Goal: Task Accomplishment & Management: Manage account settings

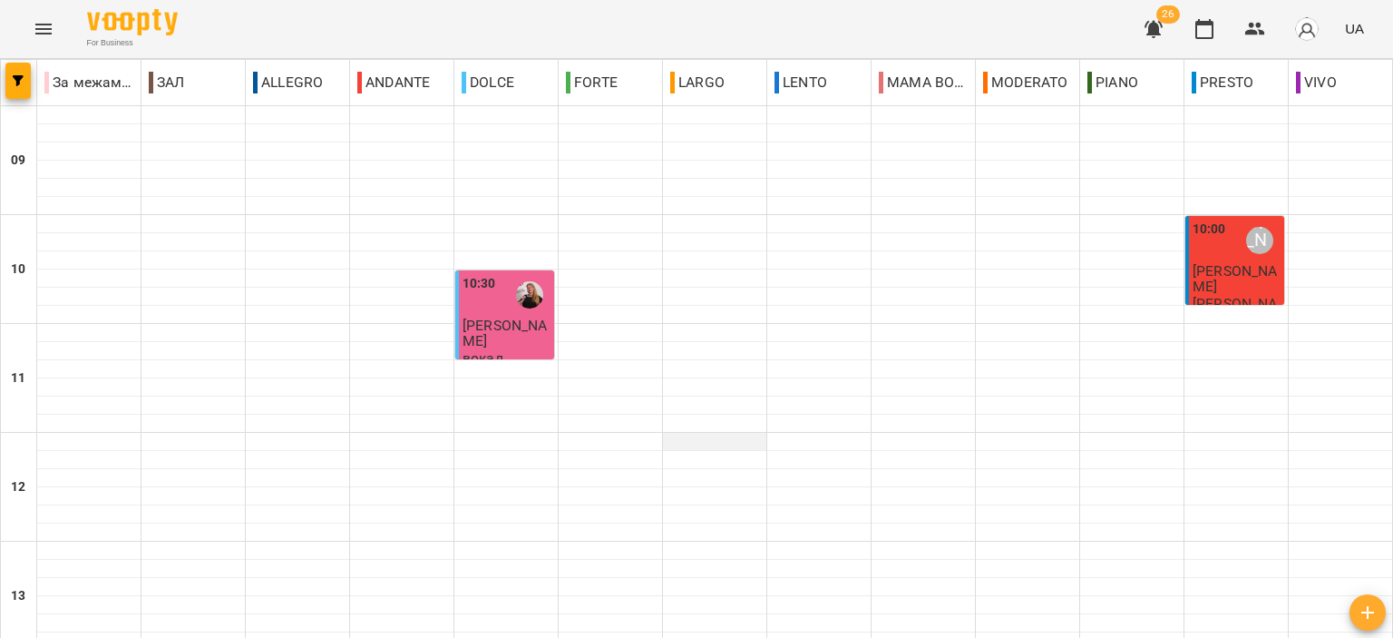
scroll to position [894, 0]
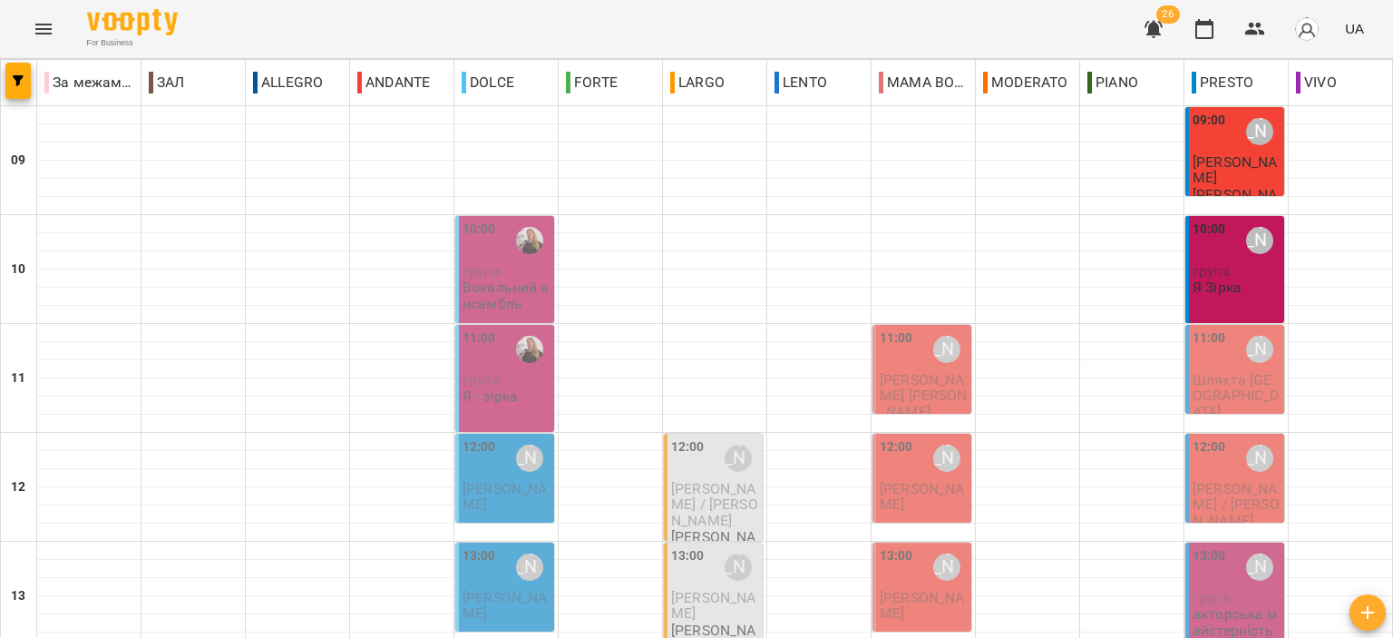
scroll to position [169, 0]
click at [1212, 168] on span "[PERSON_NAME]" at bounding box center [1235, 169] width 84 height 33
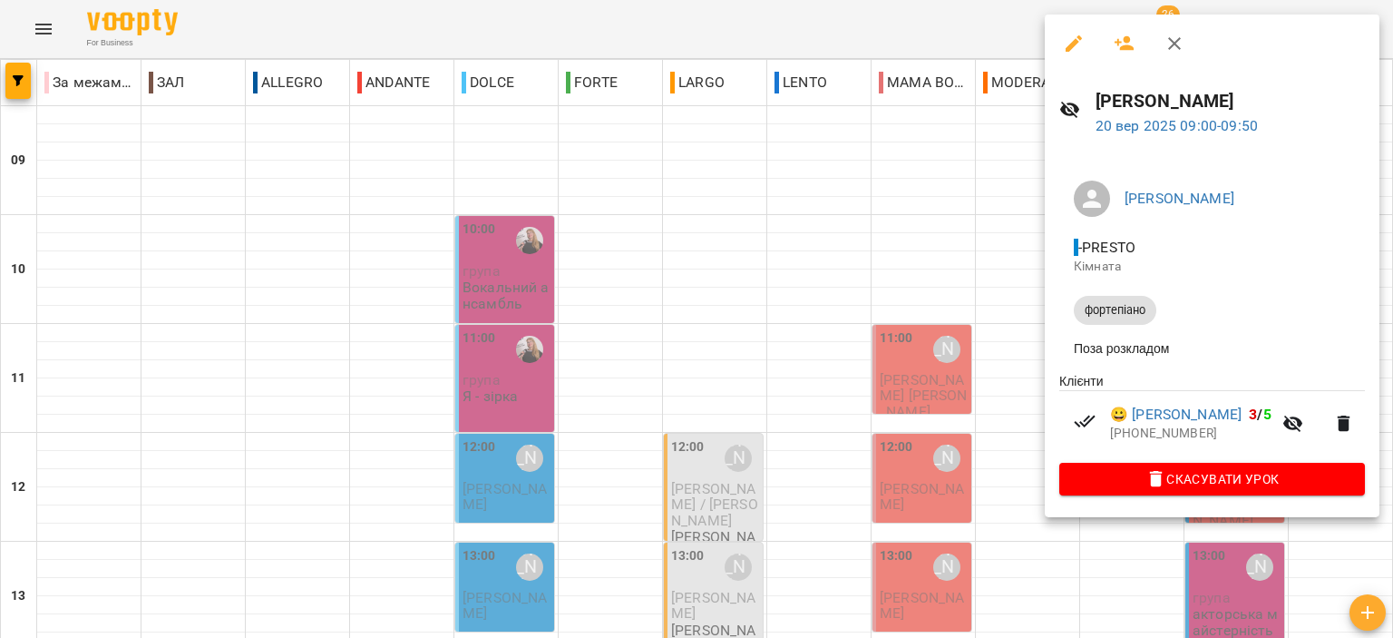
click at [1178, 43] on icon "button" at bounding box center [1175, 44] width 22 height 22
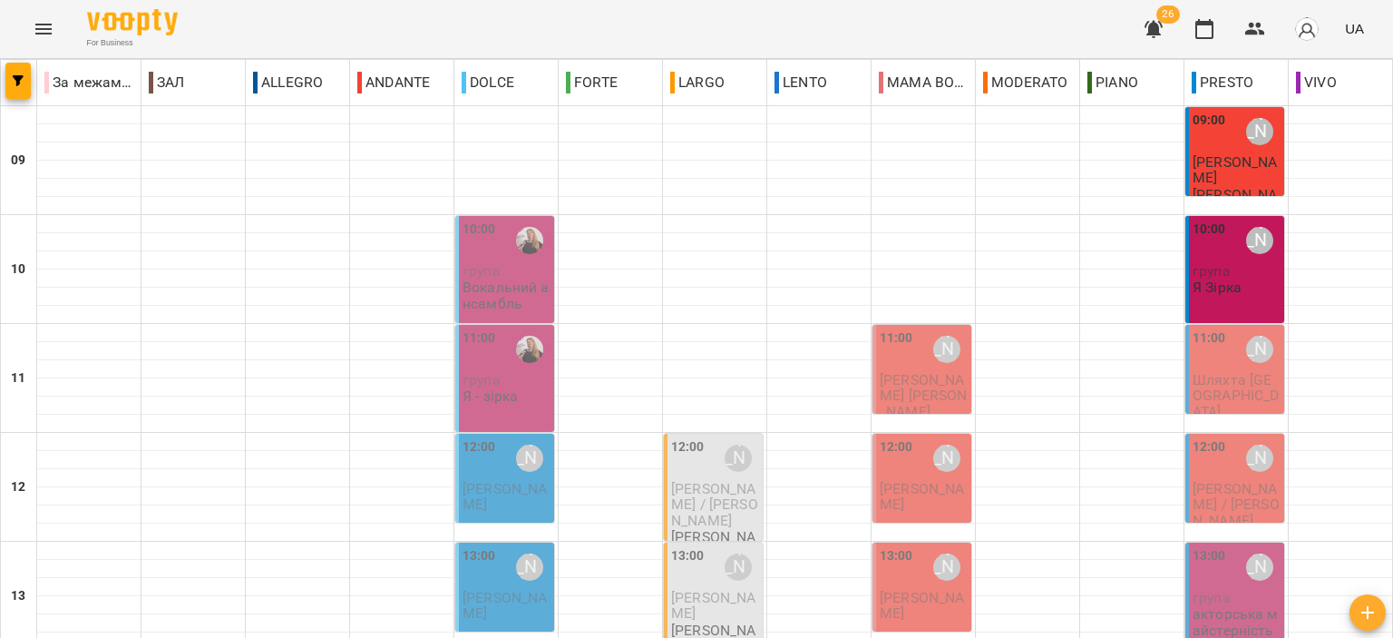
click at [1234, 281] on div "10:00 Юдіна Альона група Я Зірка" at bounding box center [1237, 258] width 88 height 77
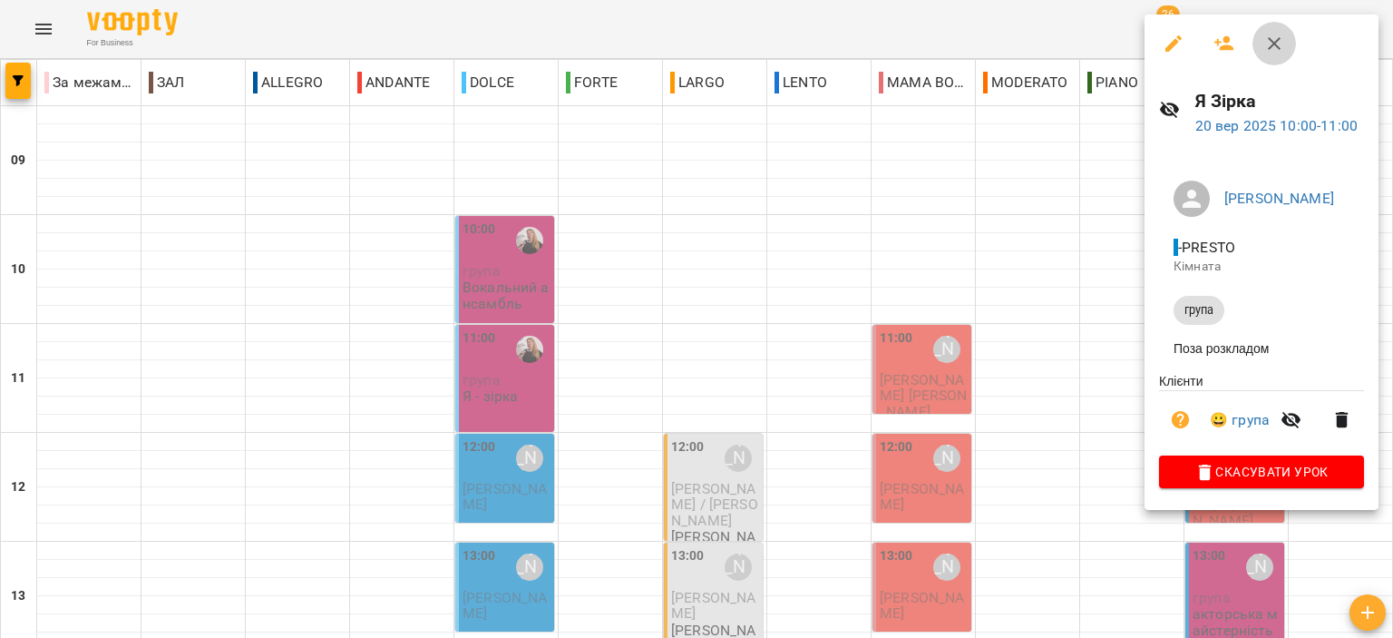
click at [1270, 52] on icon "button" at bounding box center [1275, 44] width 22 height 22
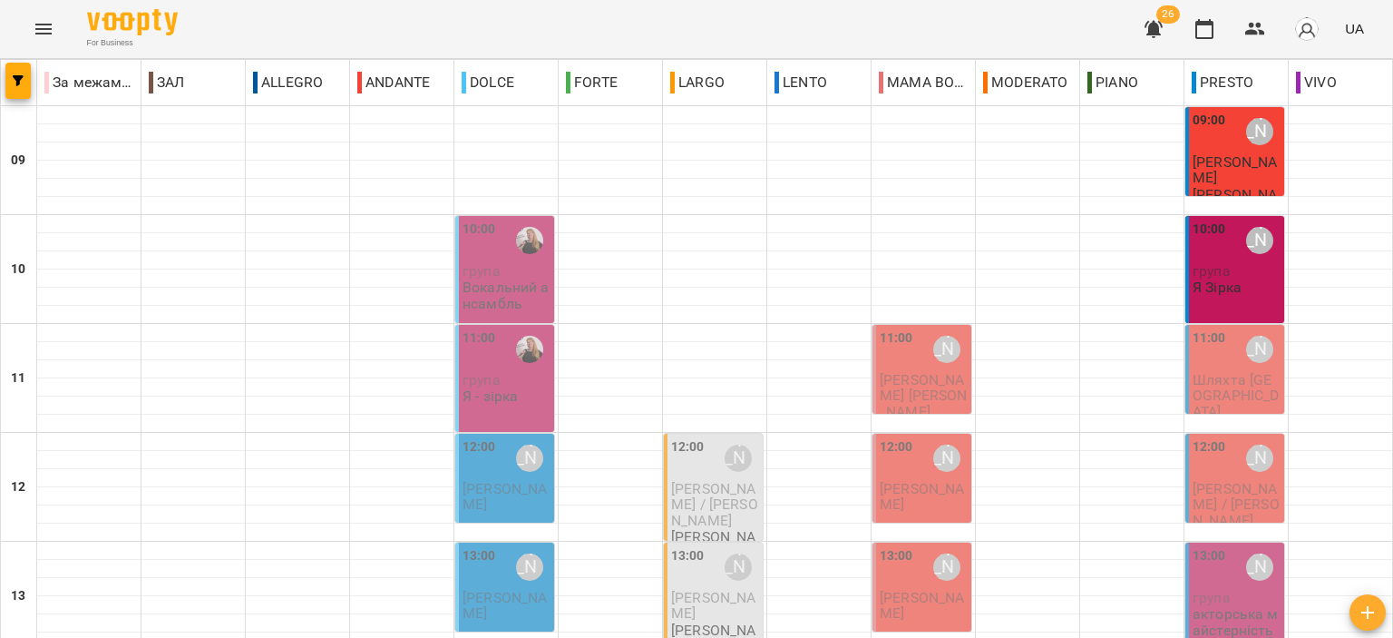
click at [504, 293] on p "Вокальний ансамбль" at bounding box center [507, 295] width 88 height 32
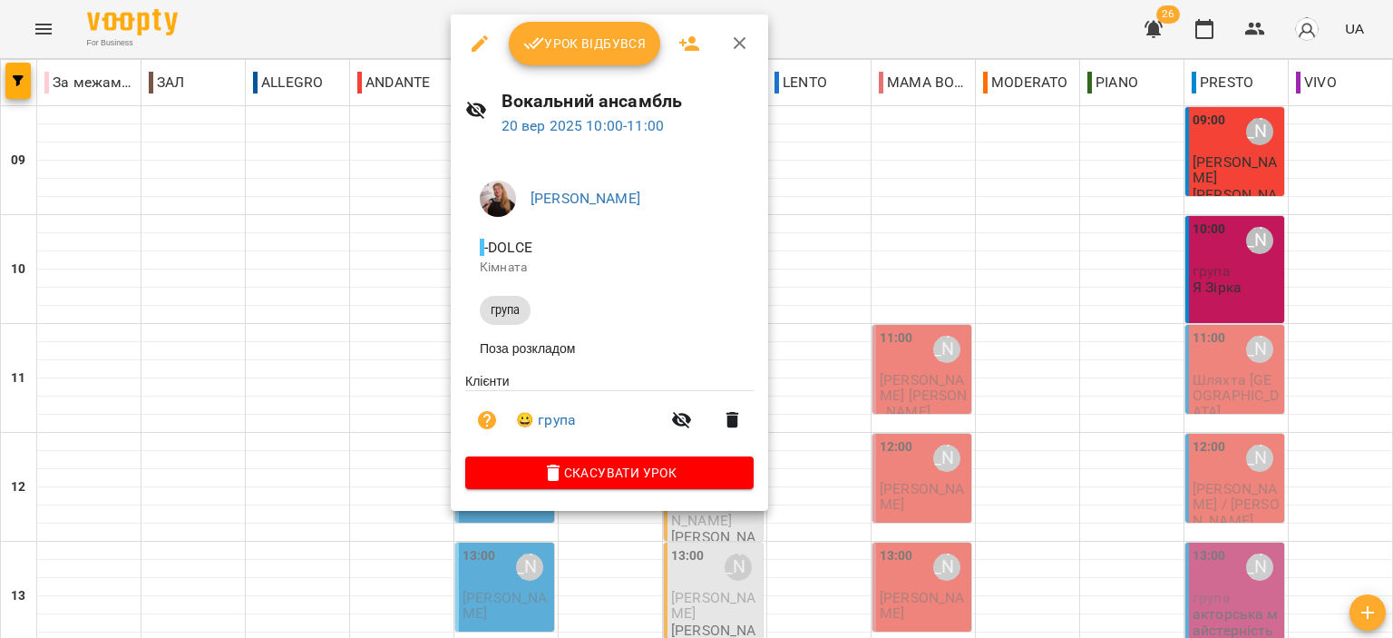
click at [743, 40] on icon "button" at bounding box center [740, 44] width 22 height 22
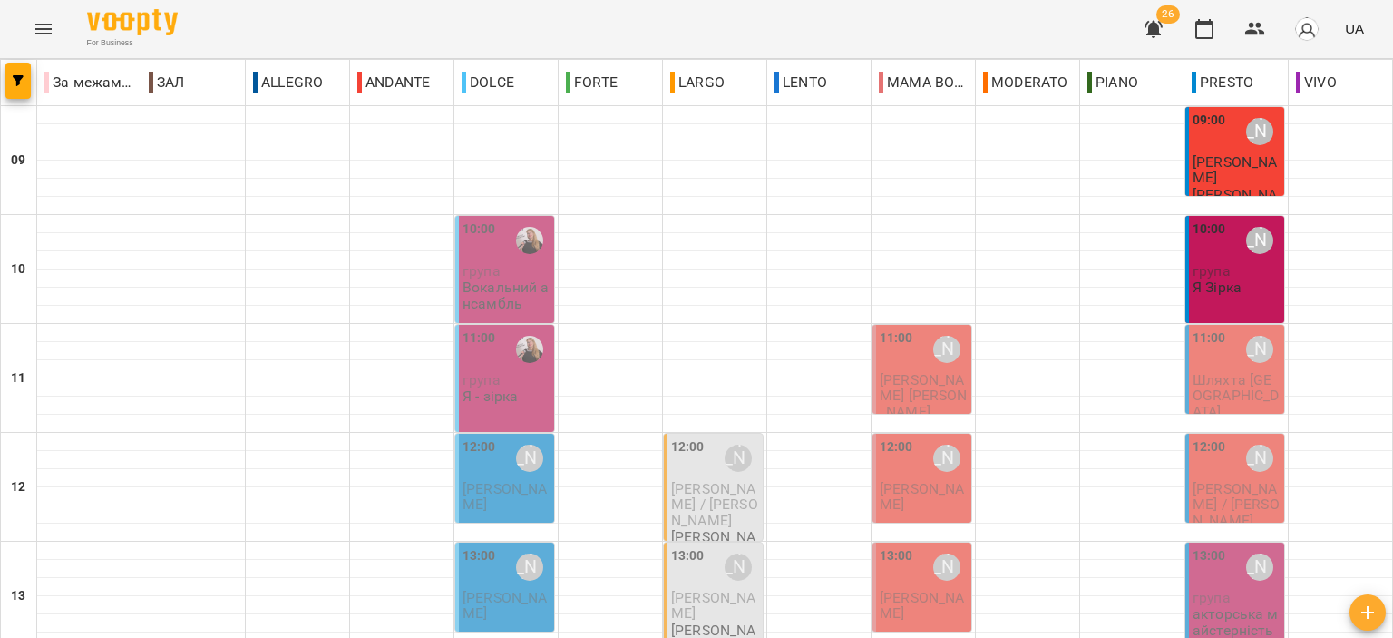
click at [486, 288] on p "Вокальний ансамбль" at bounding box center [507, 295] width 88 height 32
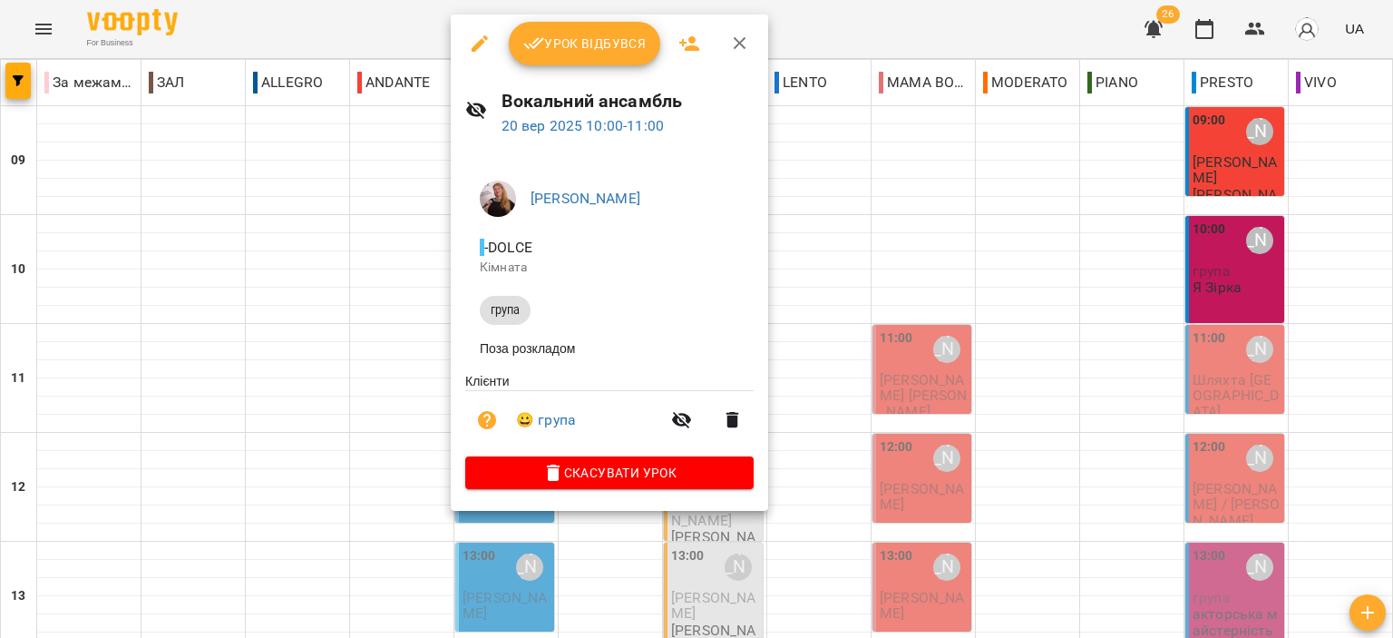
click at [595, 43] on span "Урок відбувся" at bounding box center [584, 44] width 123 height 22
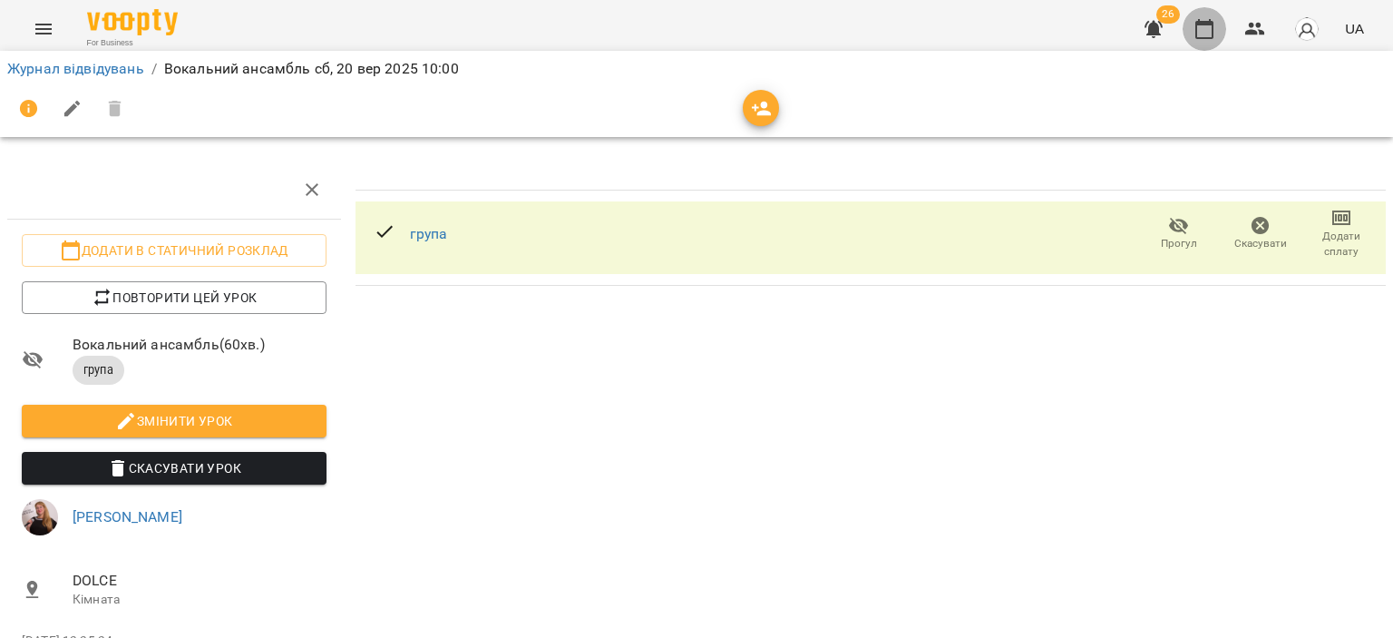
click at [1197, 35] on icon "button" at bounding box center [1205, 29] width 18 height 20
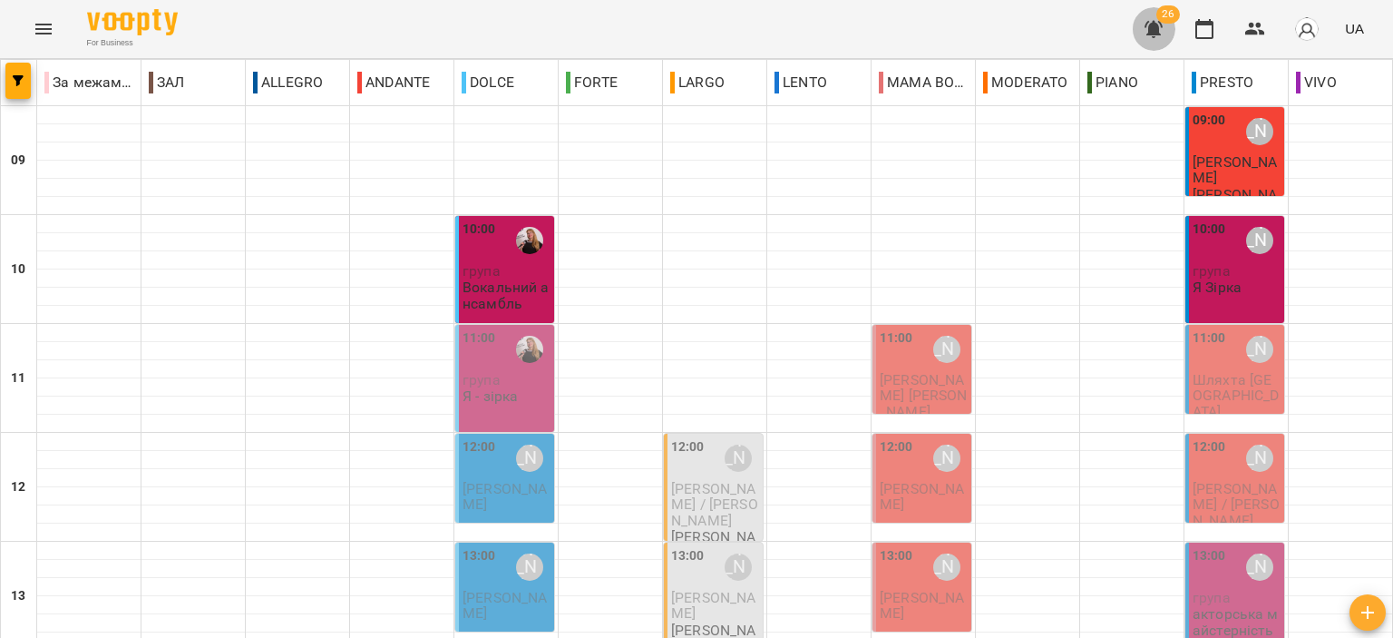
click at [1154, 28] on icon "button" at bounding box center [1154, 29] width 18 height 17
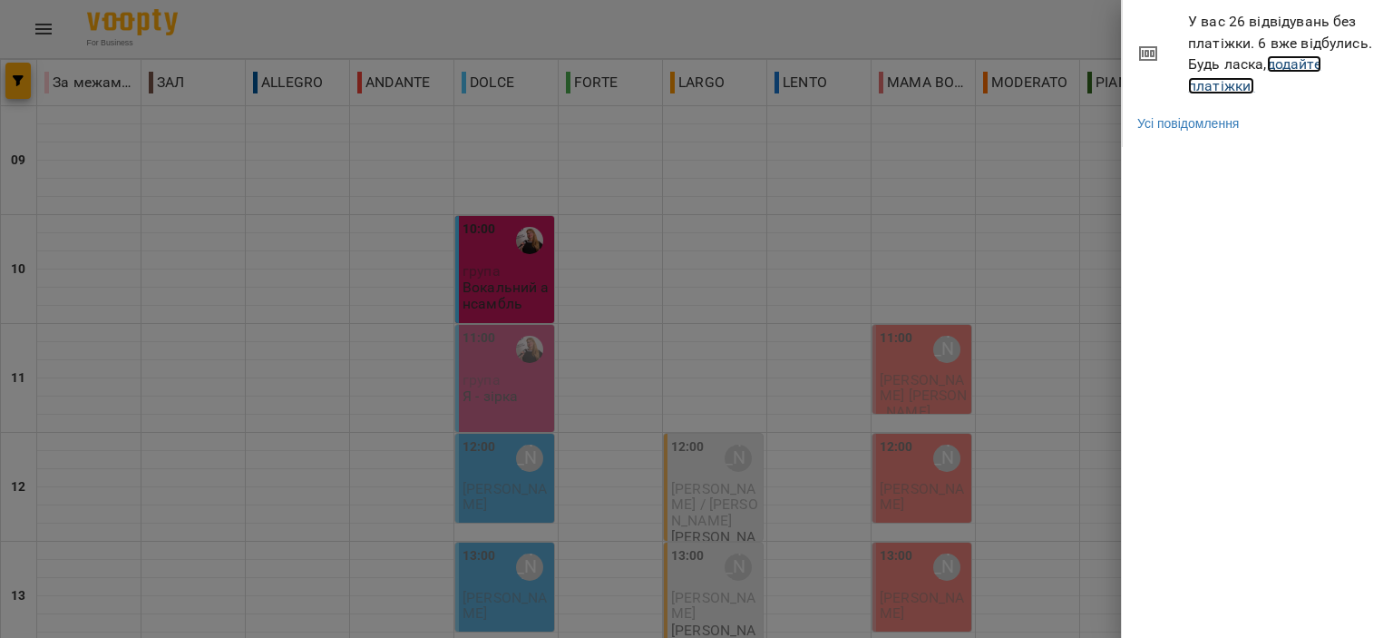
click at [1237, 87] on link "додайте платіжки!" at bounding box center [1254, 74] width 133 height 39
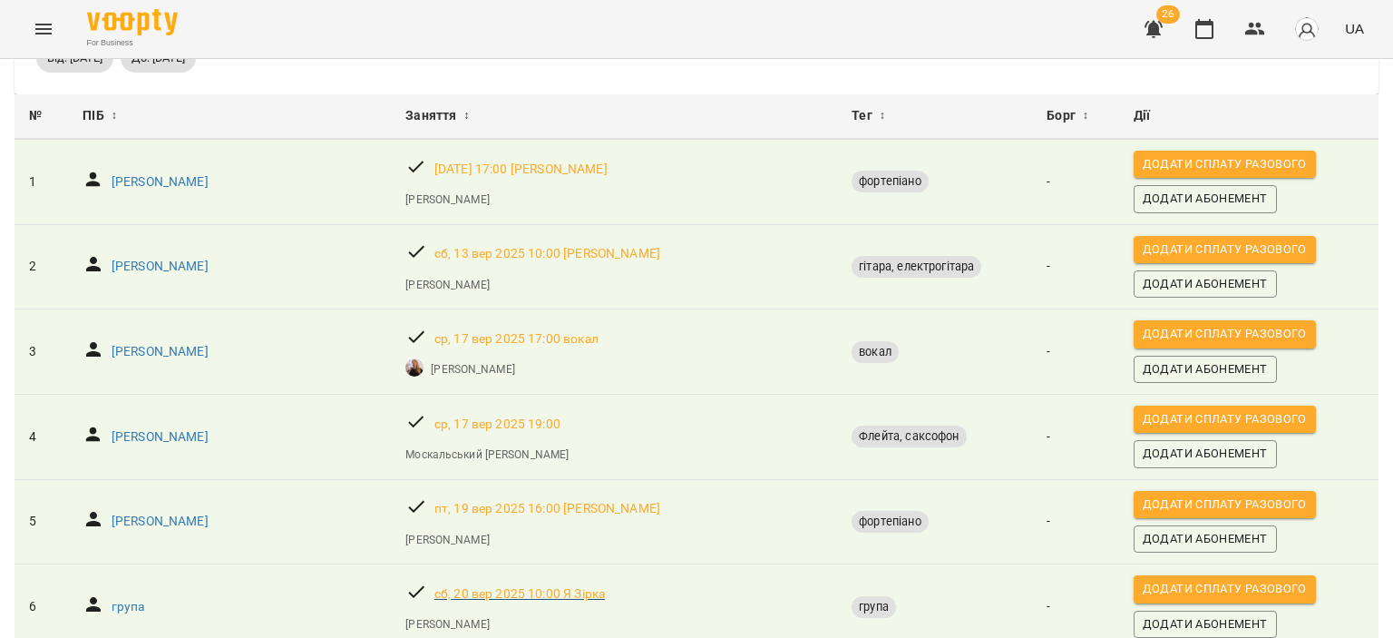
scroll to position [363, 0]
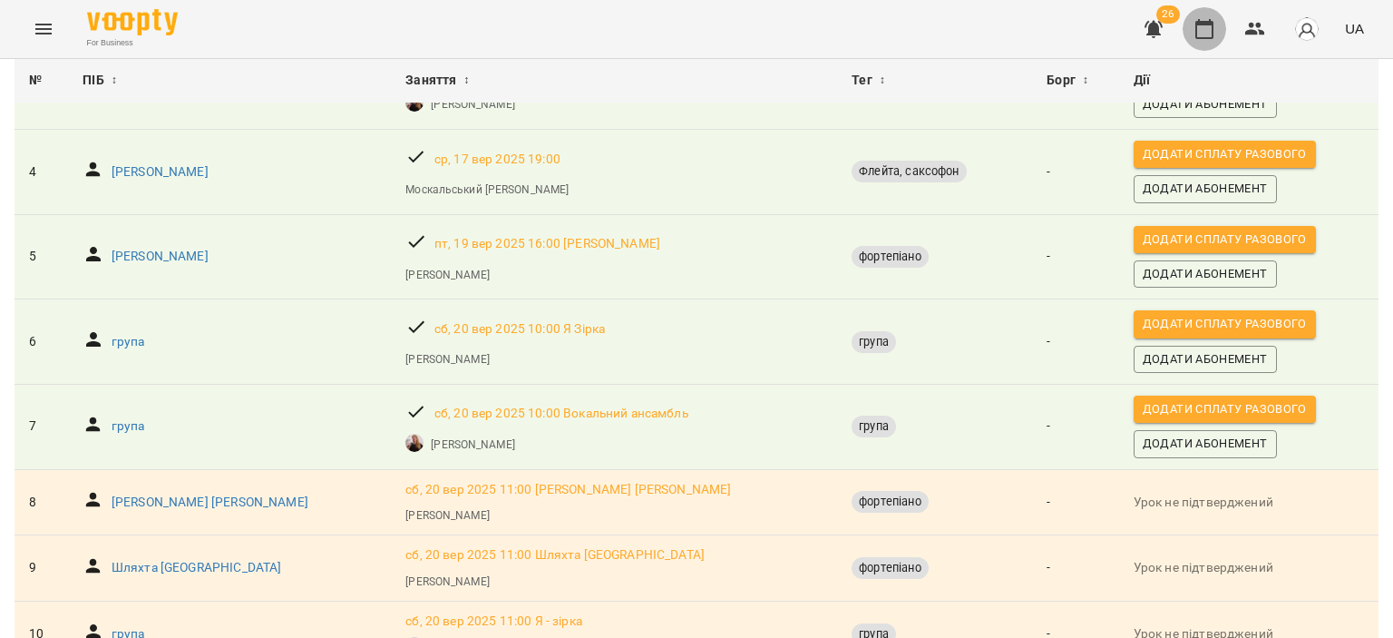
click at [1213, 21] on icon "button" at bounding box center [1205, 29] width 22 height 22
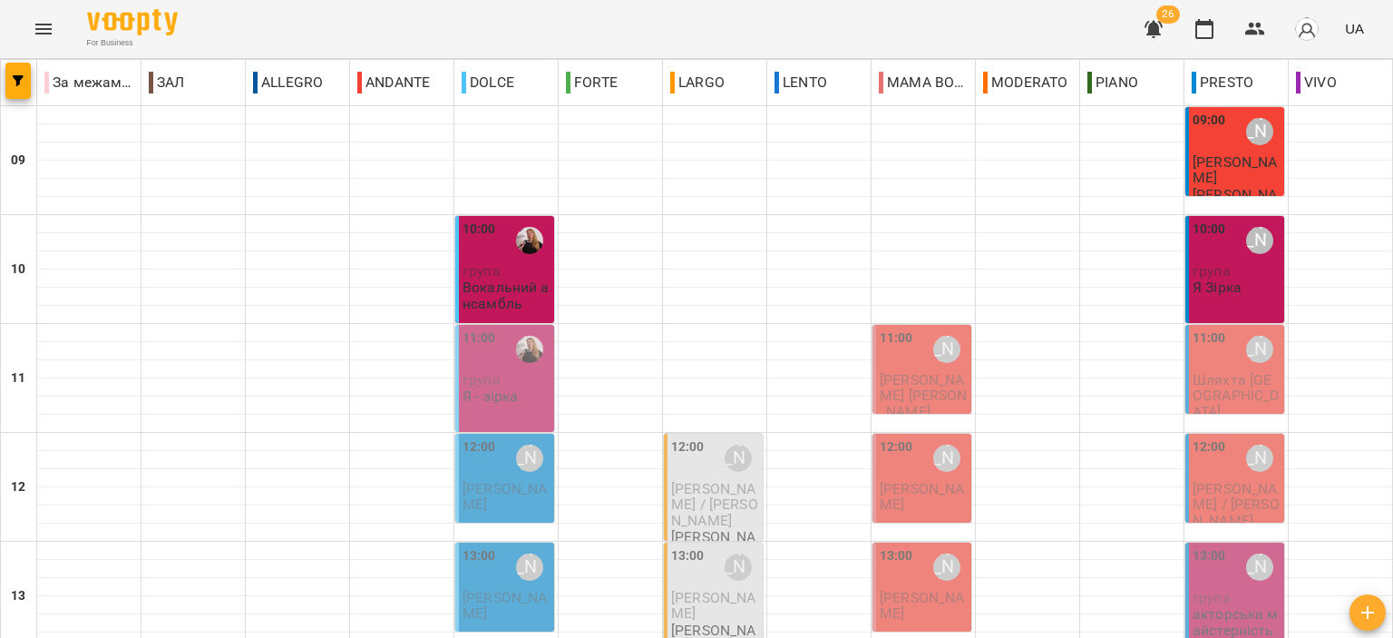
click at [901, 380] on span "[PERSON_NAME] [PERSON_NAME]" at bounding box center [924, 395] width 88 height 49
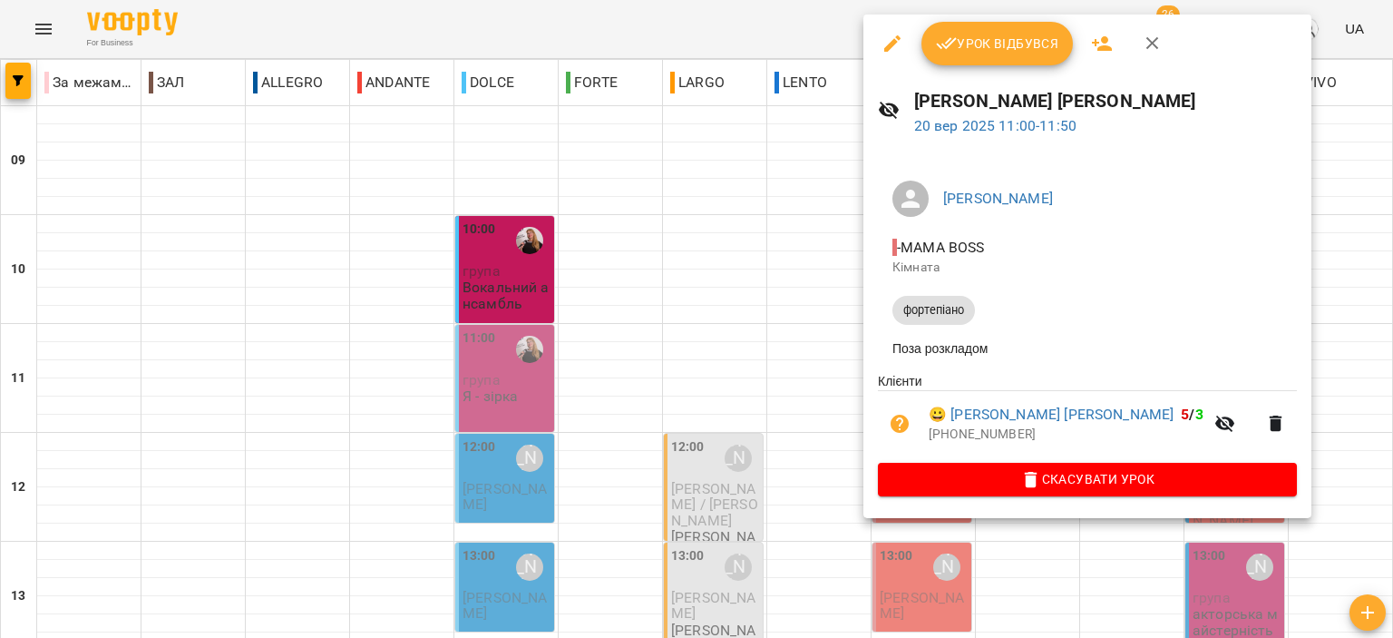
click at [994, 33] on span "Урок відбувся" at bounding box center [997, 44] width 123 height 22
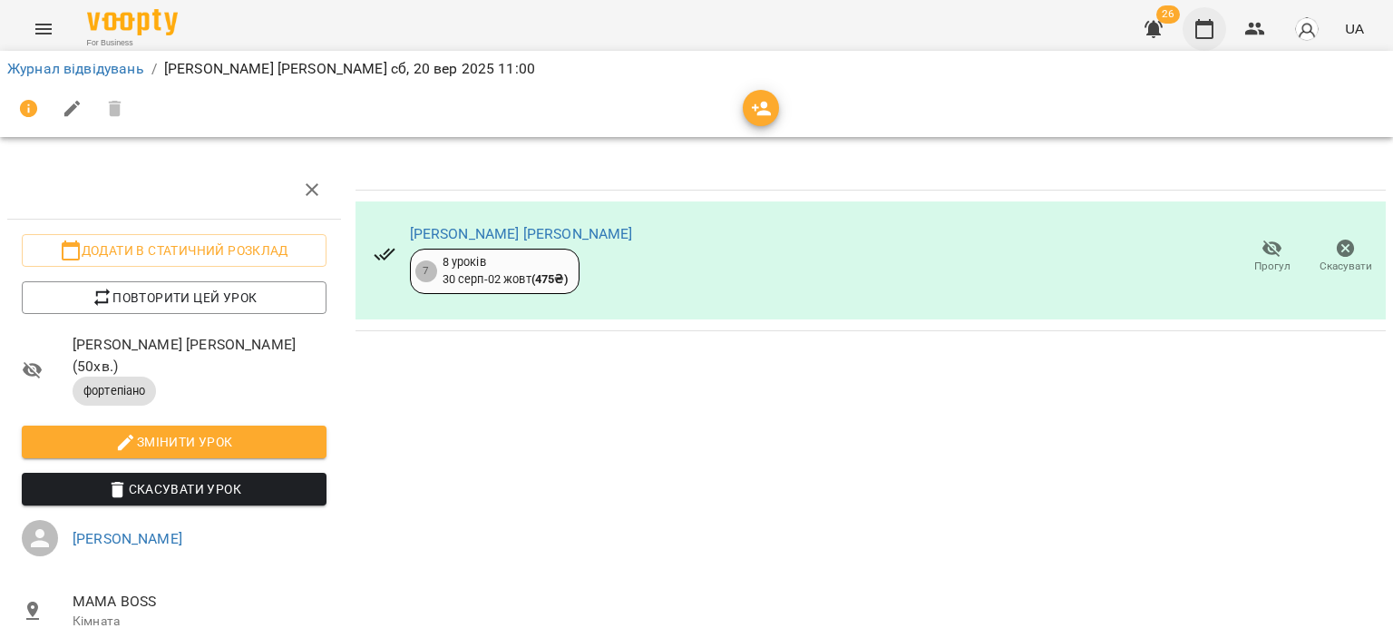
click at [1207, 32] on icon "button" at bounding box center [1205, 29] width 22 height 22
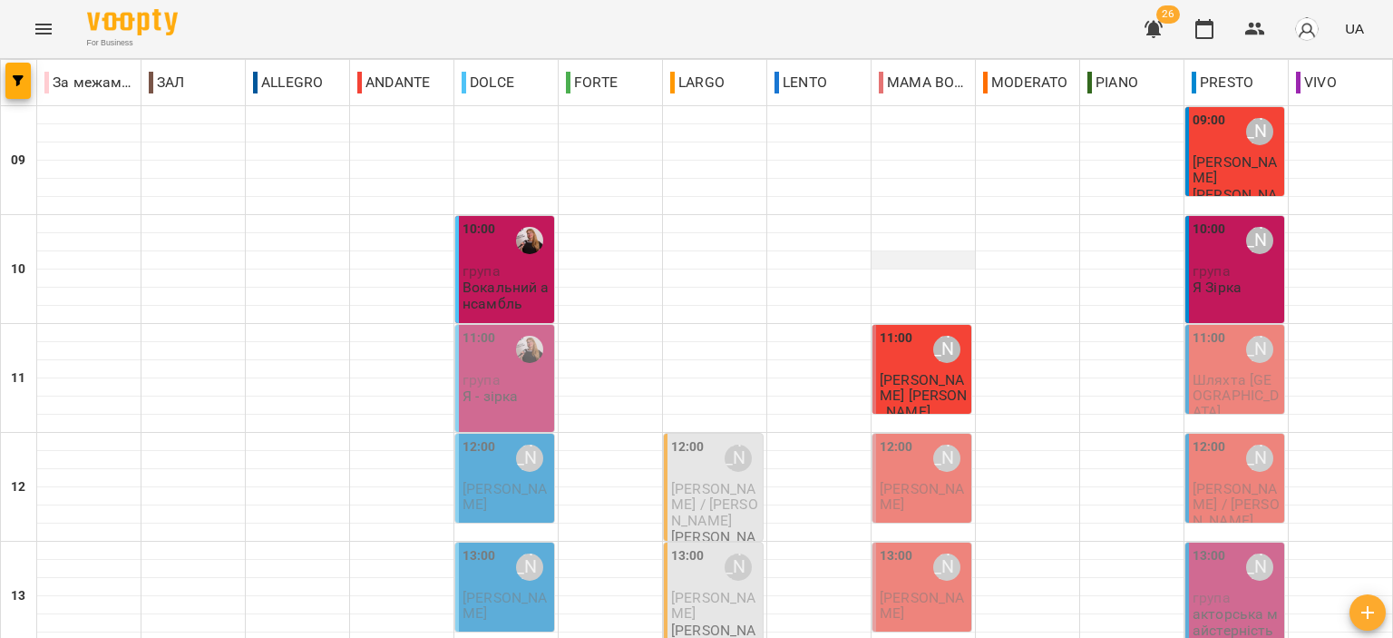
scroll to position [181, 0]
click at [894, 374] on span "[PERSON_NAME] [PERSON_NAME]" at bounding box center [924, 395] width 88 height 49
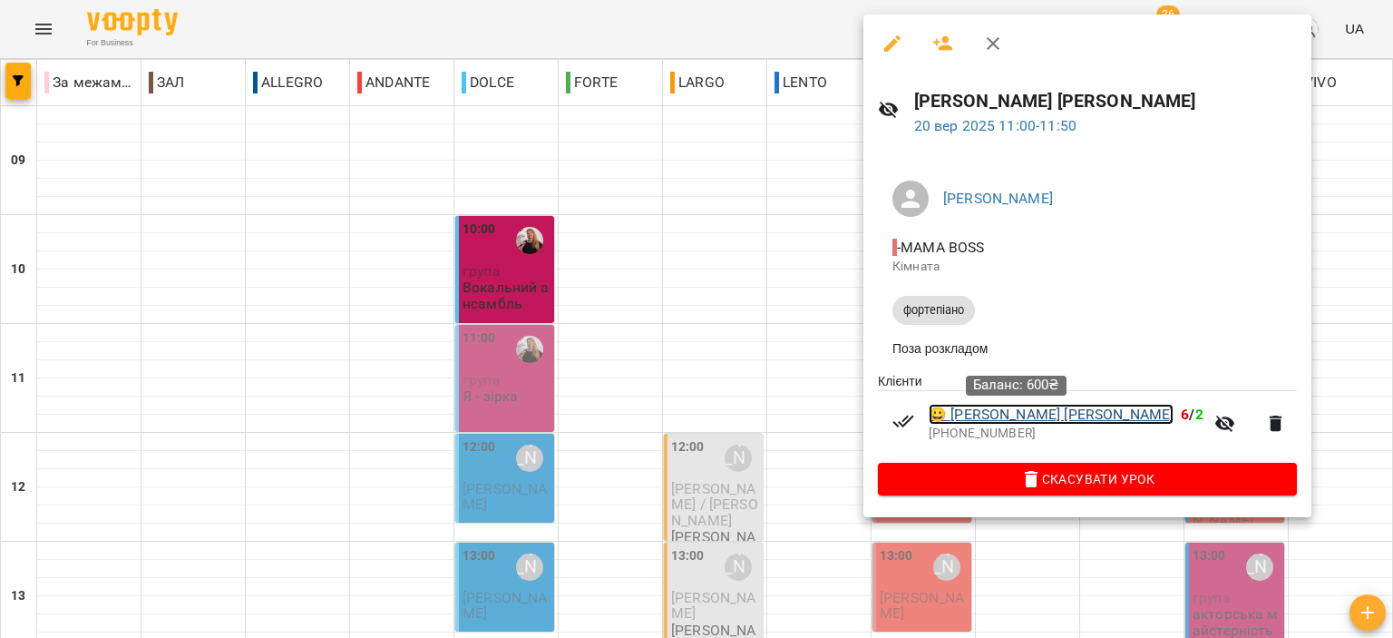
click at [1043, 416] on link "😀 Шкафенко Олександр" at bounding box center [1051, 415] width 245 height 22
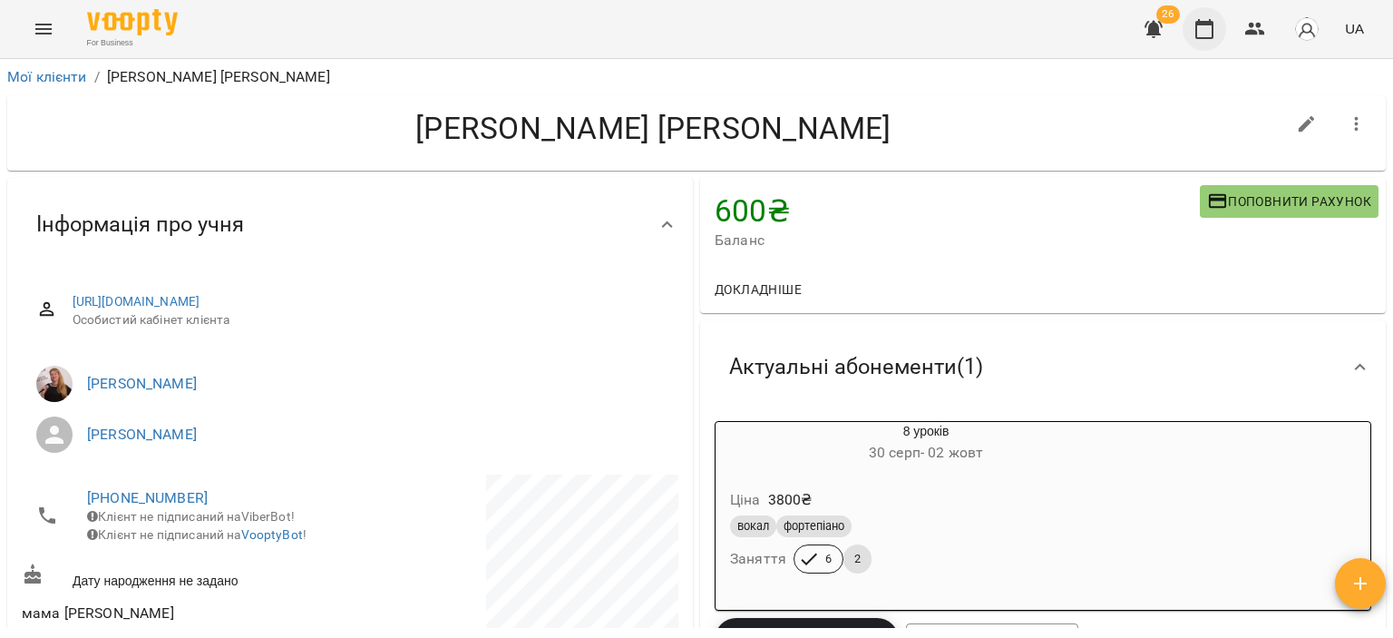
click at [1202, 25] on icon "button" at bounding box center [1205, 29] width 22 height 22
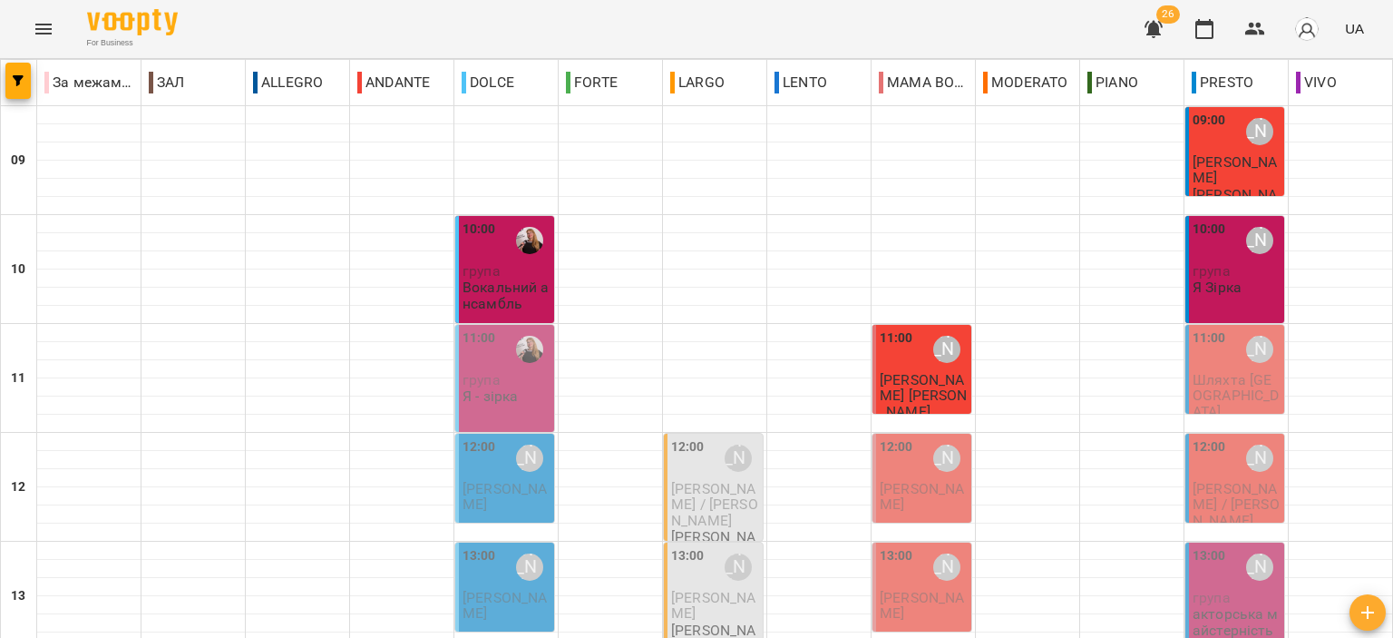
click at [1227, 380] on span "Шляхта [GEOGRAPHIC_DATA]" at bounding box center [1236, 395] width 86 height 49
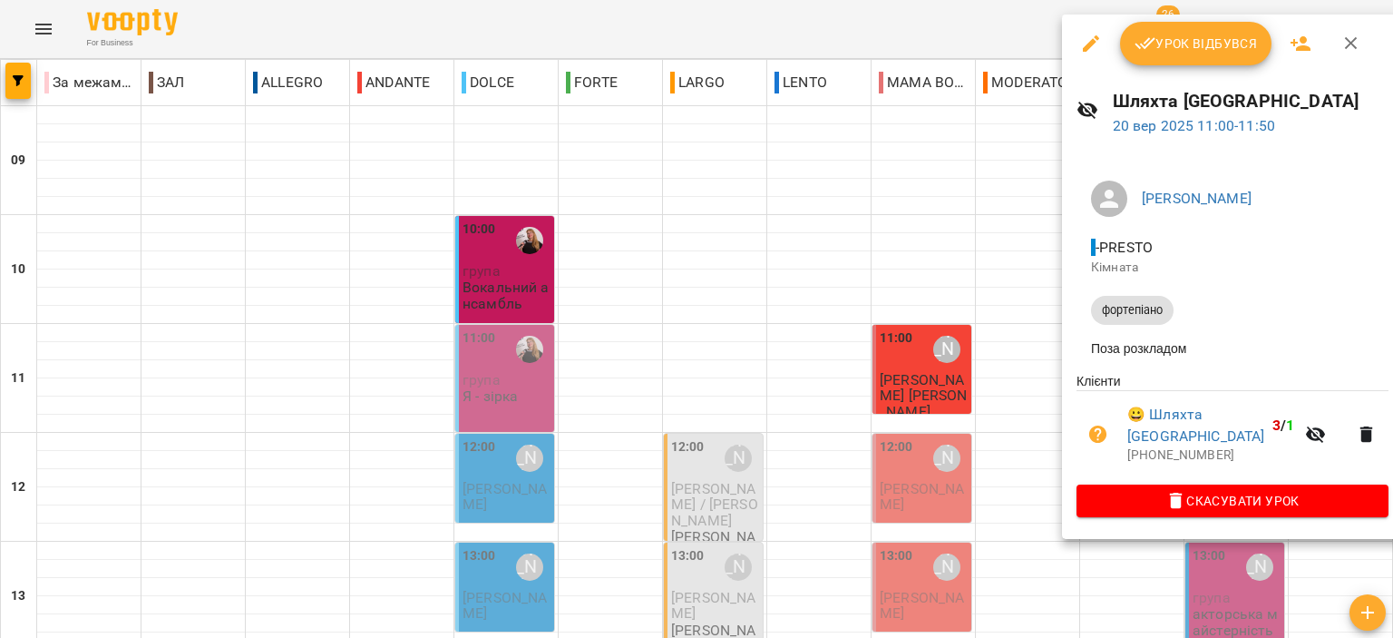
click at [1216, 31] on button "Урок відбувся" at bounding box center [1196, 44] width 152 height 44
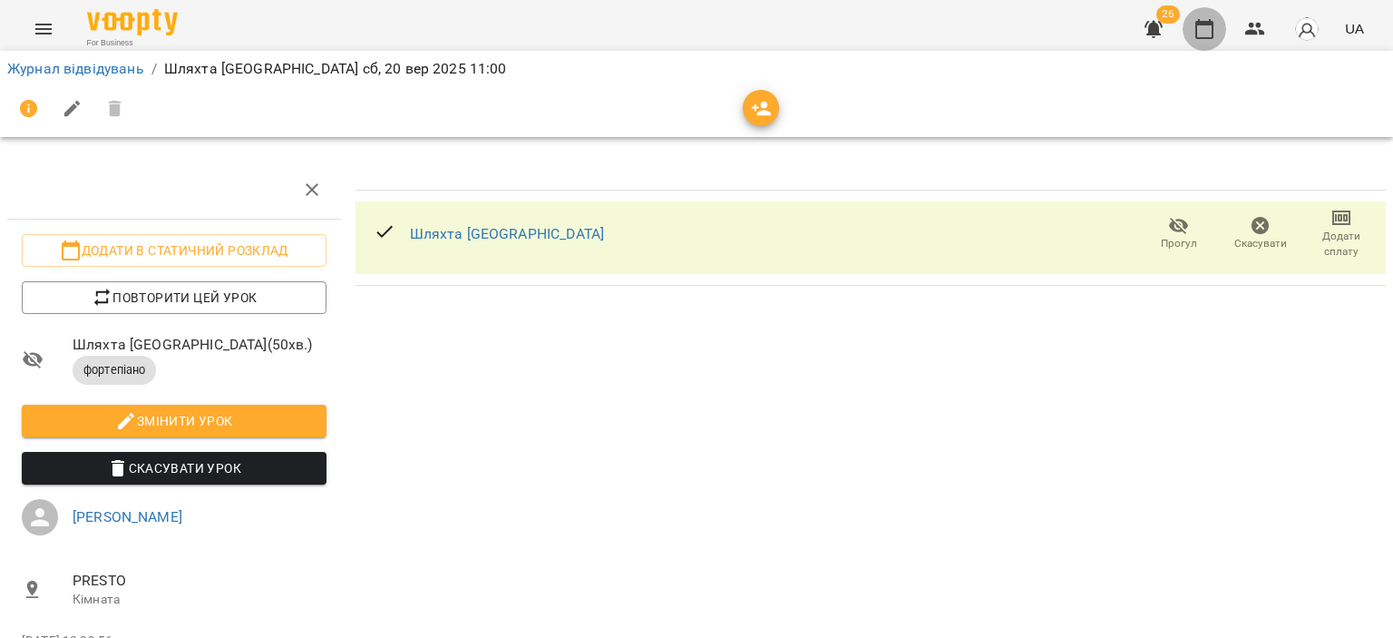
click at [1197, 40] on button "button" at bounding box center [1205, 29] width 44 height 44
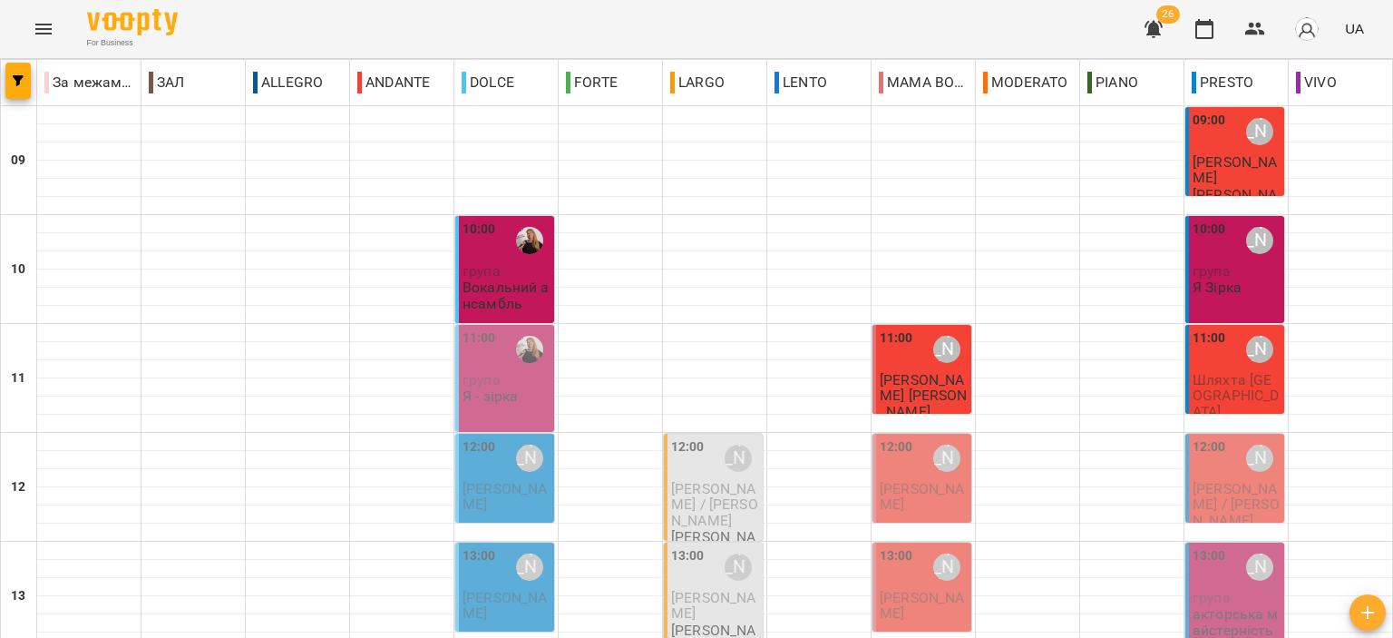
click at [513, 394] on p "Я - зірка" at bounding box center [490, 395] width 55 height 15
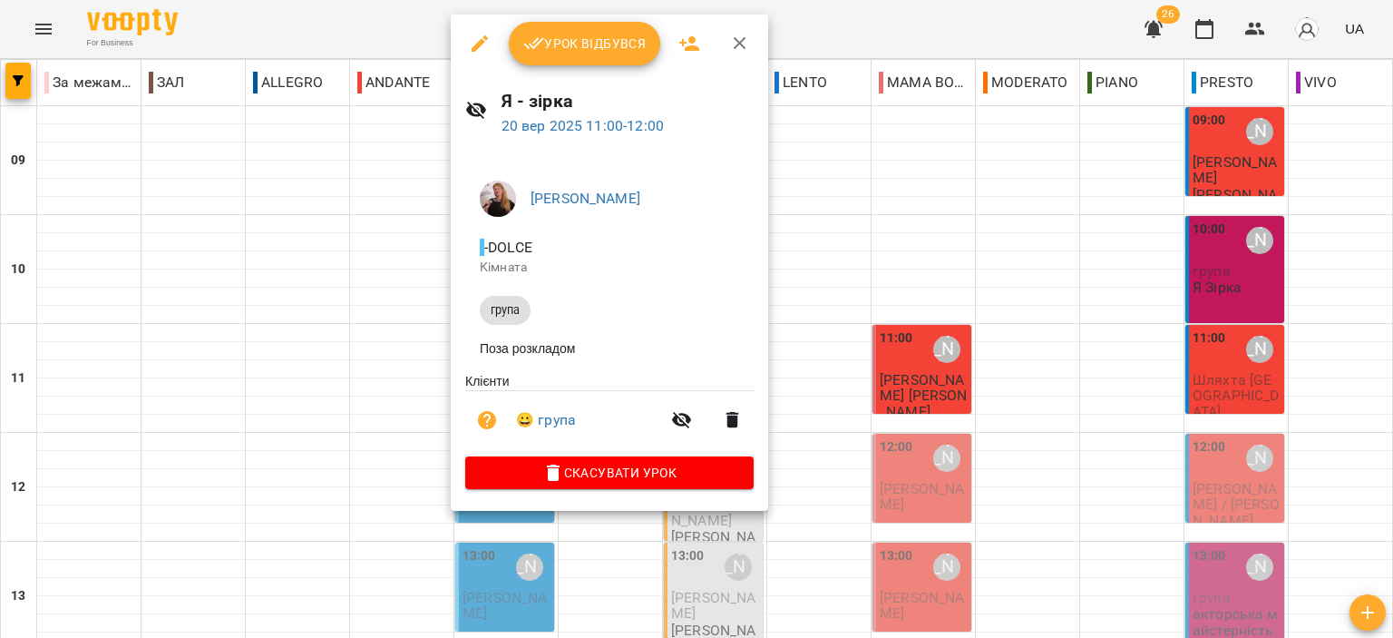
click at [570, 44] on span "Урок відбувся" at bounding box center [584, 44] width 123 height 22
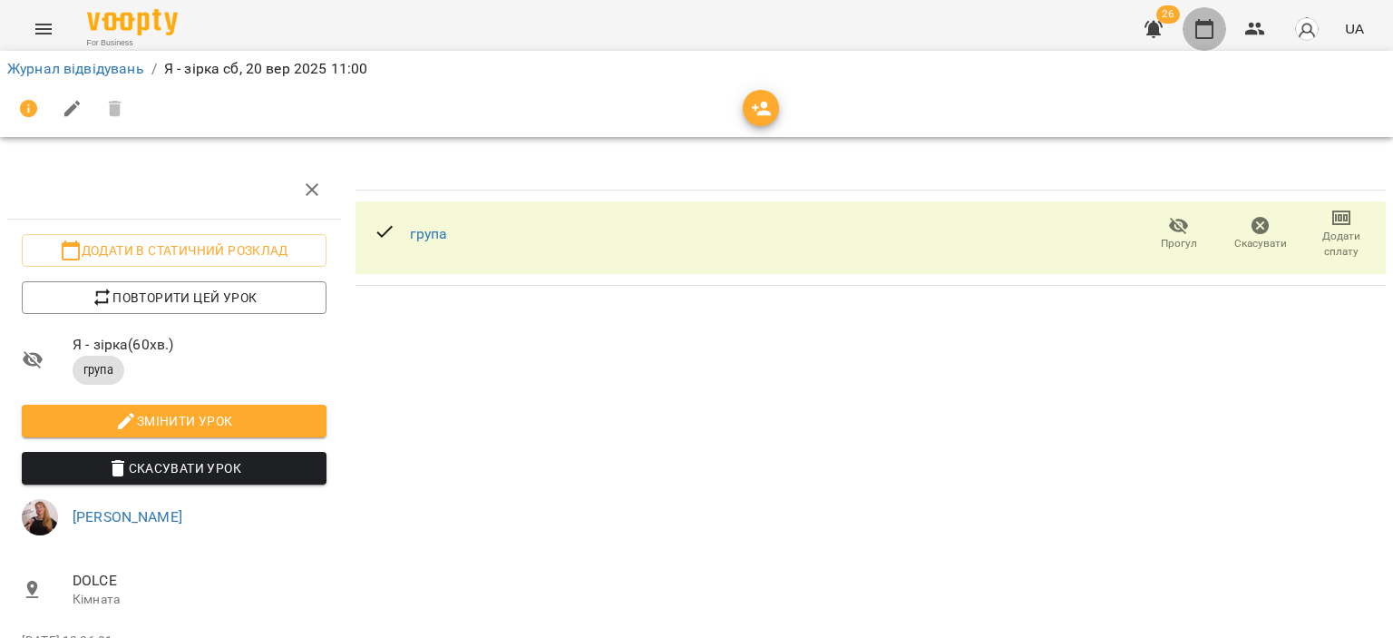
click at [1201, 32] on icon "button" at bounding box center [1205, 29] width 22 height 22
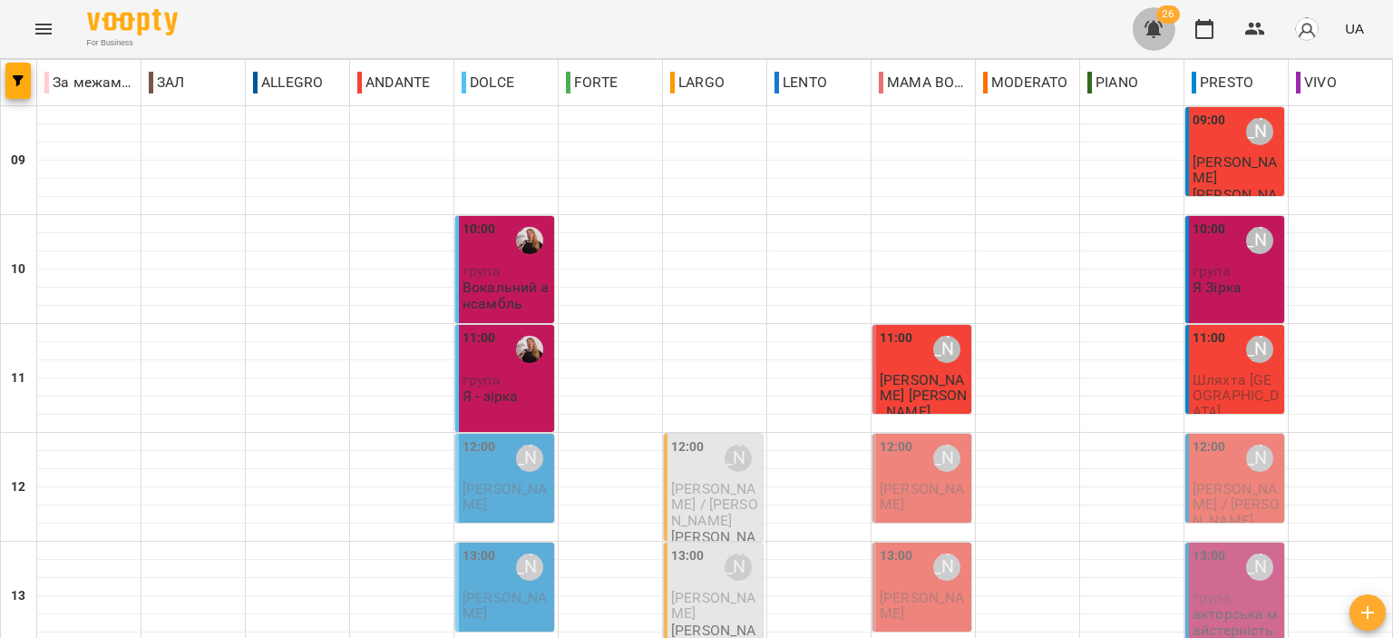
click at [1155, 32] on icon "button" at bounding box center [1154, 29] width 18 height 17
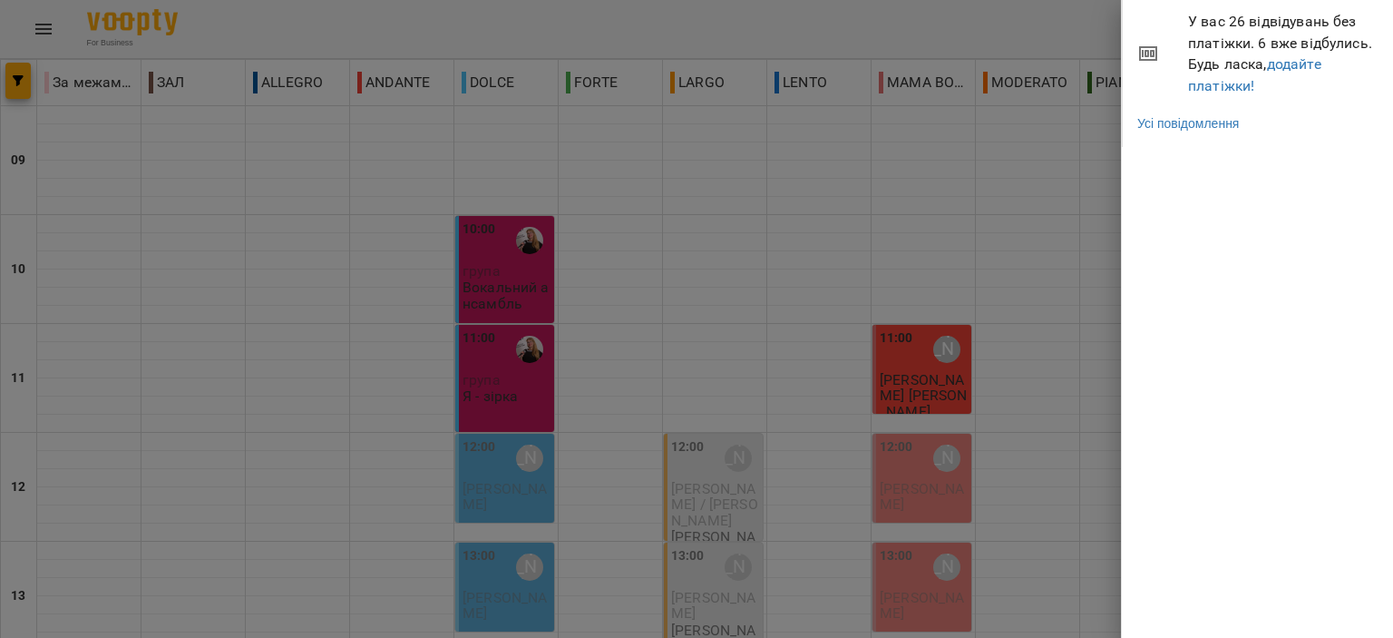
click at [1214, 66] on span "У вас 26 відвідувань без платіжки. 6 вже відбулись. Будь ласка, додайте платіжк…" at bounding box center [1283, 53] width 191 height 85
click at [1226, 87] on link "додайте платіжки!" at bounding box center [1254, 74] width 133 height 39
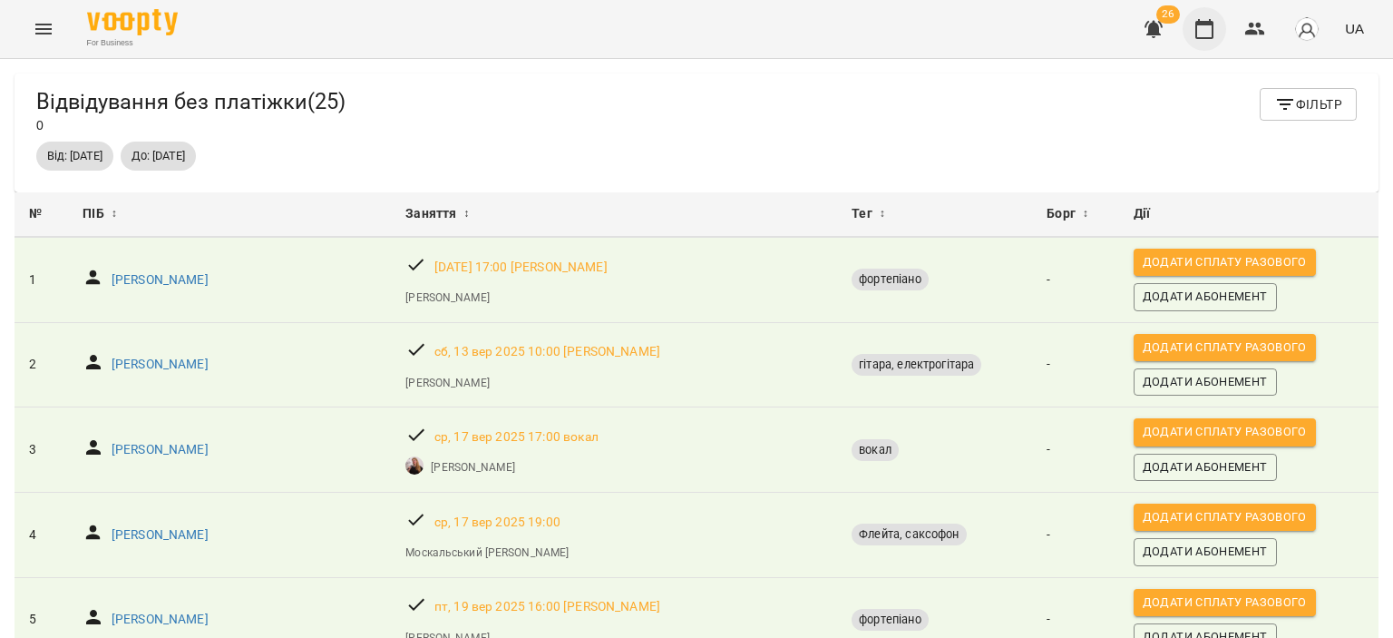
click at [1207, 23] on icon "button" at bounding box center [1205, 29] width 18 height 20
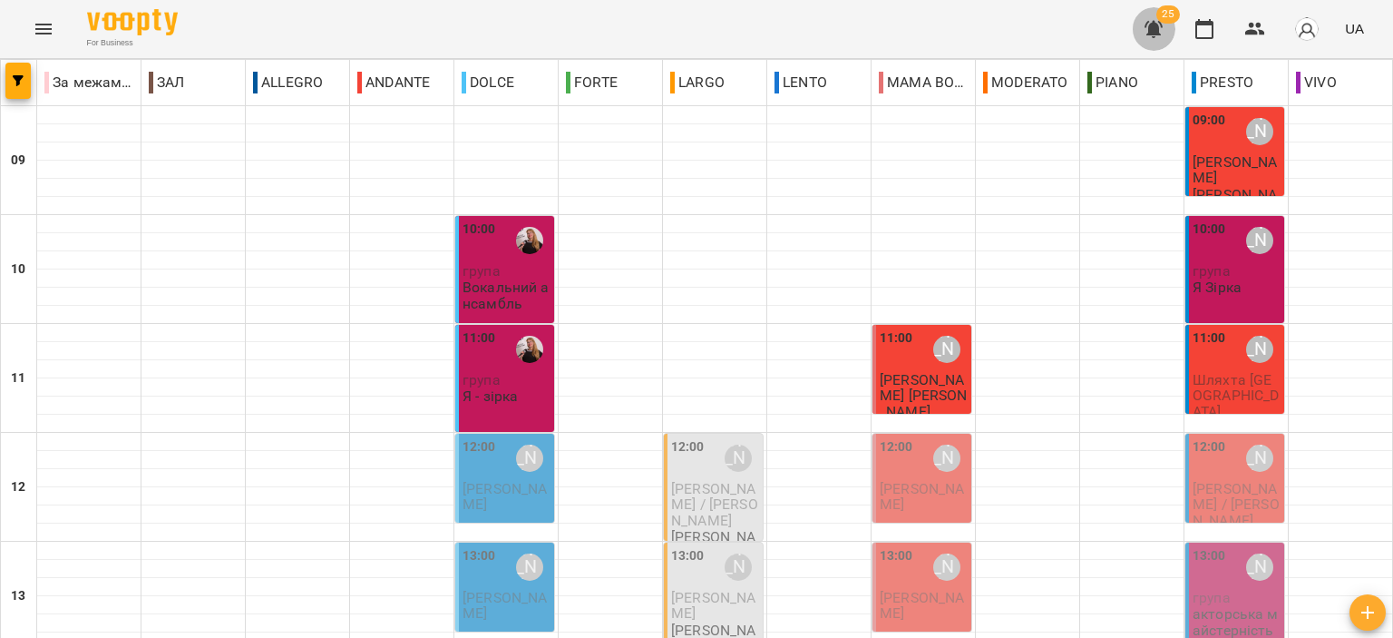
click at [1160, 28] on icon "button" at bounding box center [1154, 29] width 18 height 17
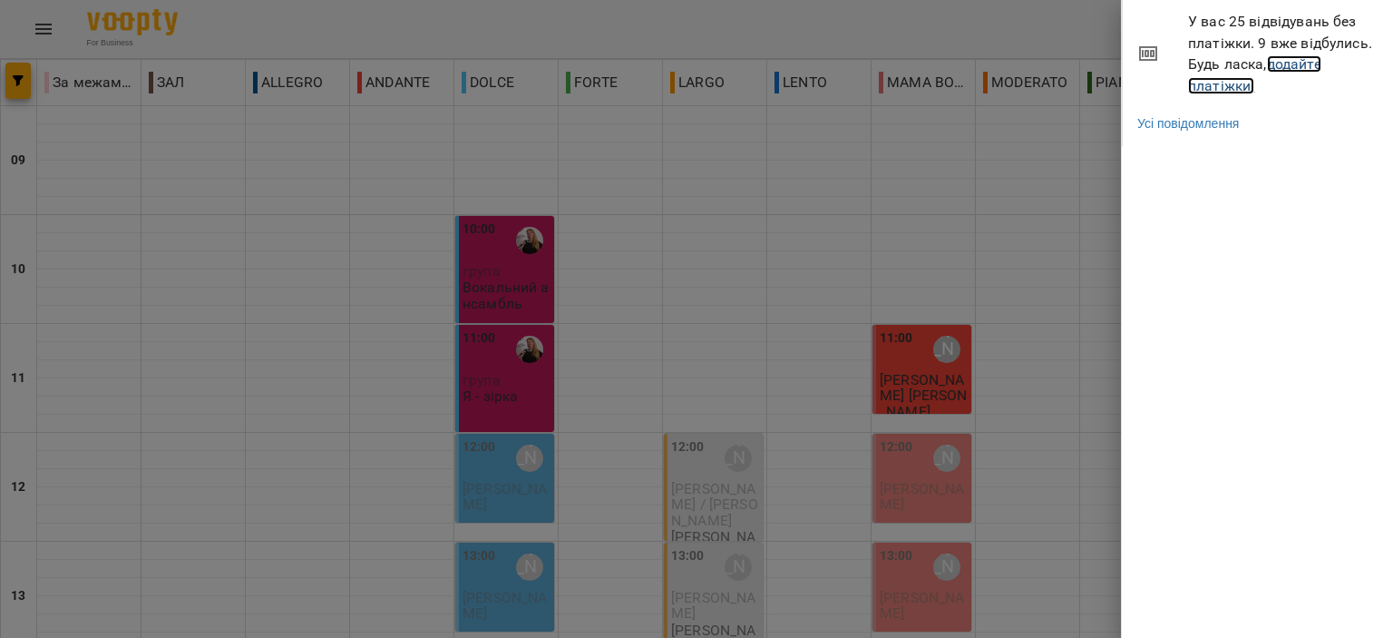
click at [1212, 86] on link "додайте платіжки!" at bounding box center [1254, 74] width 133 height 39
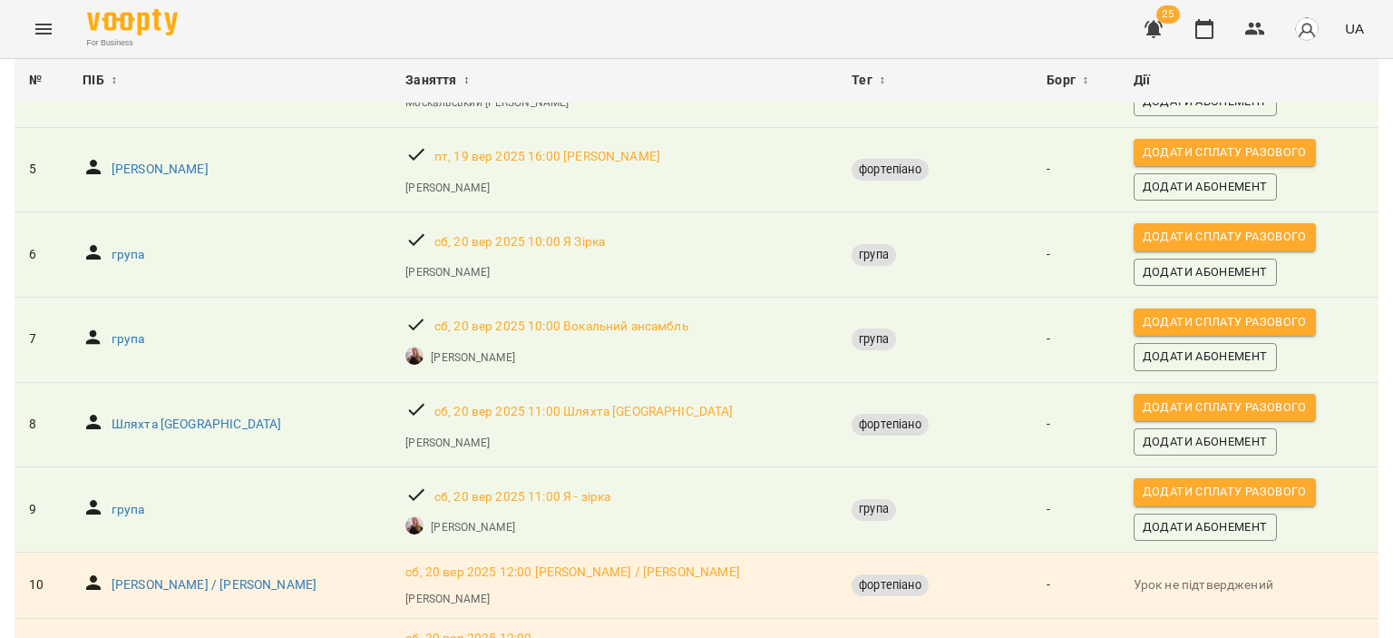
scroll to position [454, 0]
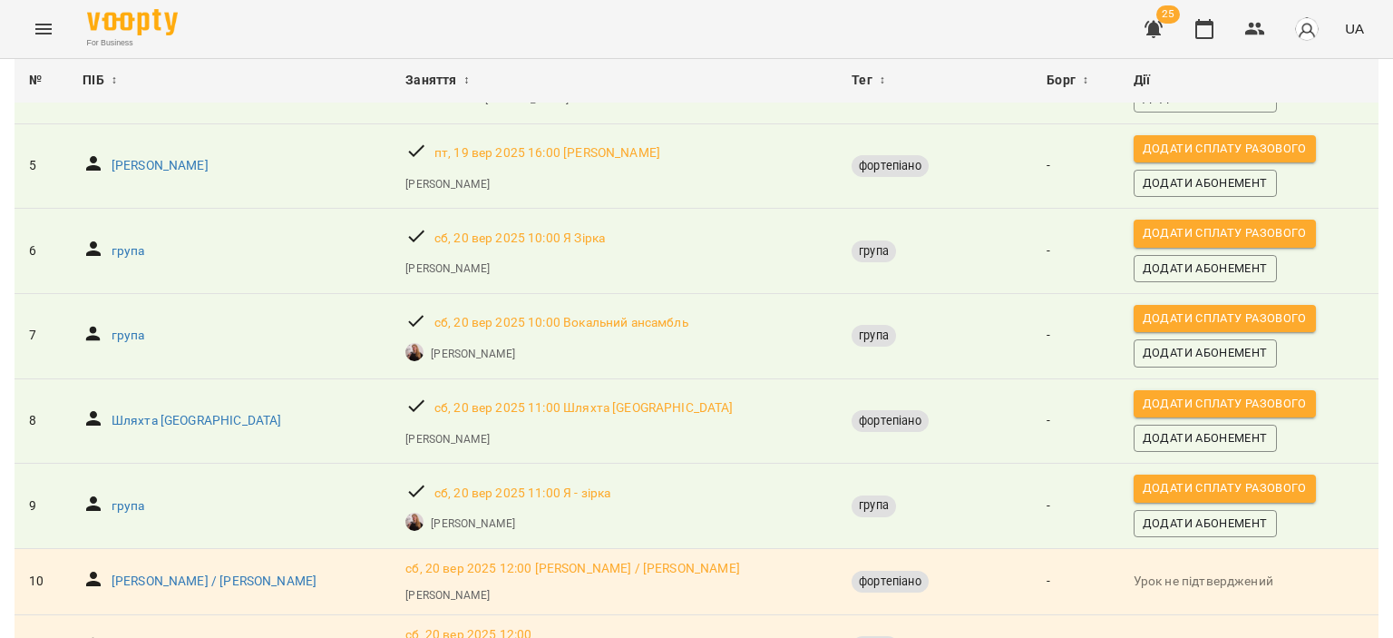
click at [1187, 316] on span "Додати сплату разового" at bounding box center [1225, 318] width 164 height 20
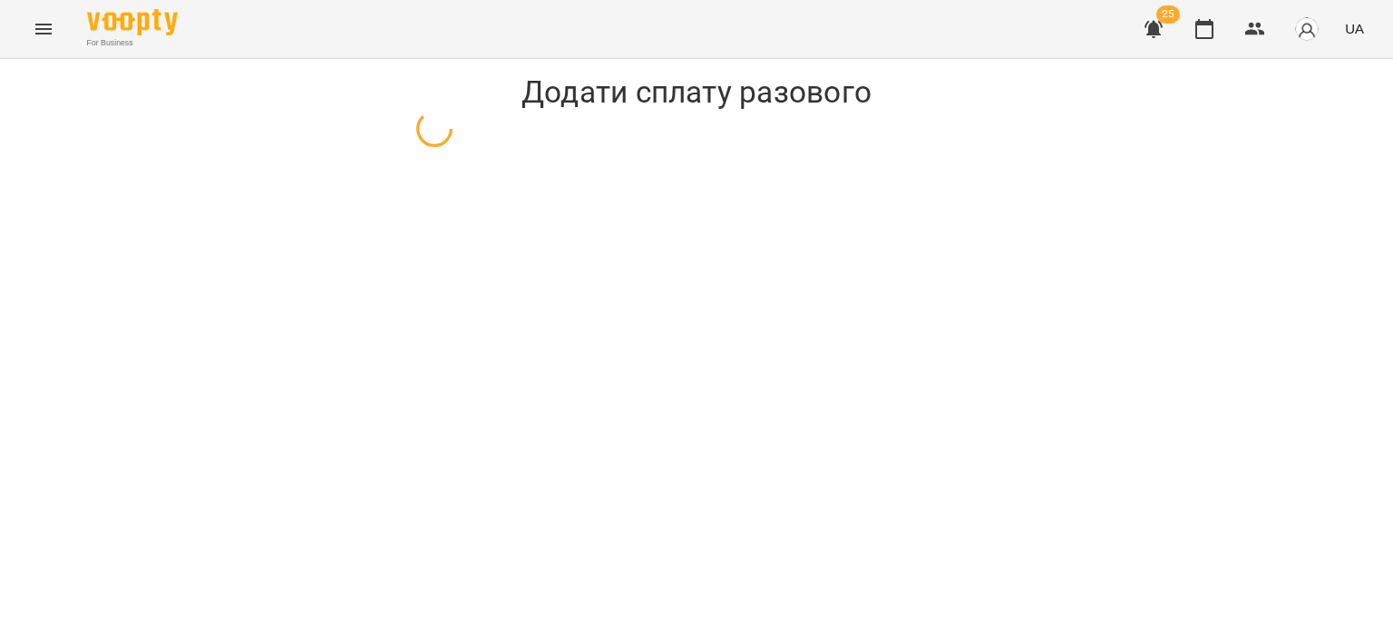
select select "*****"
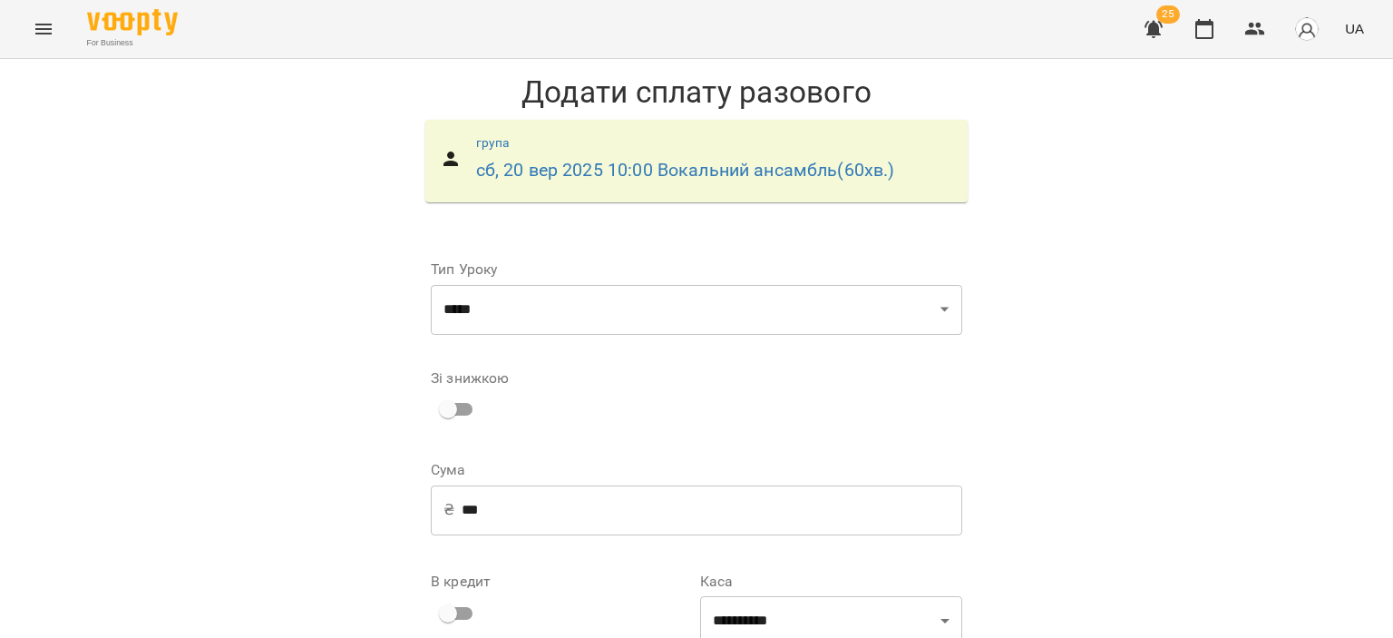
scroll to position [189, 0]
click at [617, 484] on input "***" at bounding box center [712, 509] width 501 height 51
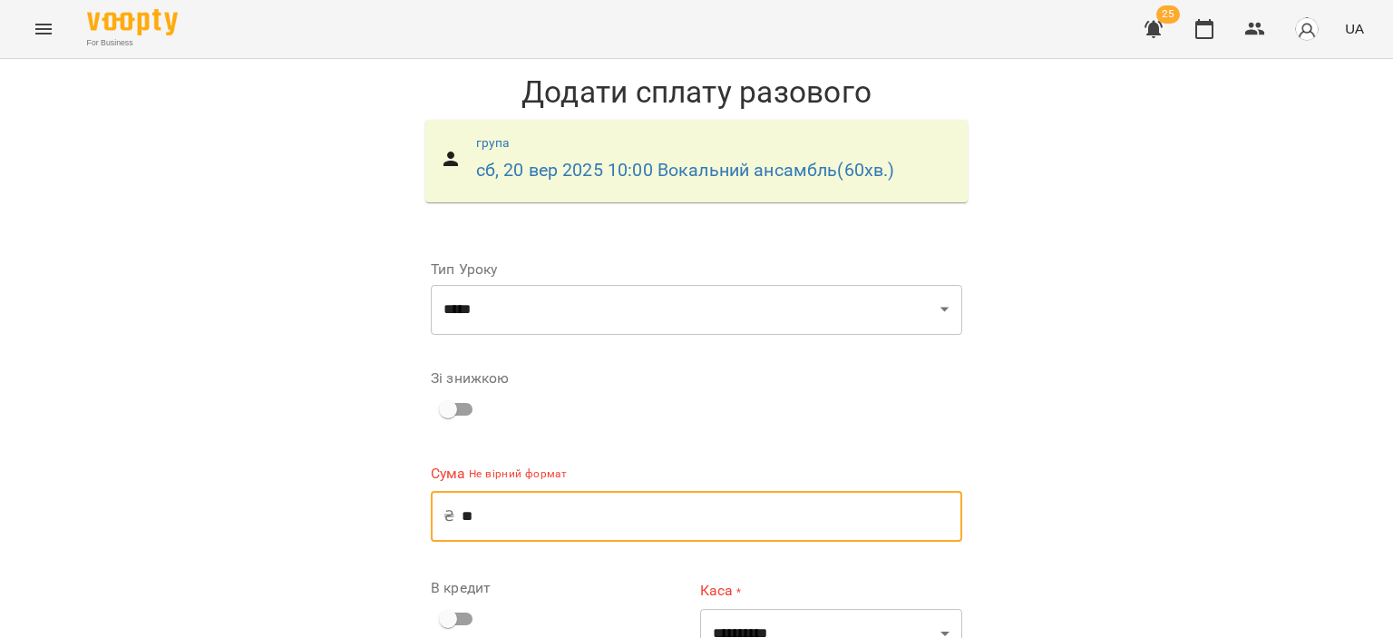
type input "*"
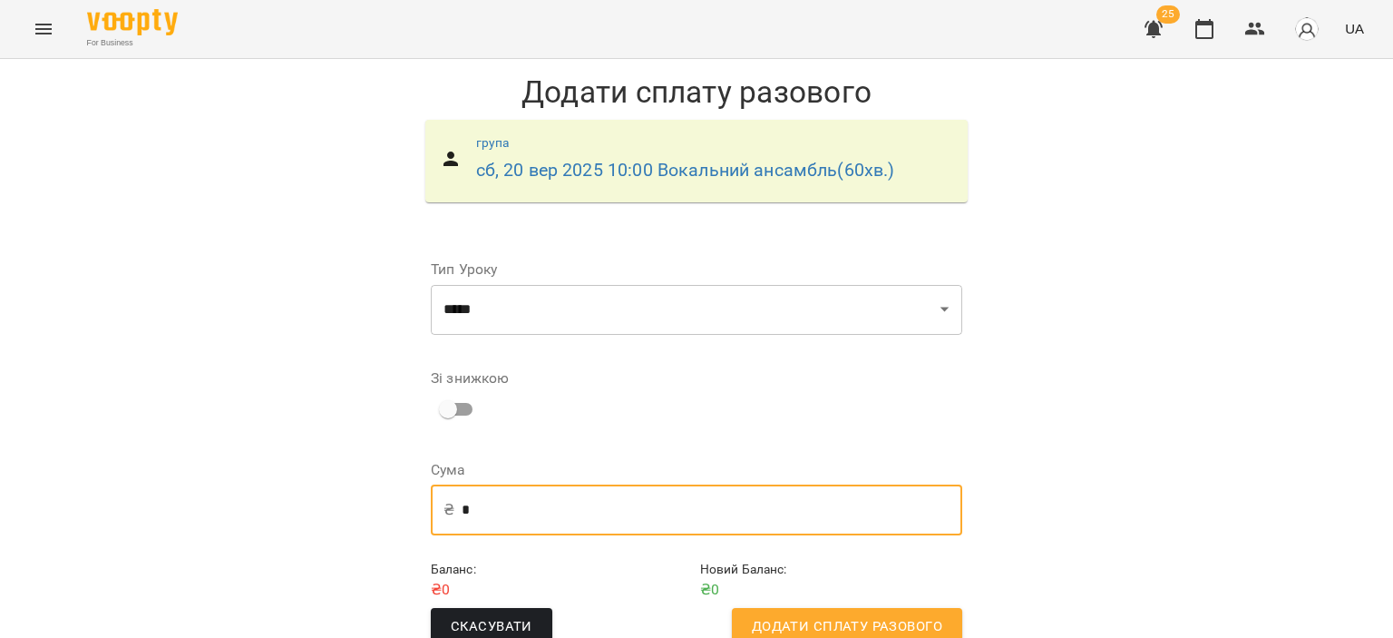
type input "*"
click at [887, 615] on span "Додати сплату разового" at bounding box center [847, 627] width 191 height 24
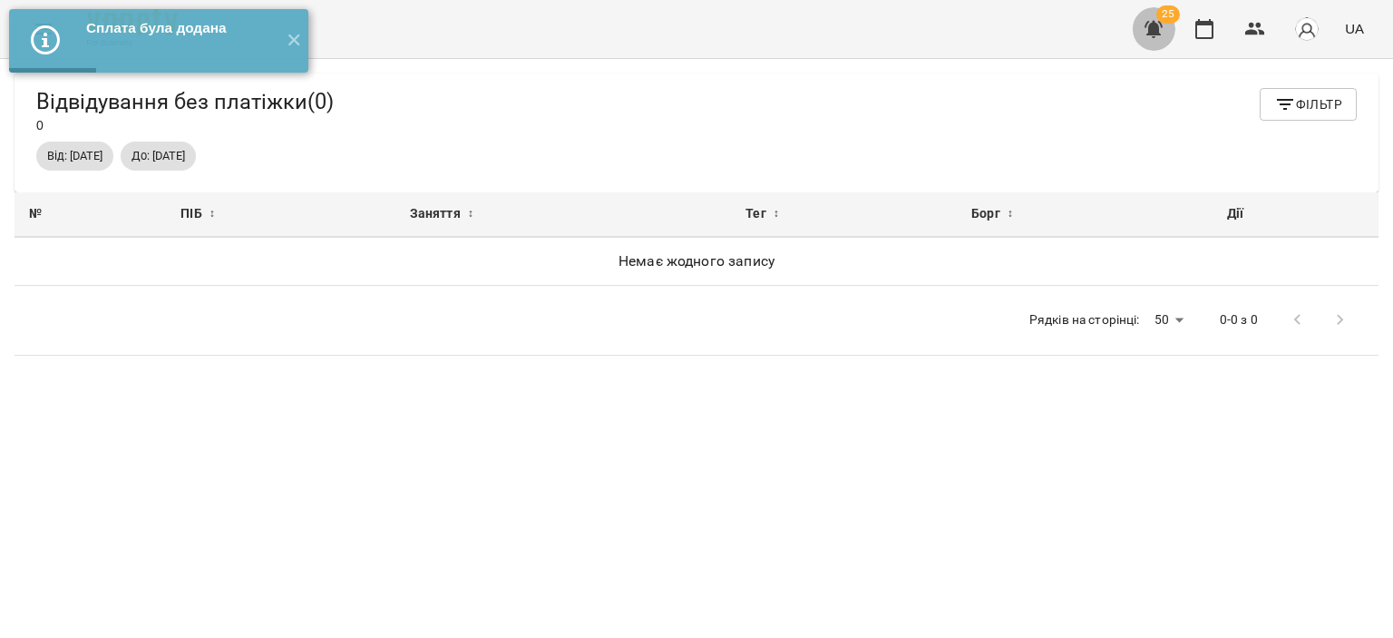
click at [1151, 28] on icon "button" at bounding box center [1154, 29] width 18 height 17
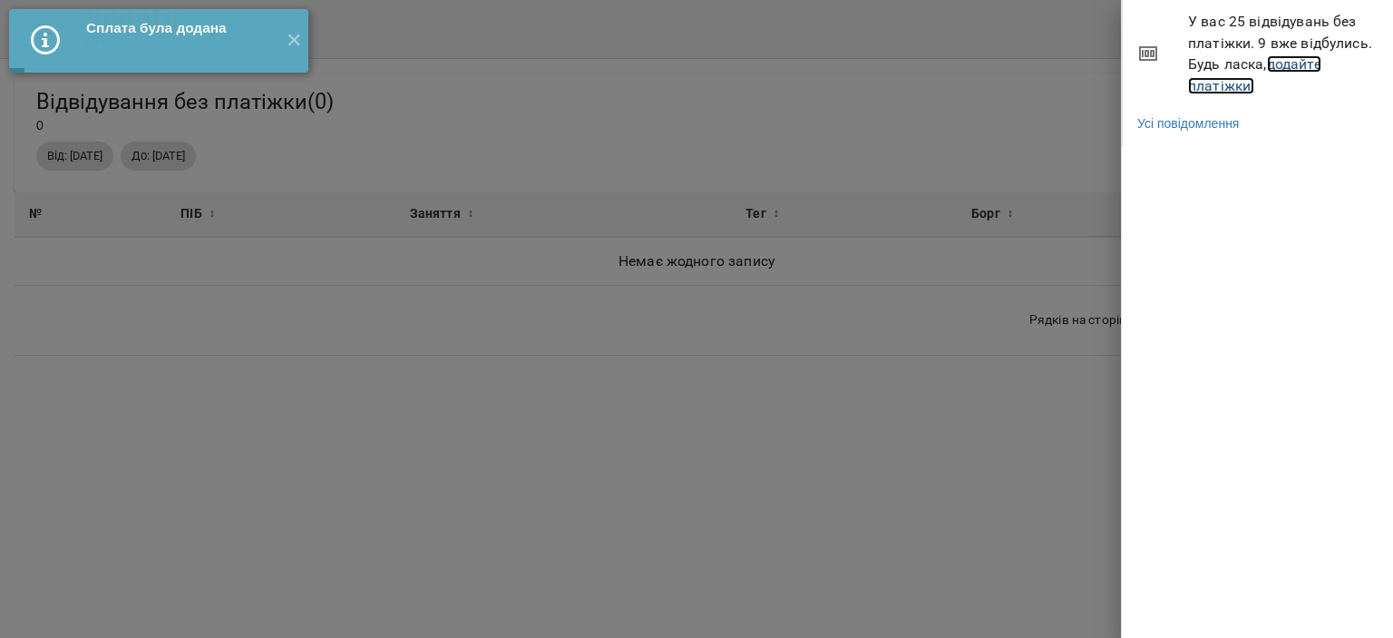
click at [1277, 58] on link "додайте платіжки!" at bounding box center [1254, 74] width 133 height 39
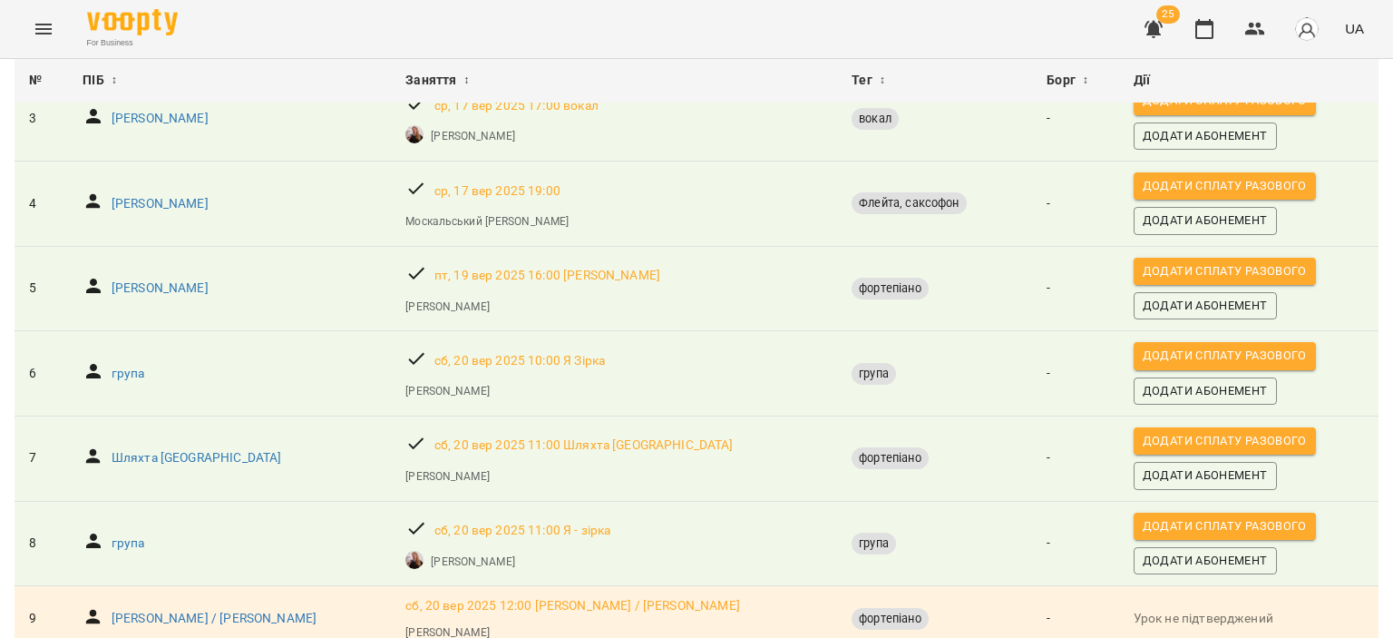
scroll to position [363, 0]
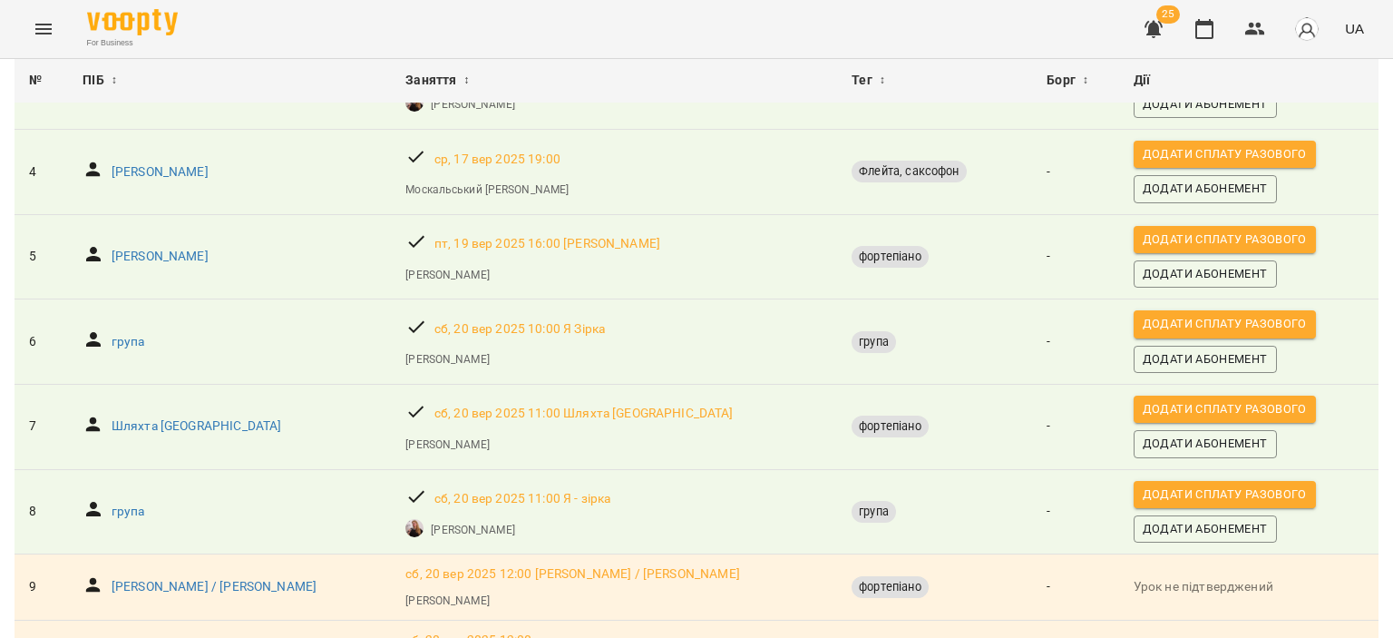
click at [1178, 332] on span "Додати сплату разового" at bounding box center [1225, 324] width 164 height 20
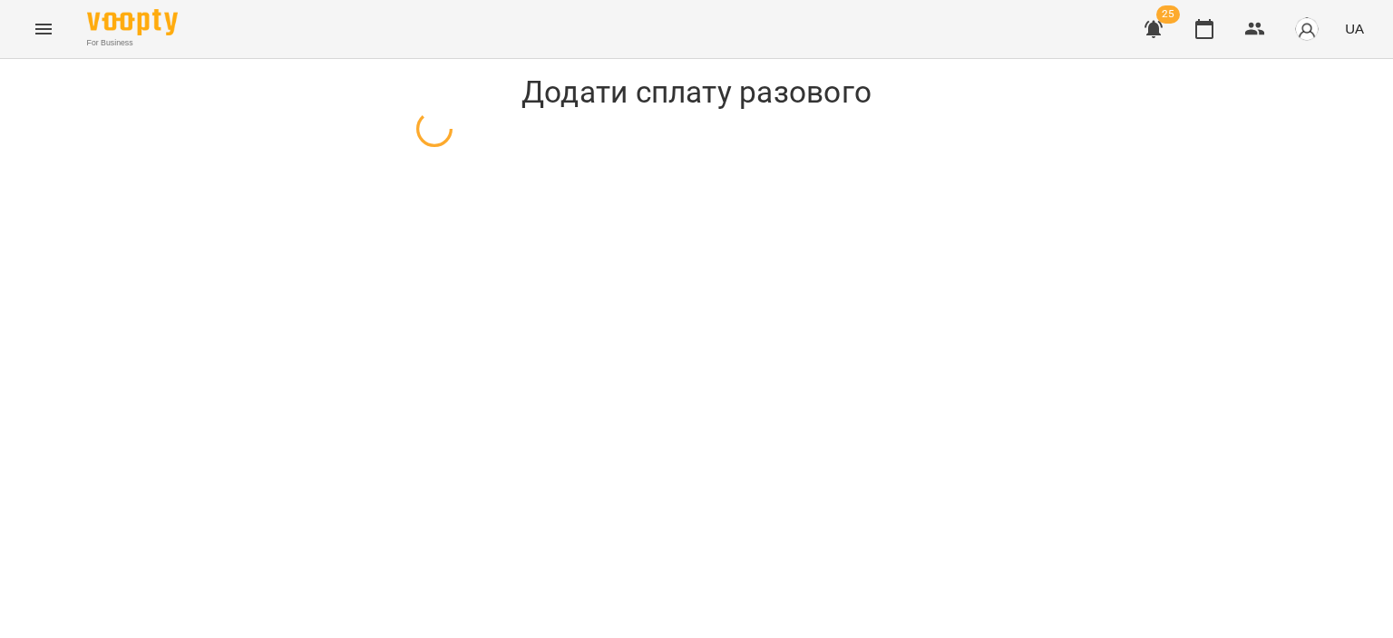
select select "*****"
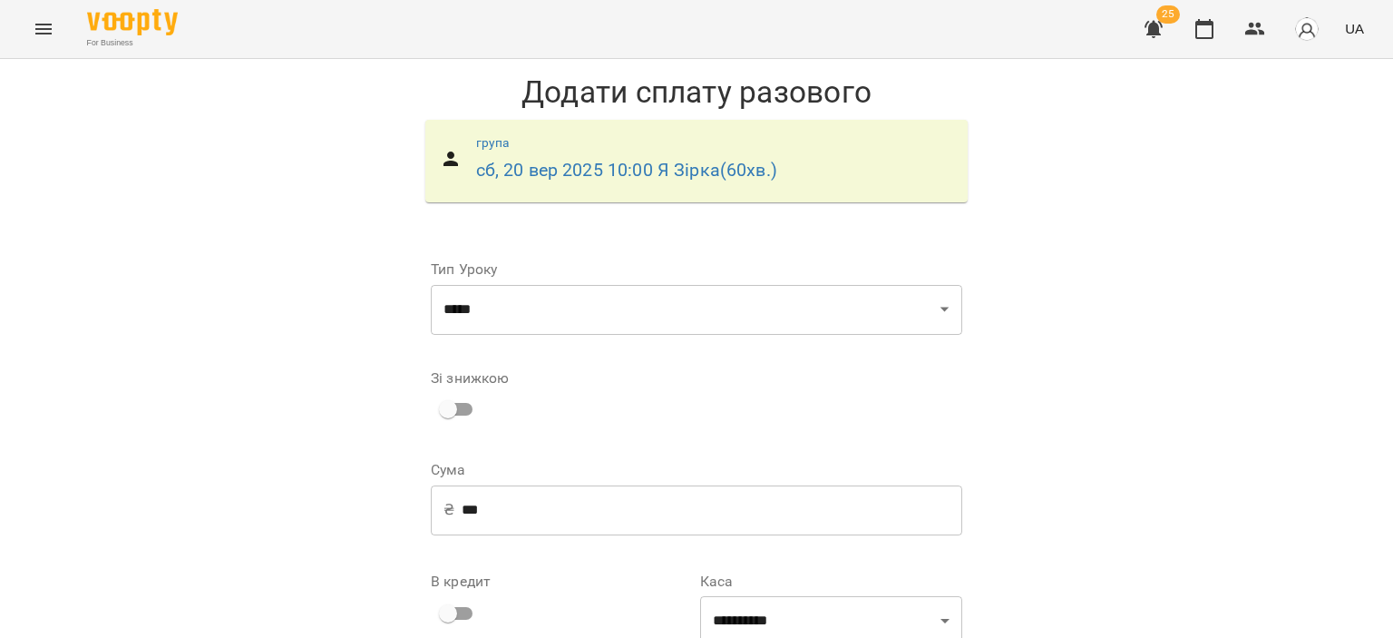
scroll to position [189, 0]
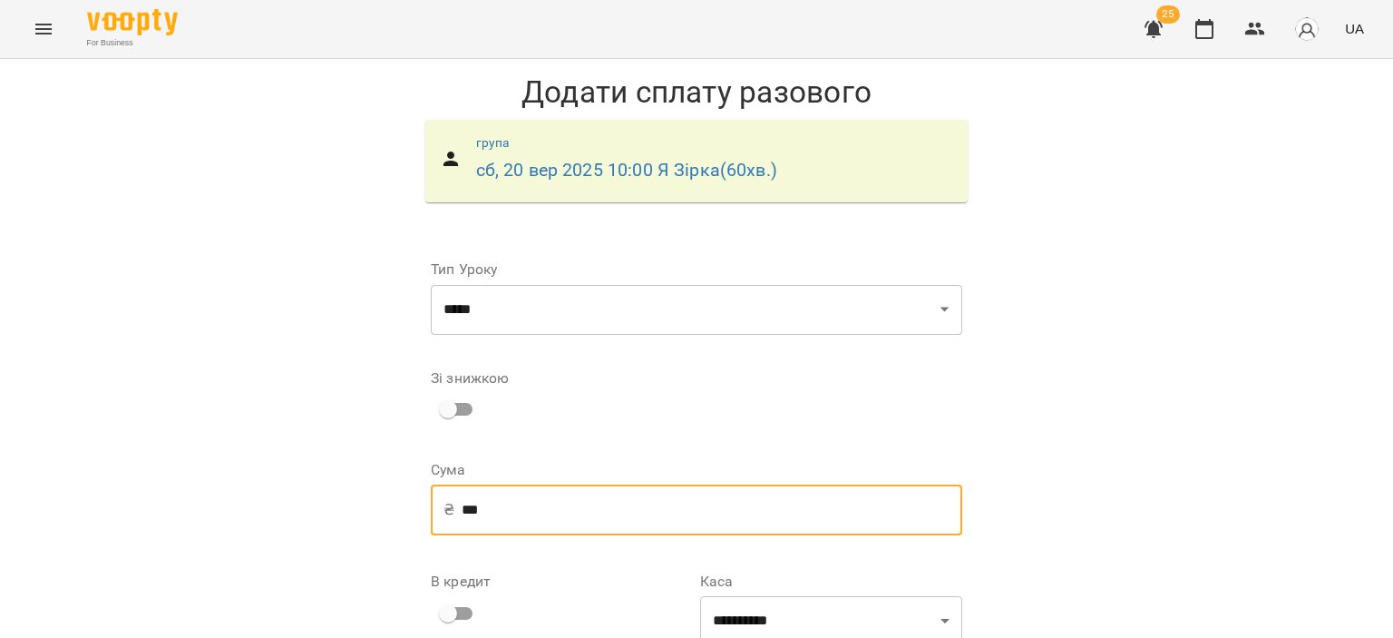
click at [775, 484] on input "***" at bounding box center [712, 509] width 501 height 51
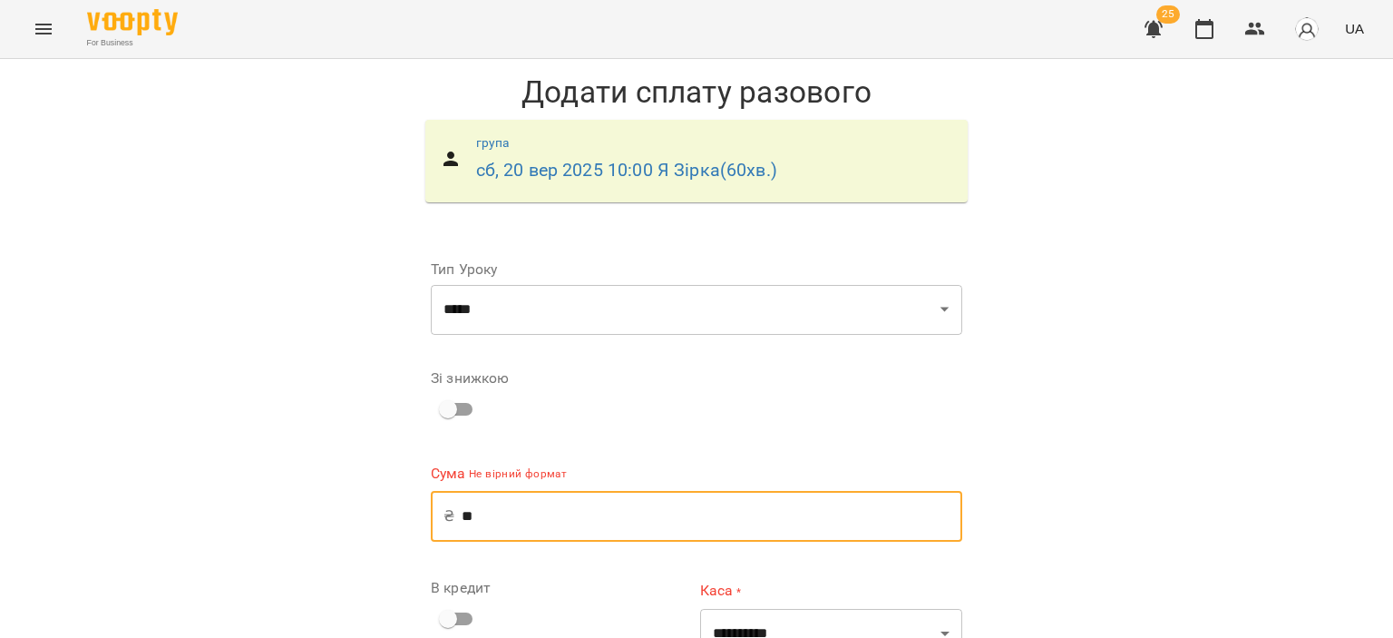
type input "*"
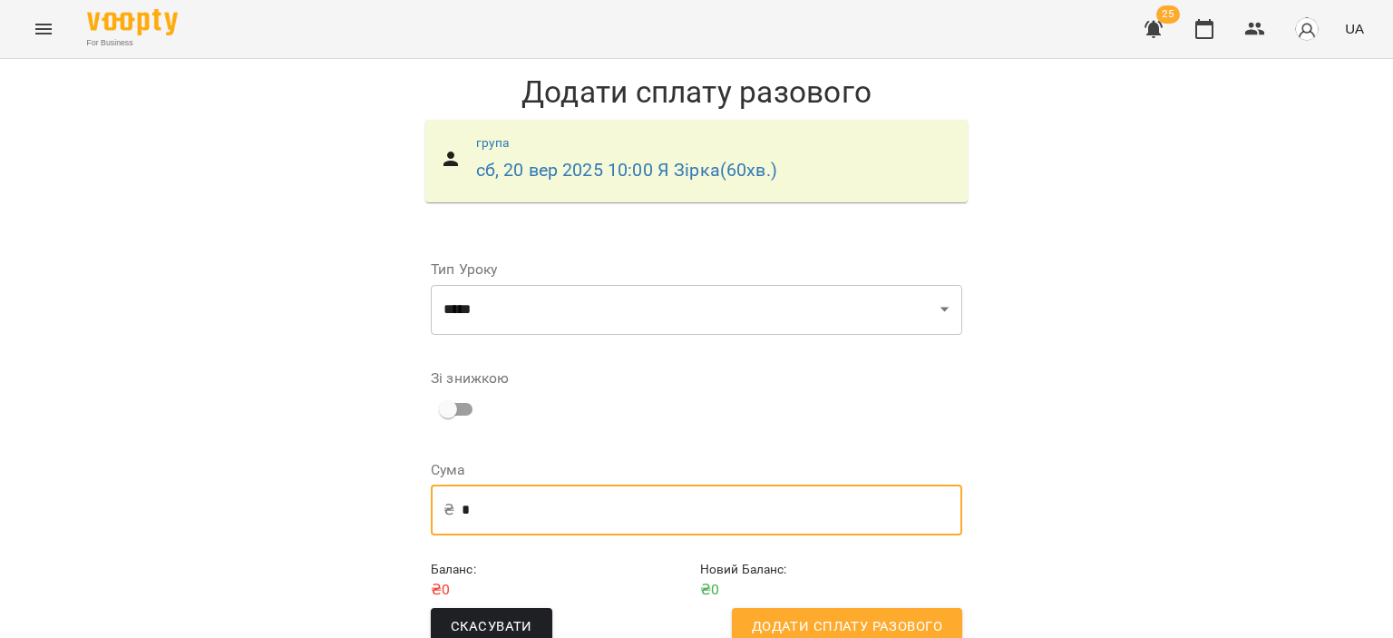
scroll to position [36, 0]
type input "*"
click at [865, 608] on button "Додати сплату разового" at bounding box center [847, 627] width 230 height 38
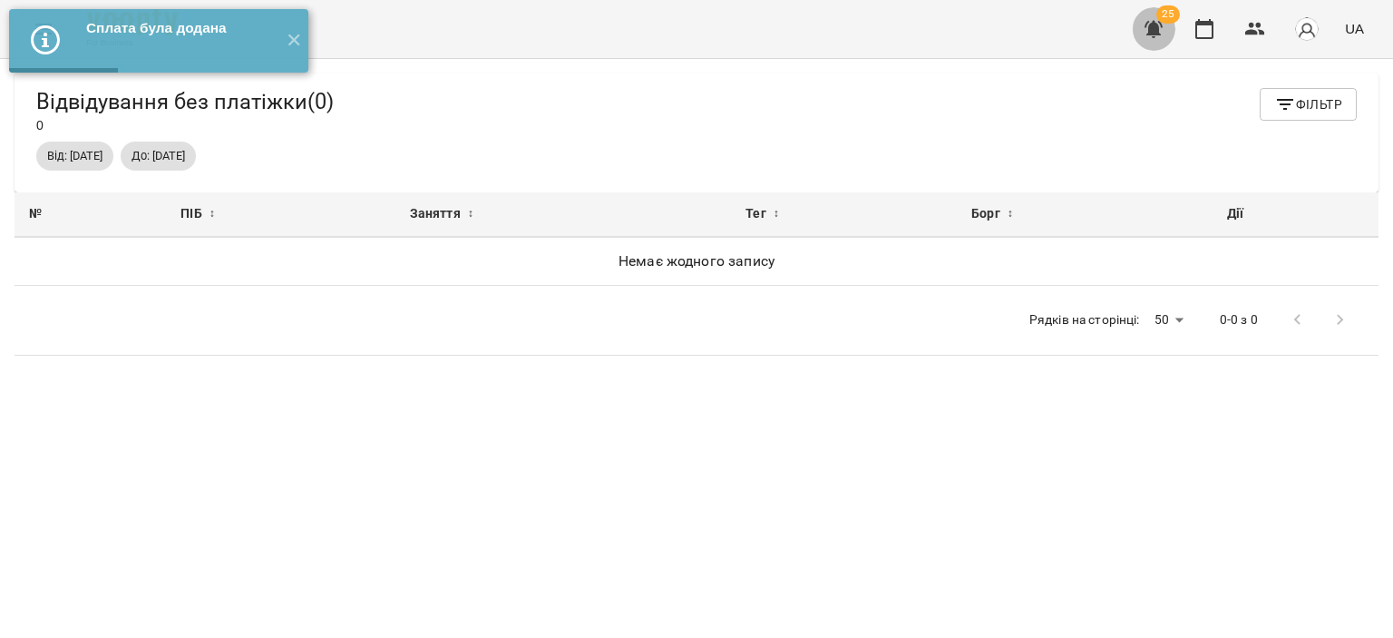
click at [1155, 17] on button "button" at bounding box center [1154, 29] width 44 height 44
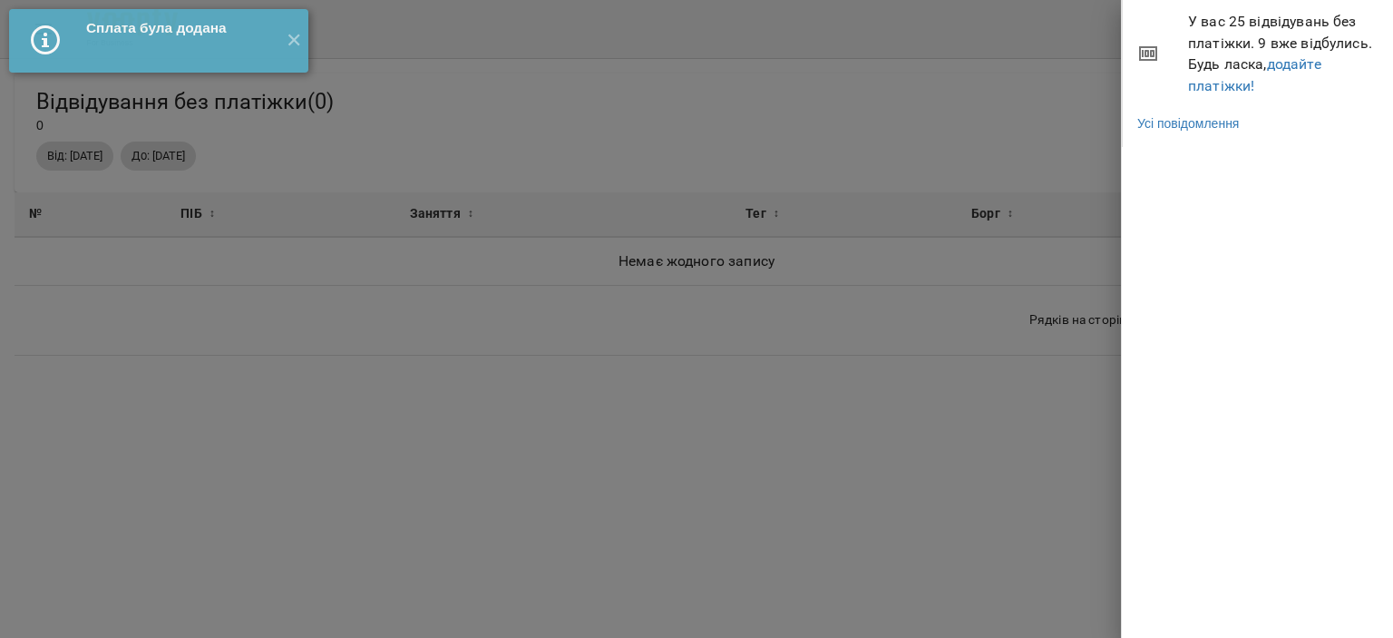
click at [1231, 68] on span "У вас 25 відвідувань без платіжки. 9 вже відбулись. Будь ласка, додайте платіжк…" at bounding box center [1283, 53] width 191 height 85
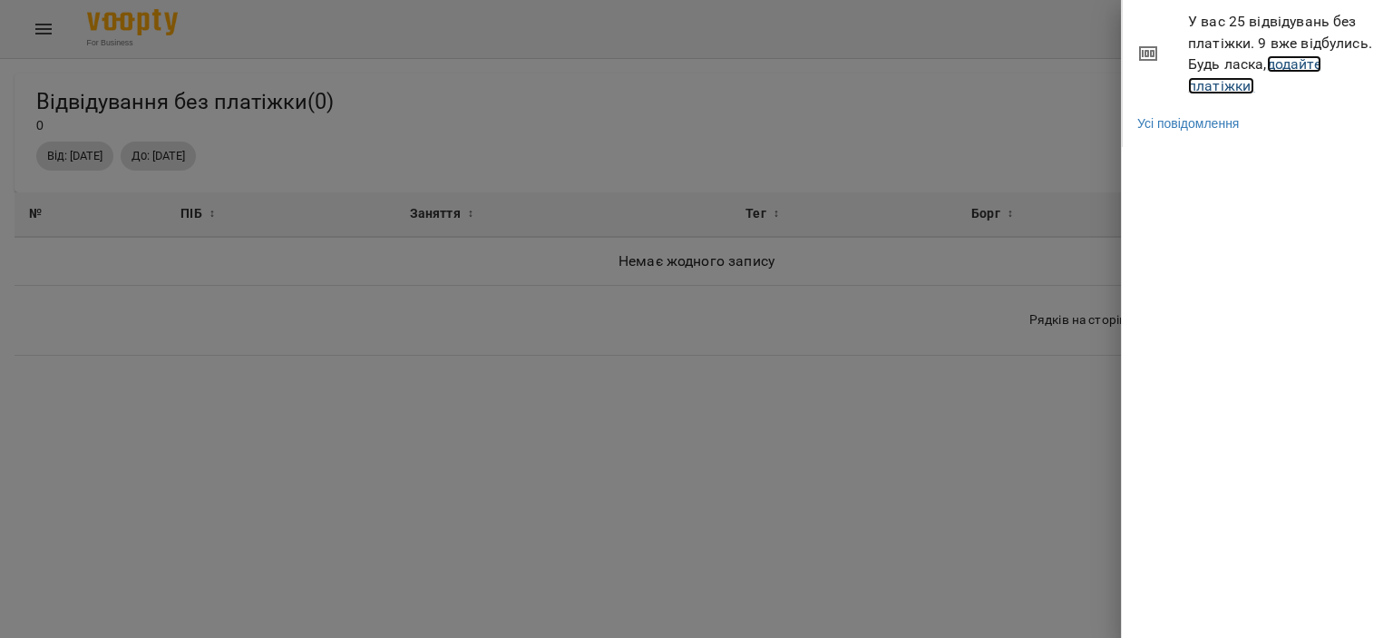
click at [1236, 90] on link "додайте платіжки!" at bounding box center [1254, 74] width 133 height 39
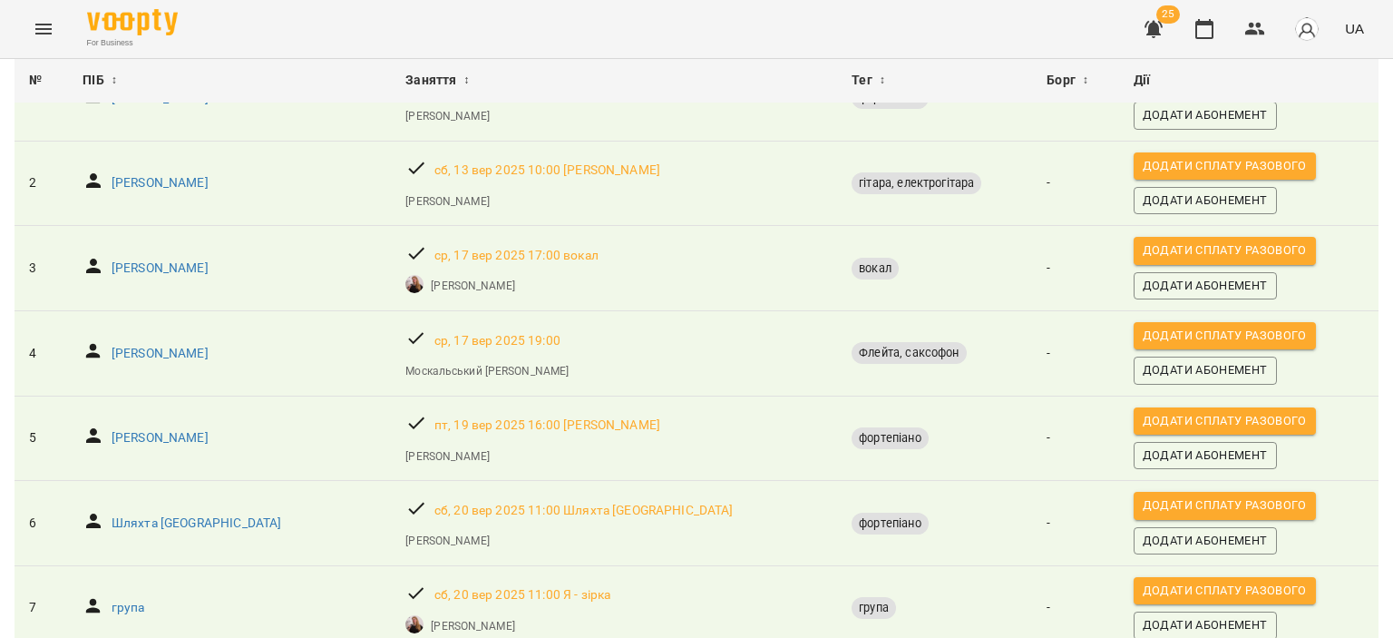
scroll to position [272, 0]
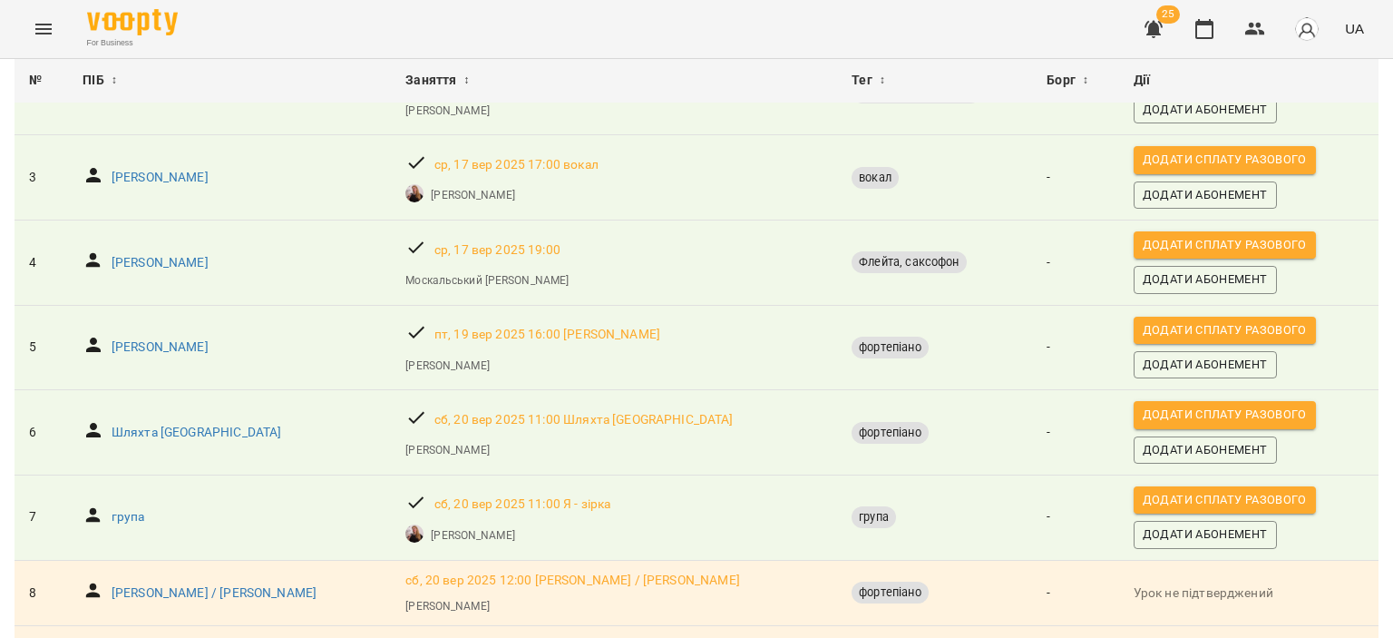
click at [1143, 499] on span "Додати сплату разового" at bounding box center [1225, 500] width 164 height 20
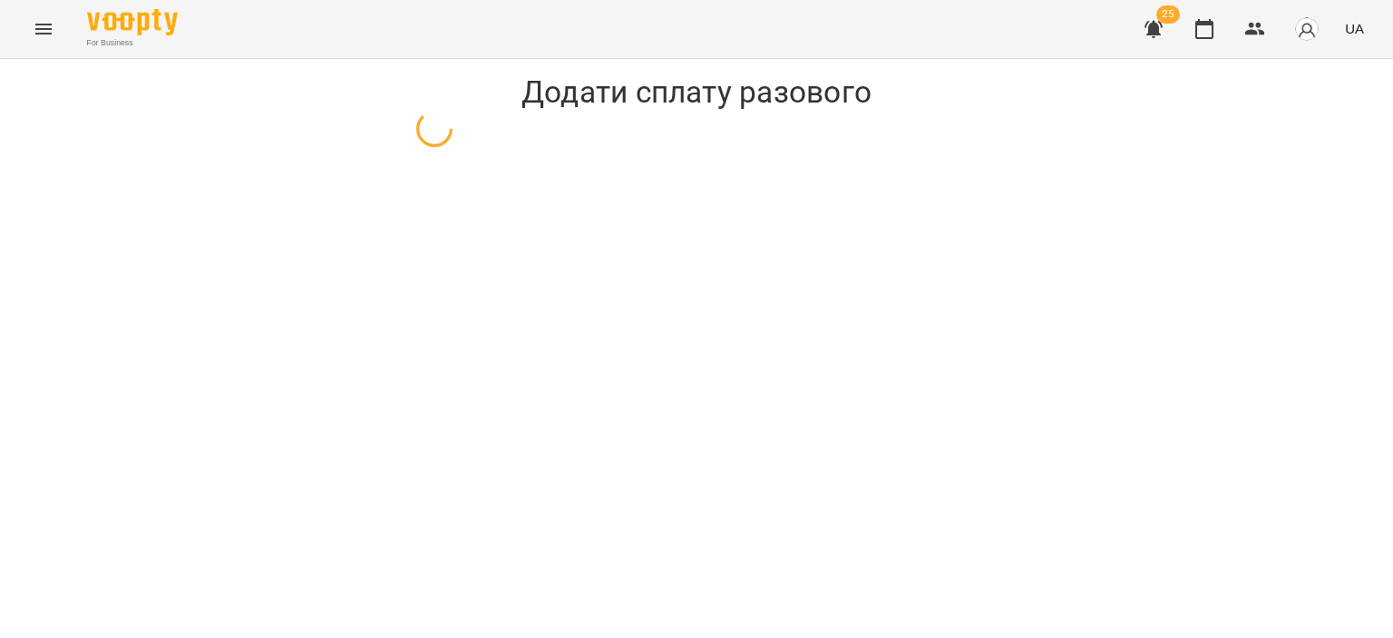
select select "*****"
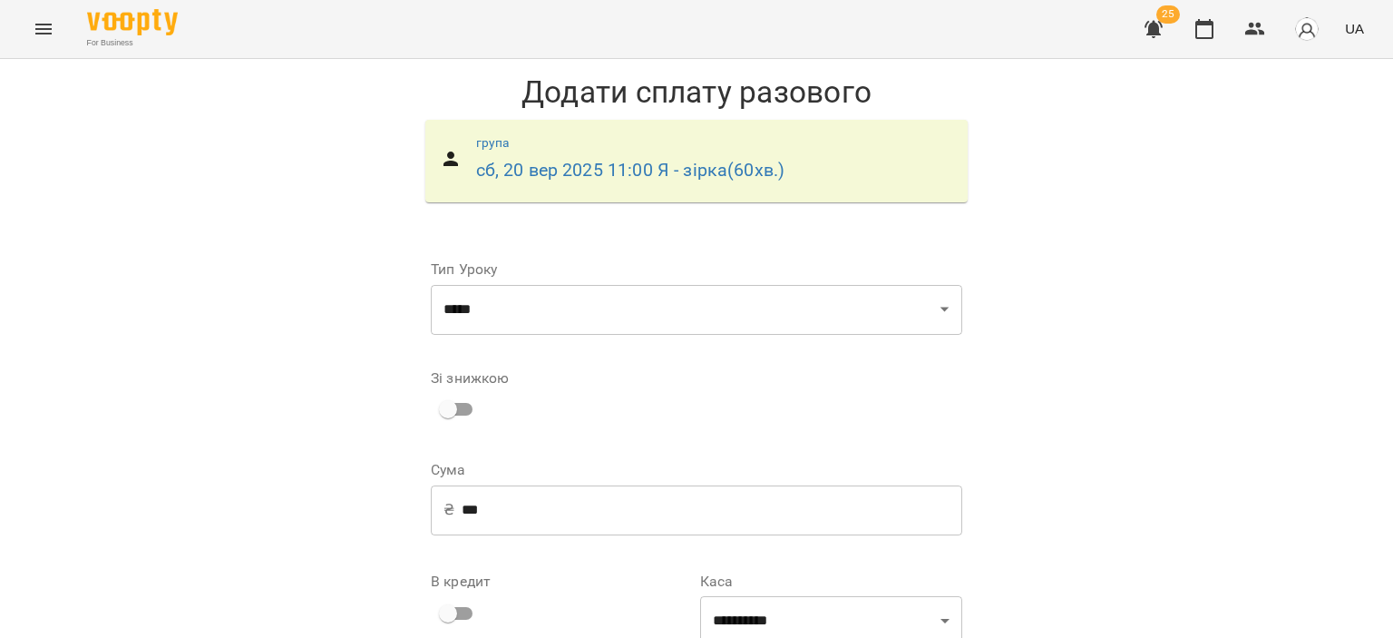
scroll to position [189, 0]
click at [764, 484] on input "***" at bounding box center [712, 509] width 501 height 51
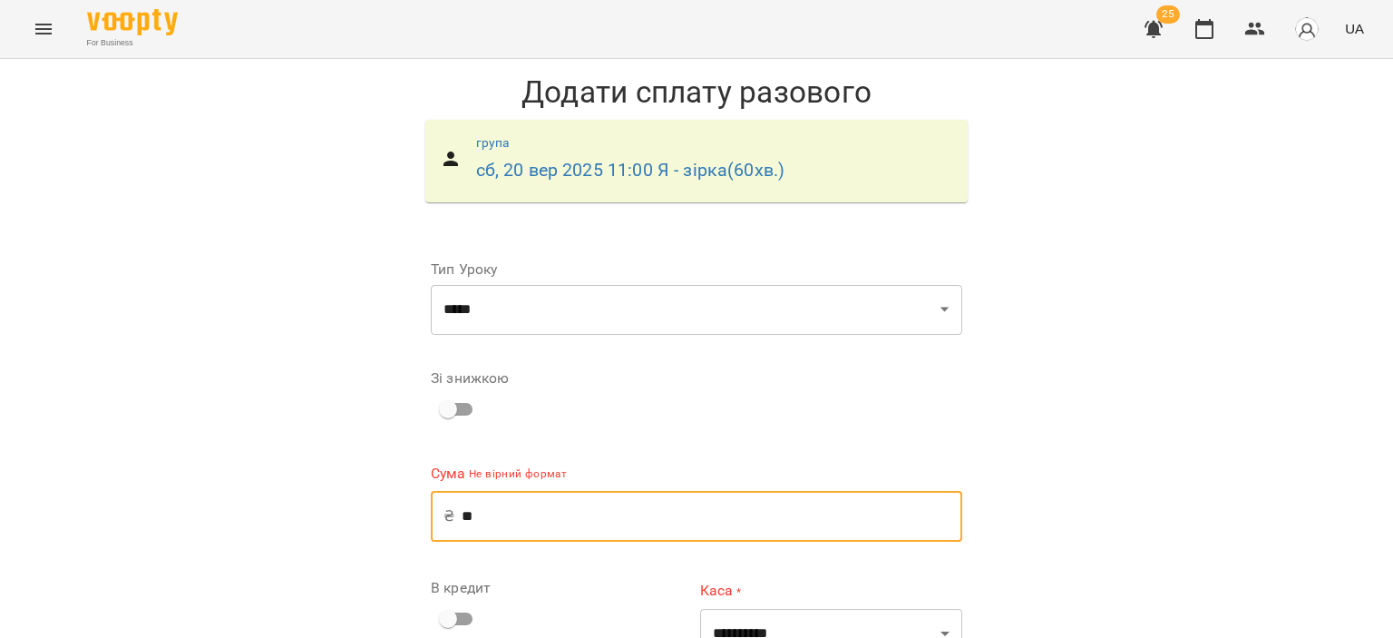
type input "*"
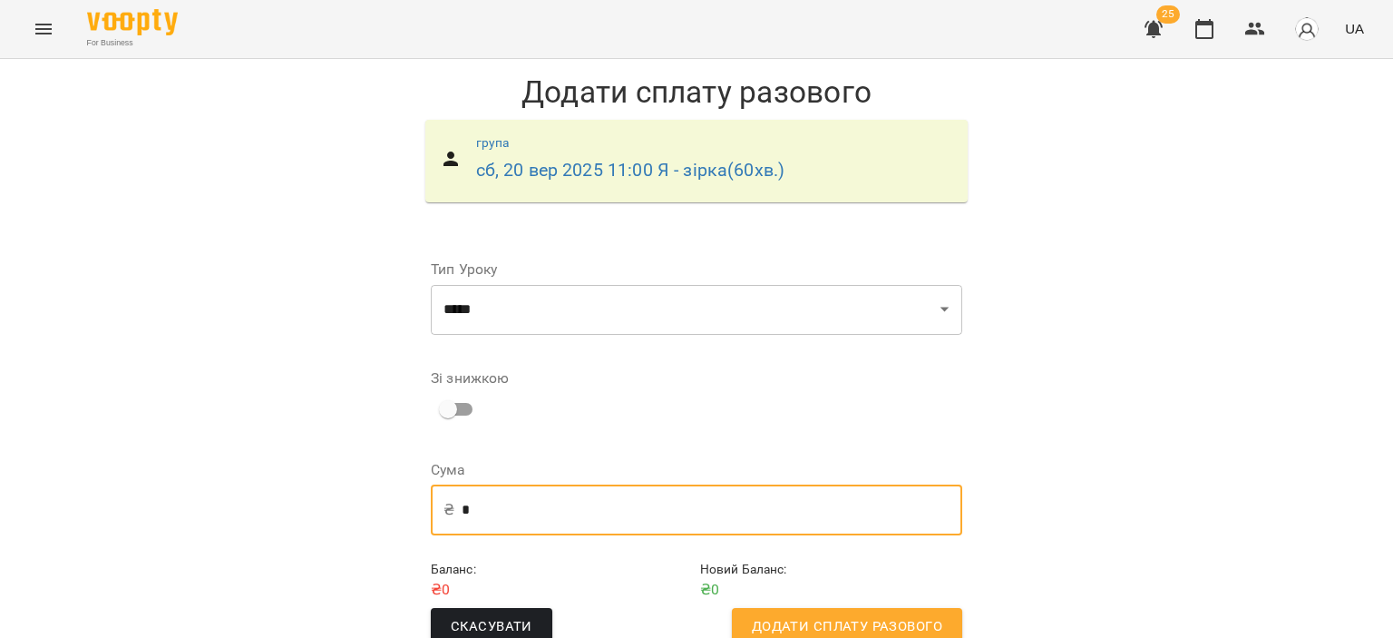
scroll to position [36, 0]
type input "*"
click at [838, 615] on span "Додати сплату разового" at bounding box center [847, 627] width 191 height 24
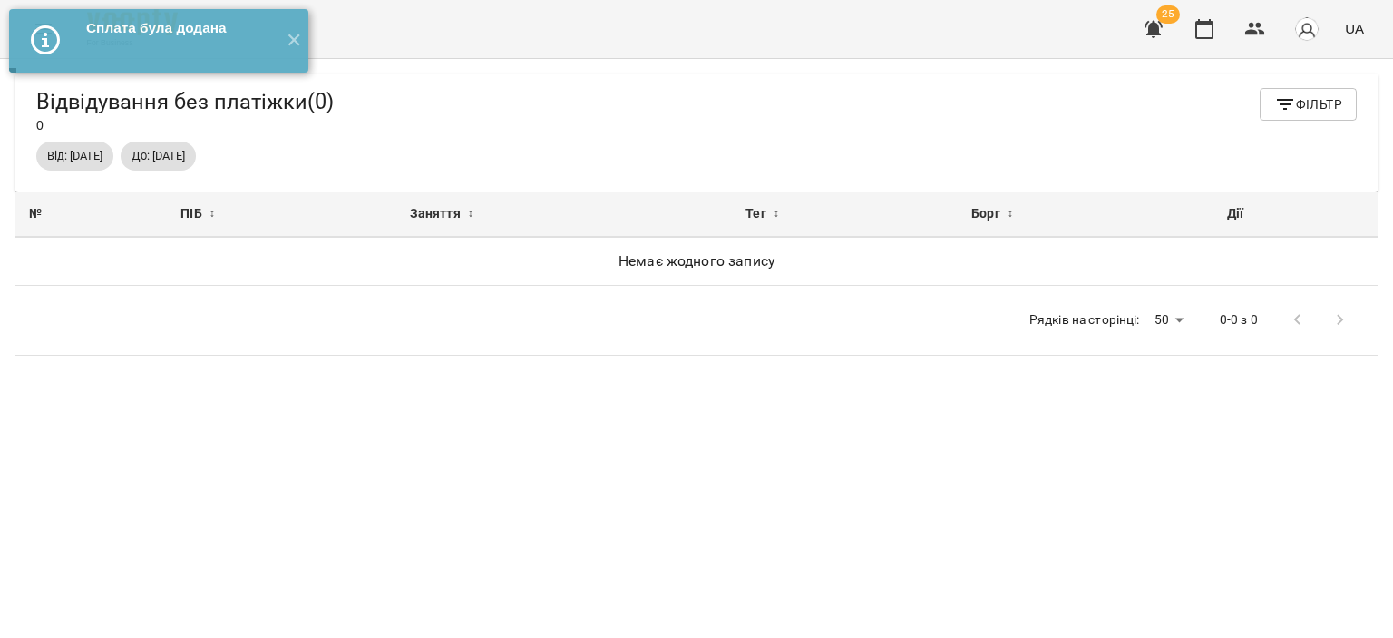
click at [1158, 16] on span "25" at bounding box center [1169, 14] width 24 height 18
click at [1158, 18] on icon "button" at bounding box center [1154, 29] width 22 height 22
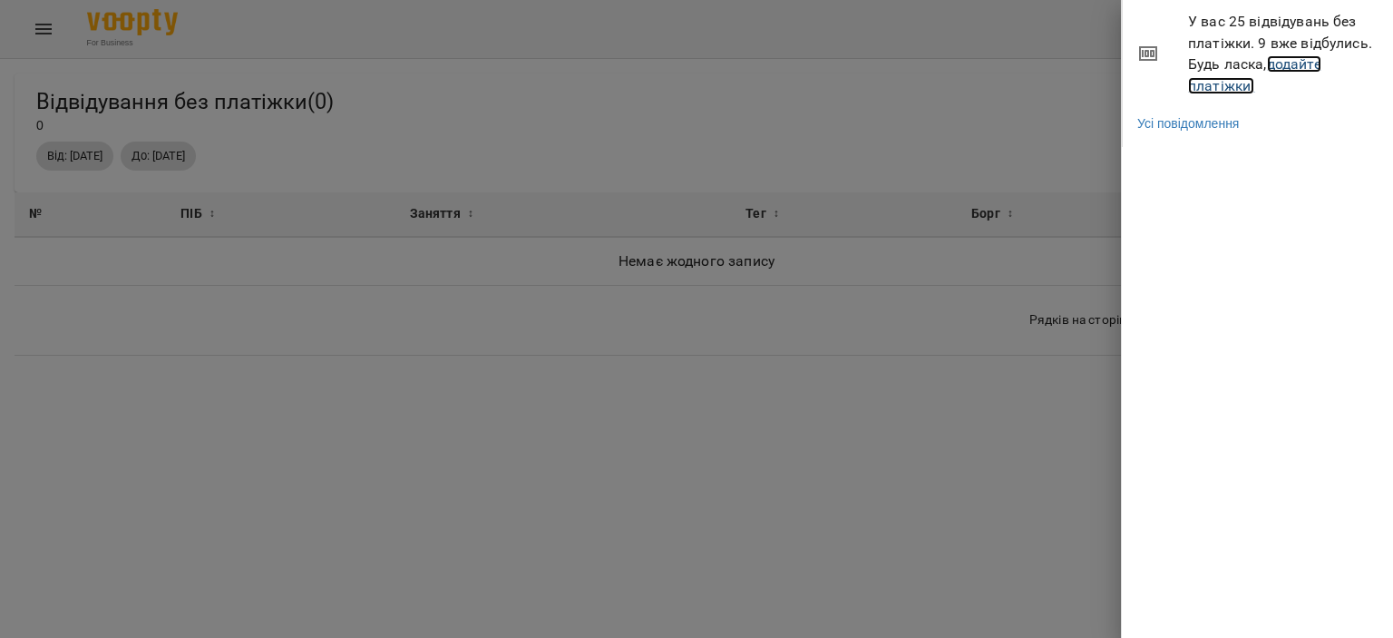
click at [1227, 92] on link "додайте платіжки!" at bounding box center [1254, 74] width 133 height 39
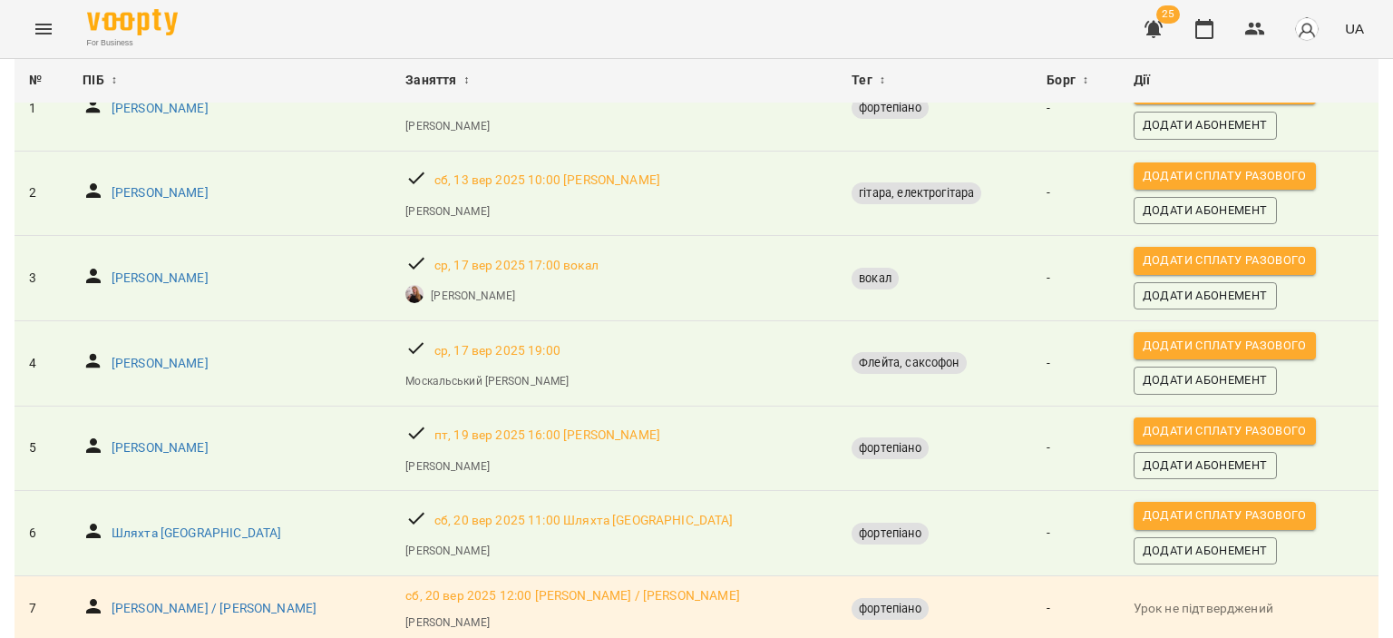
scroll to position [181, 0]
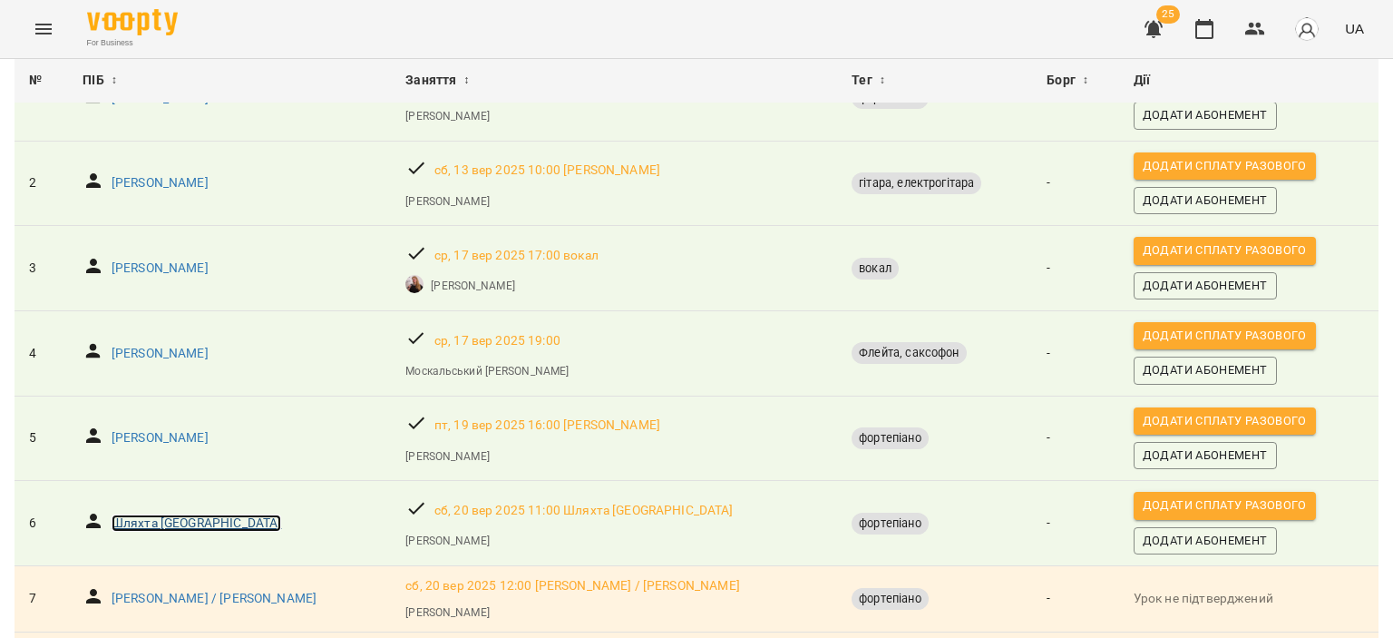
click at [175, 523] on p "Шляхта [GEOGRAPHIC_DATA]" at bounding box center [197, 523] width 171 height 18
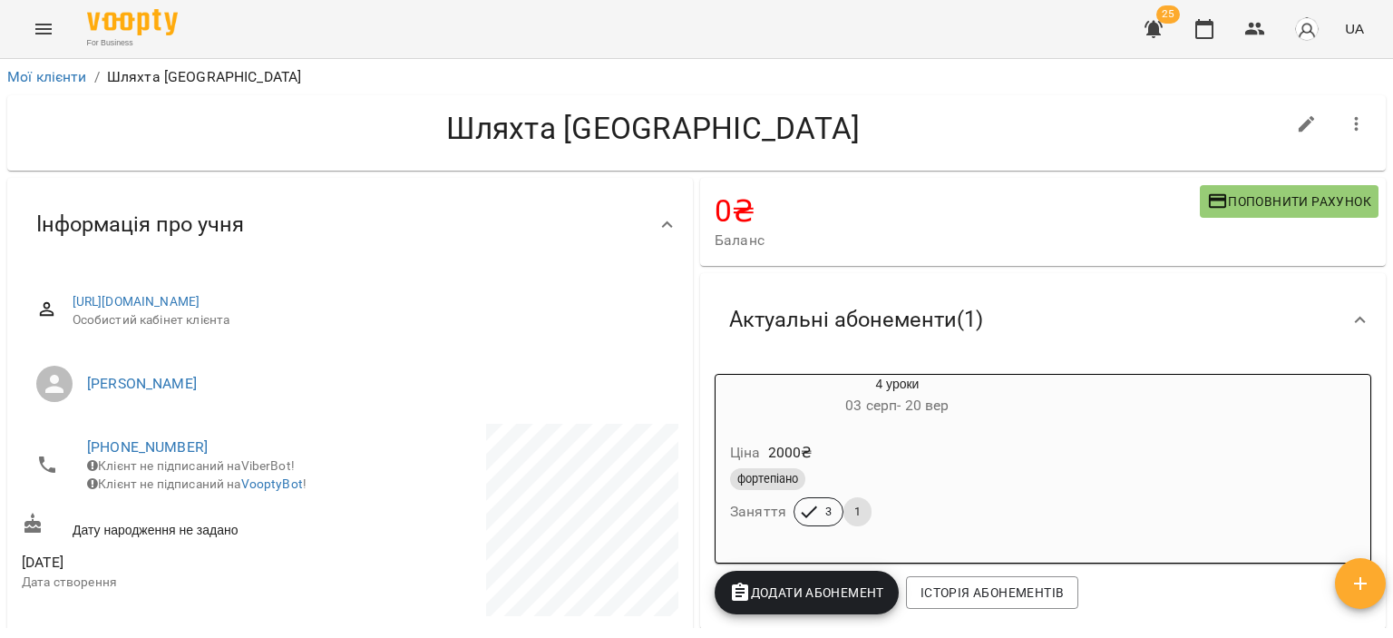
click at [1080, 497] on div "4 уроки [DATE] - [DATE] Ціна 2000 ₴ фортепіано Заняття 3 1" at bounding box center [1043, 469] width 657 height 190
click at [998, 443] on div "Ціна 2000 ₴" at bounding box center [898, 452] width 342 height 33
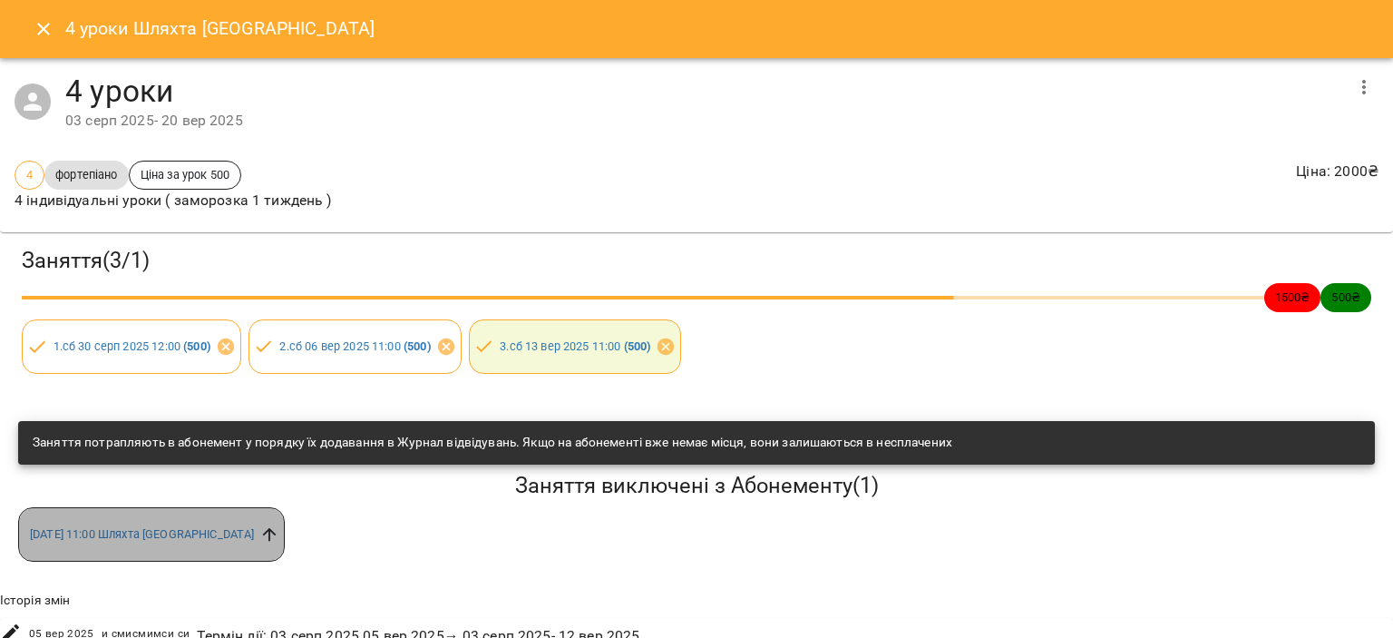
click at [263, 530] on icon at bounding box center [270, 535] width 14 height 14
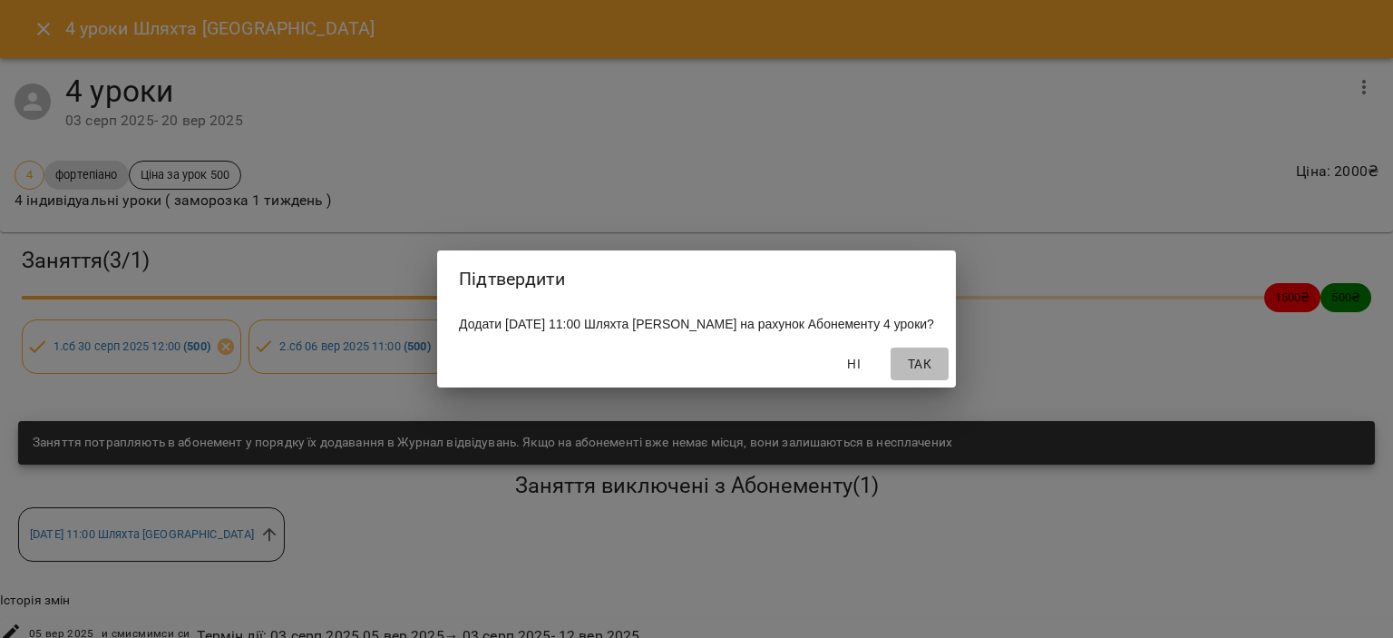
click at [940, 375] on span "Так" at bounding box center [920, 364] width 44 height 22
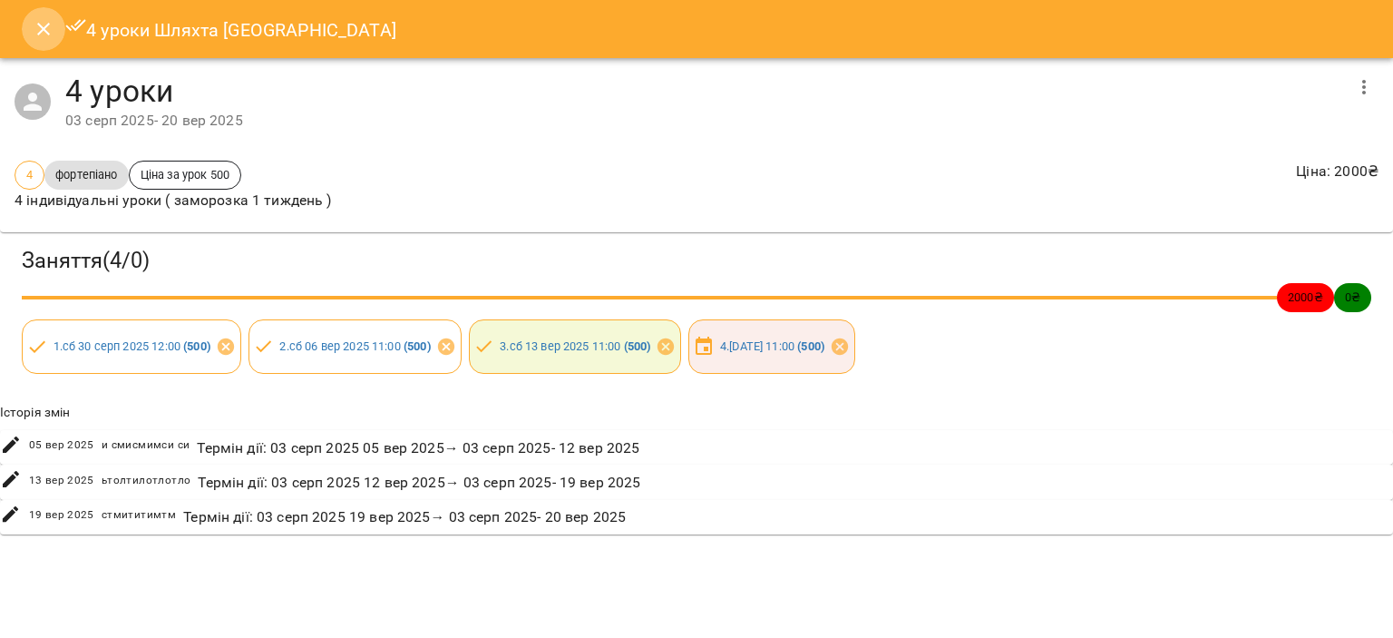
click at [40, 24] on icon "Close" at bounding box center [43, 29] width 13 height 13
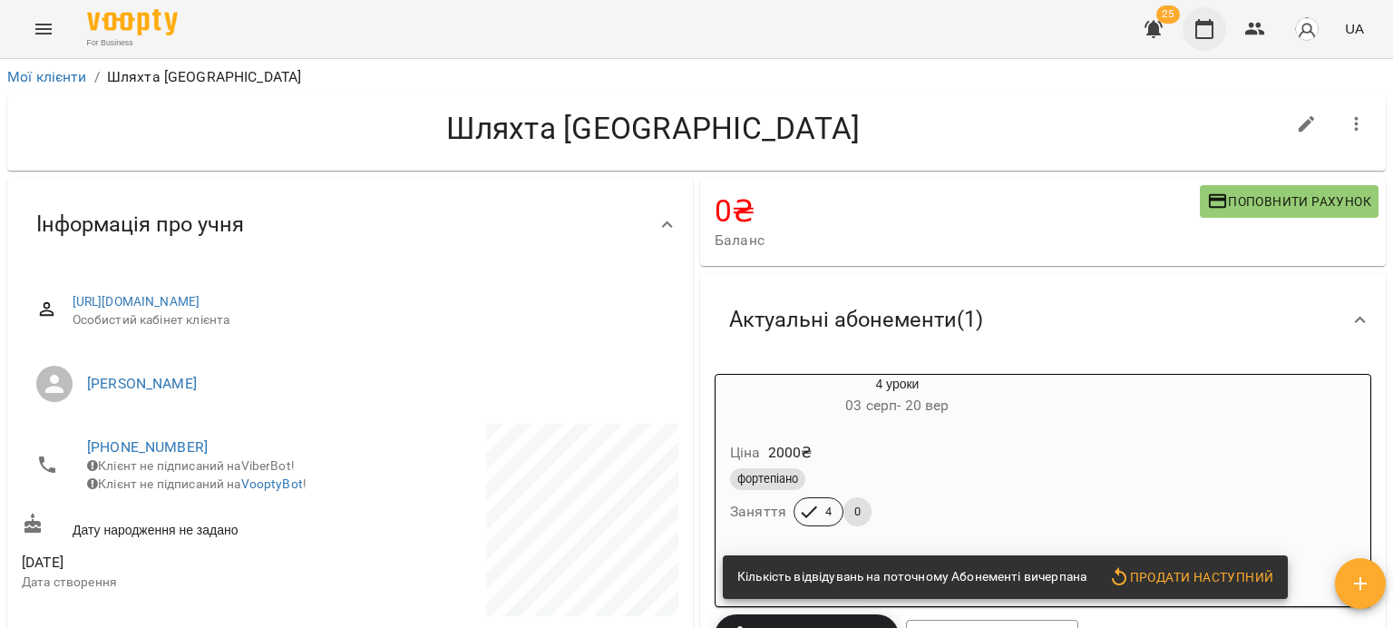
click at [1208, 23] on icon "button" at bounding box center [1205, 29] width 18 height 20
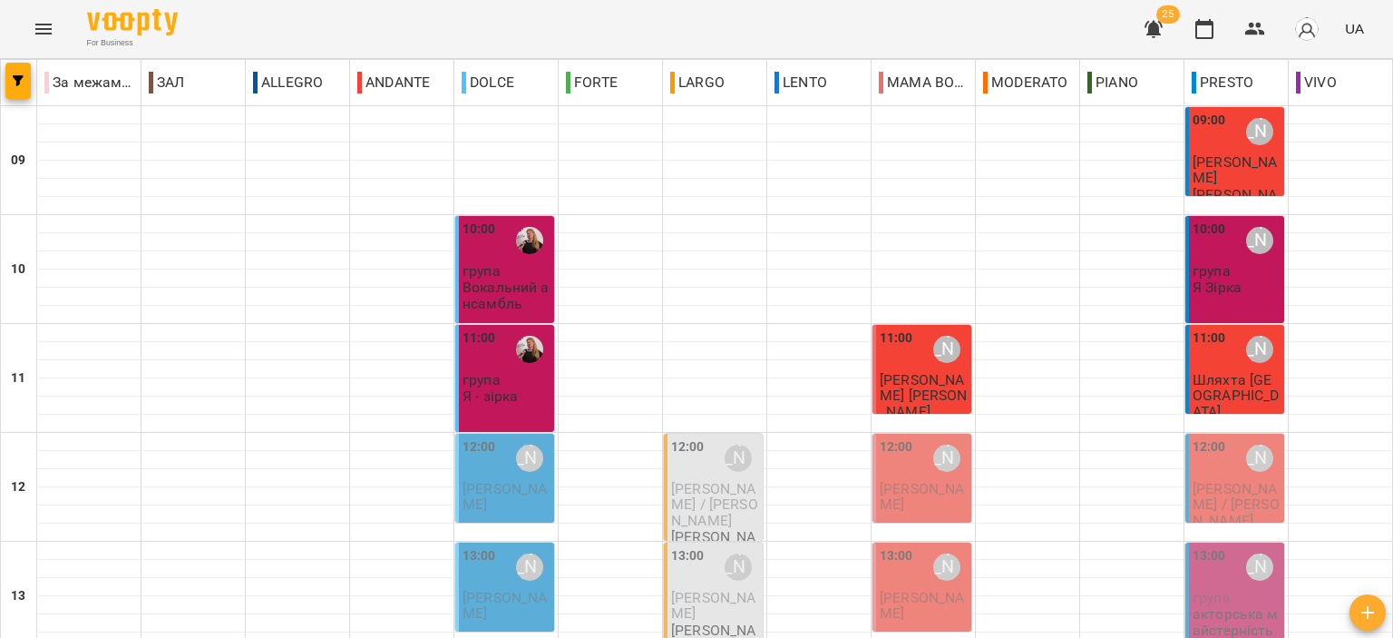
click at [1214, 179] on span "[PERSON_NAME]" at bounding box center [1235, 169] width 84 height 33
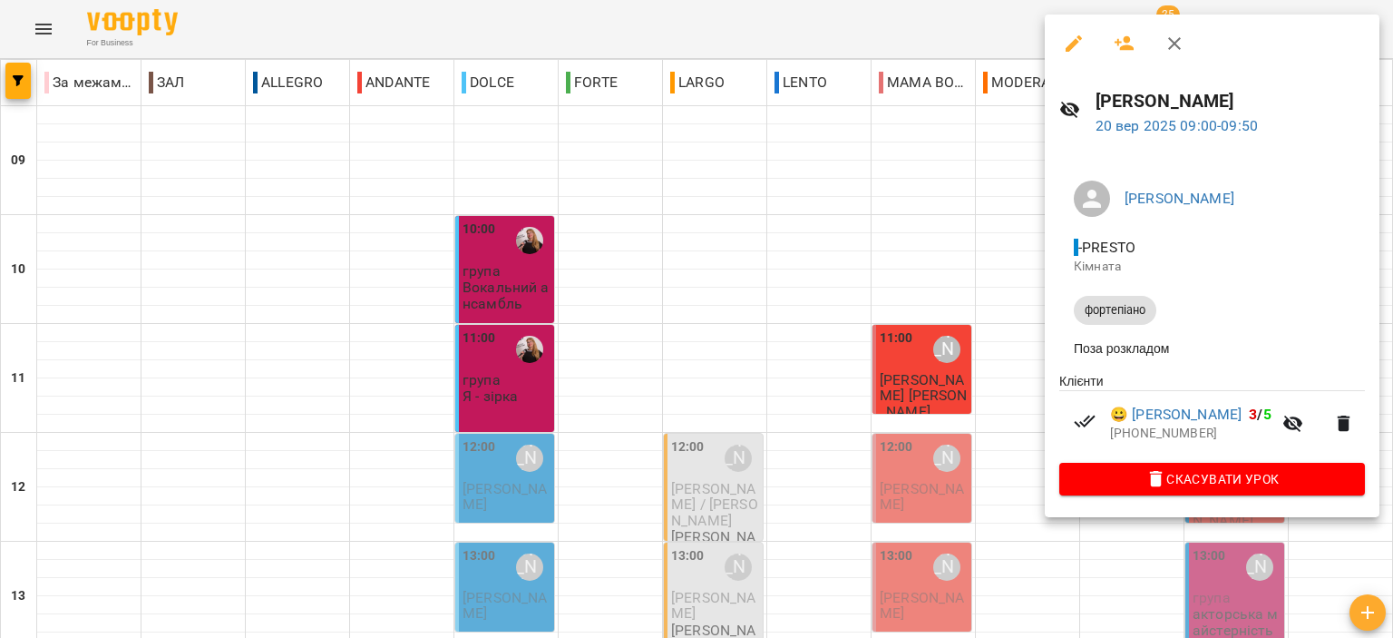
click at [1183, 37] on icon "button" at bounding box center [1175, 44] width 22 height 22
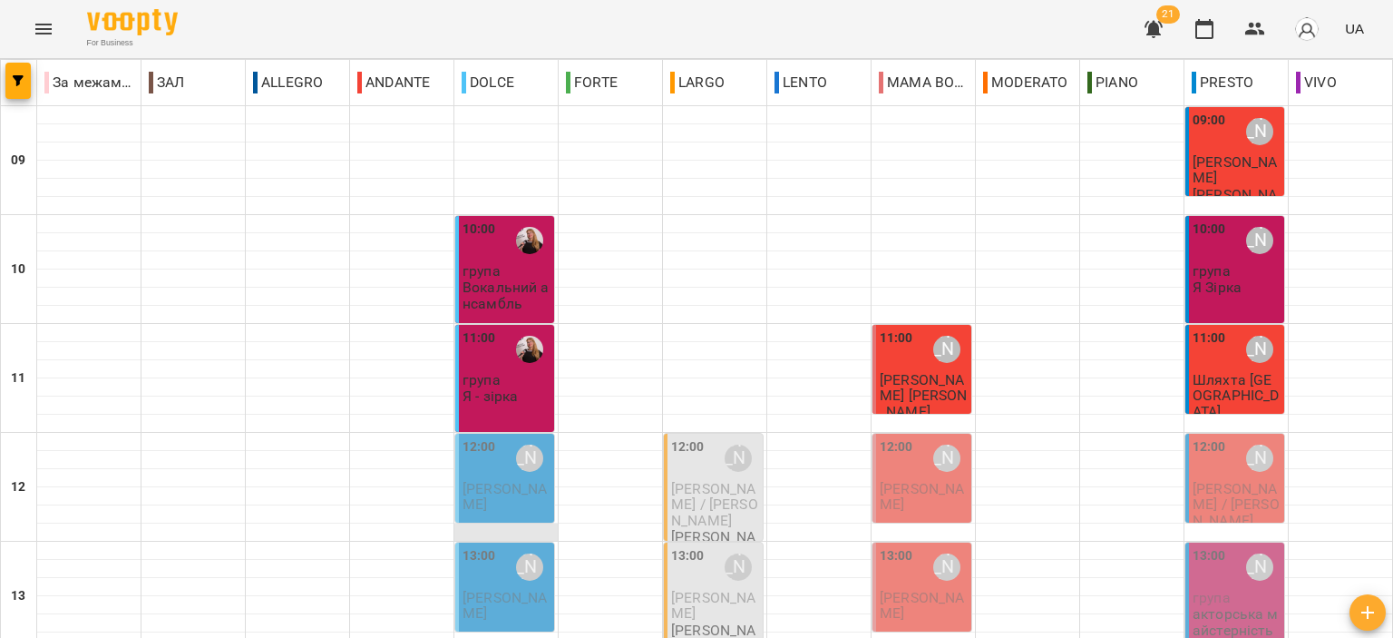
scroll to position [272, 0]
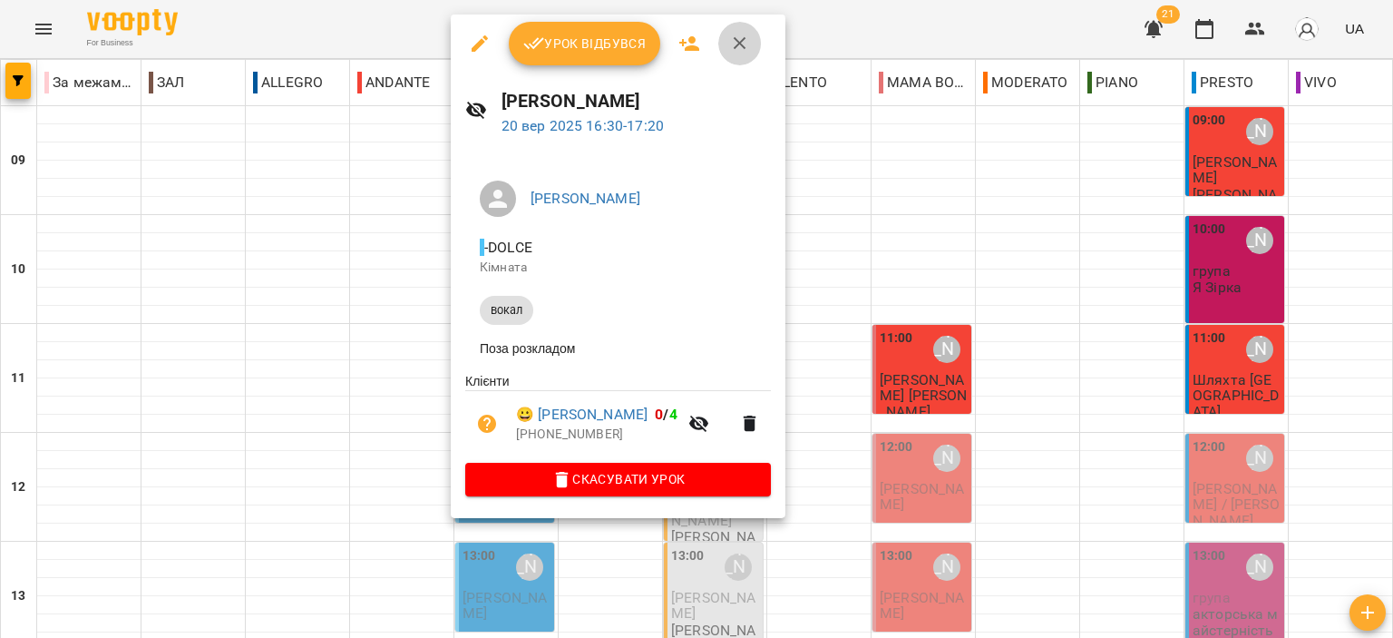
click at [748, 42] on icon "button" at bounding box center [740, 44] width 22 height 22
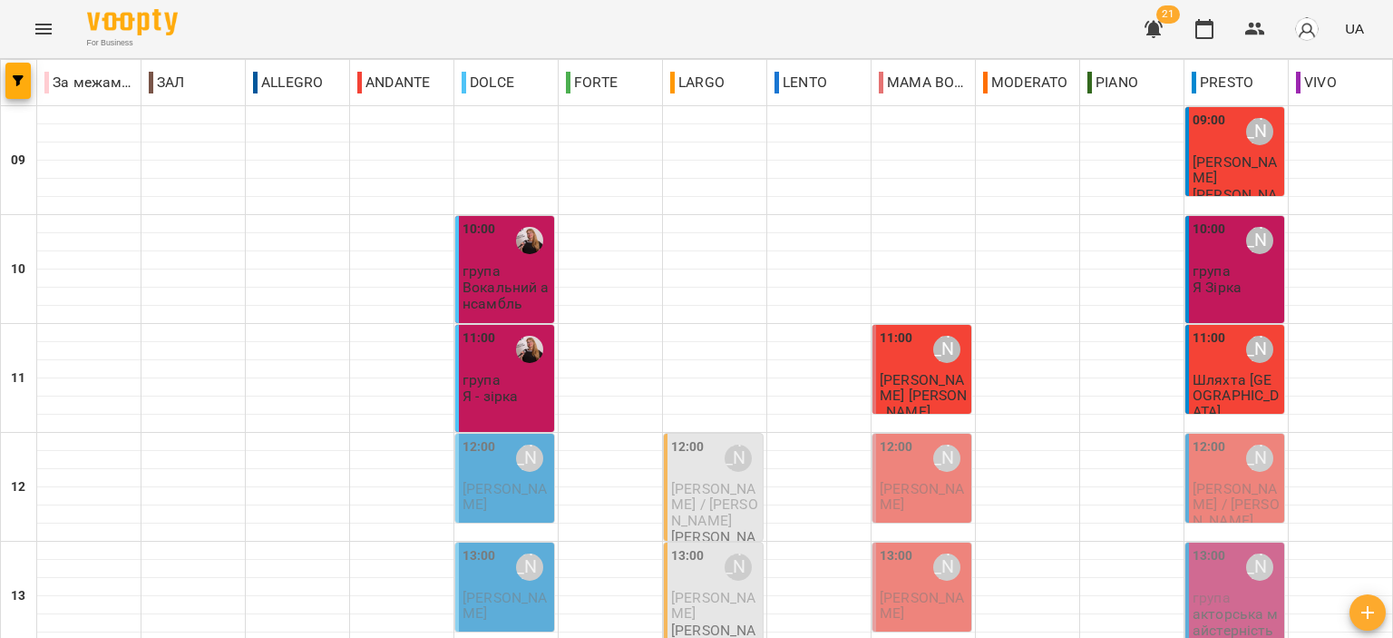
scroll to position [181, 0]
click at [493, 481] on p "[PERSON_NAME]" at bounding box center [507, 497] width 88 height 32
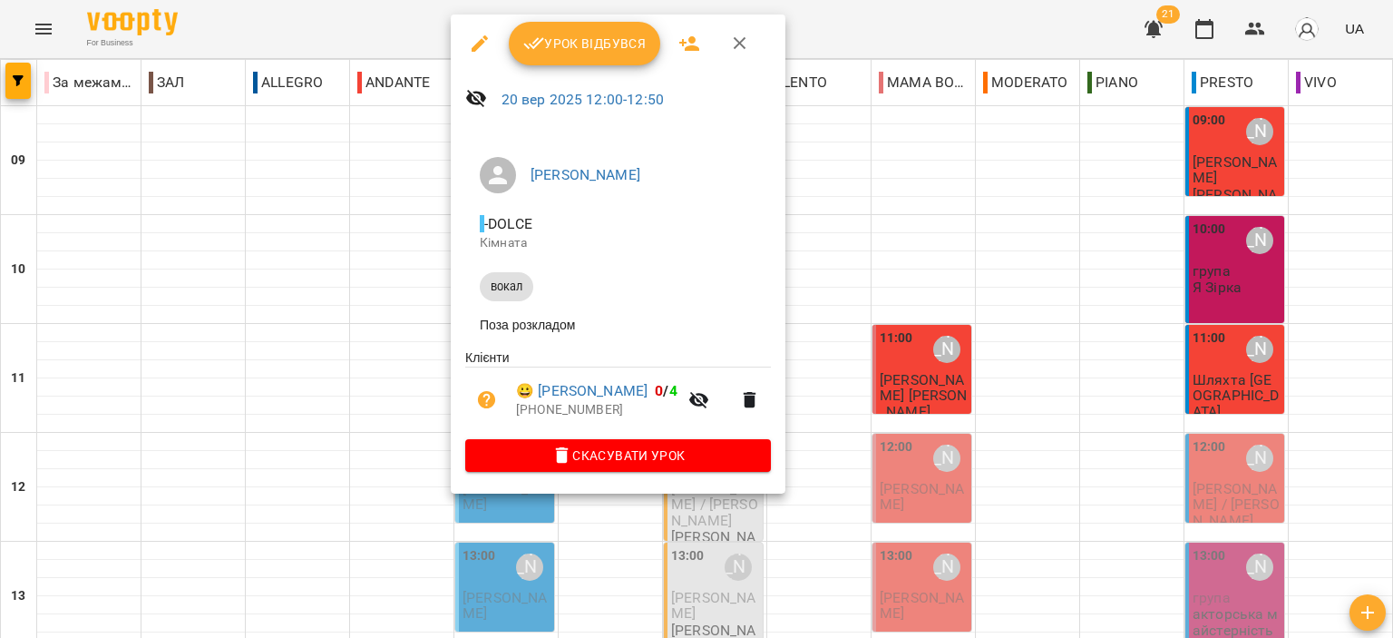
click at [578, 34] on span "Урок відбувся" at bounding box center [584, 44] width 123 height 22
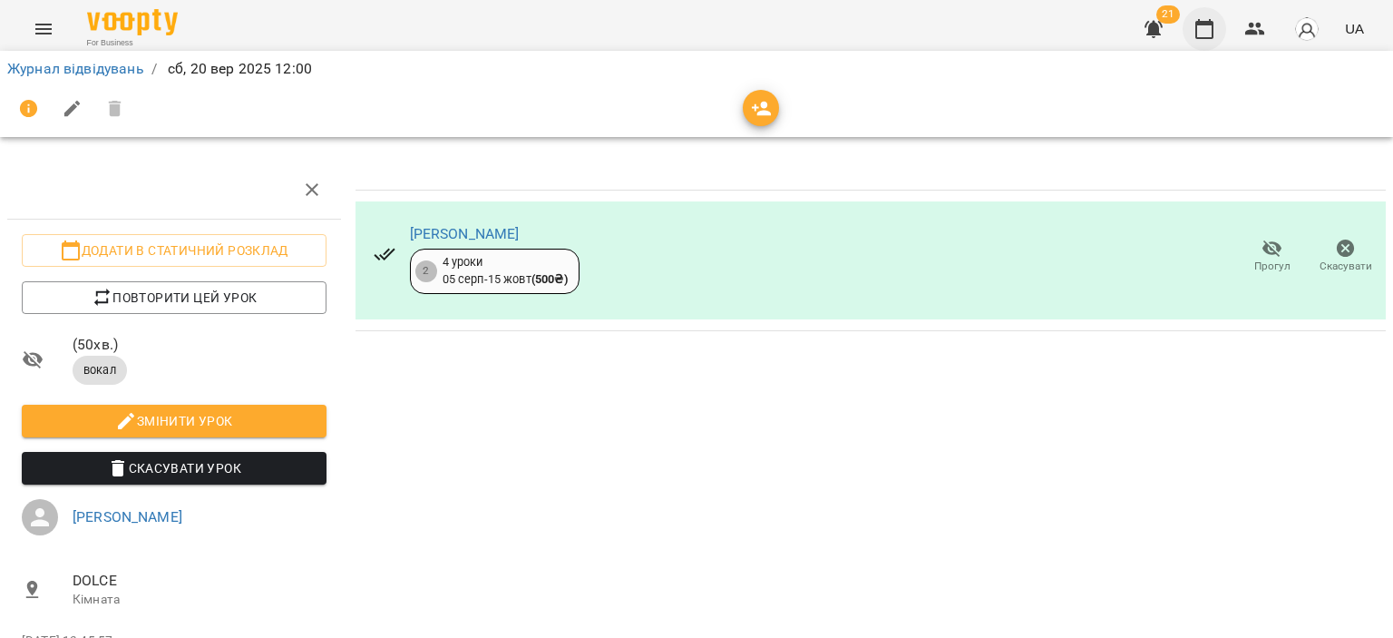
click at [1207, 30] on icon "button" at bounding box center [1205, 29] width 22 height 22
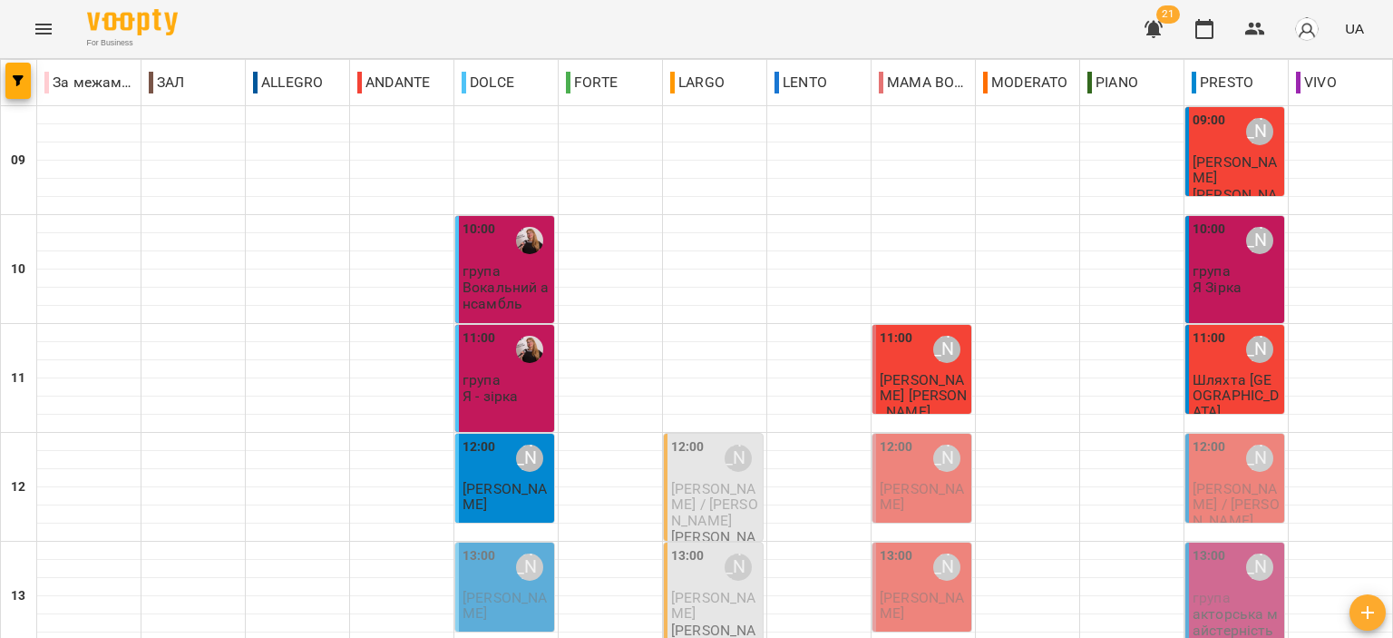
scroll to position [91, 0]
click at [880, 501] on span "[PERSON_NAME]" at bounding box center [922, 496] width 84 height 33
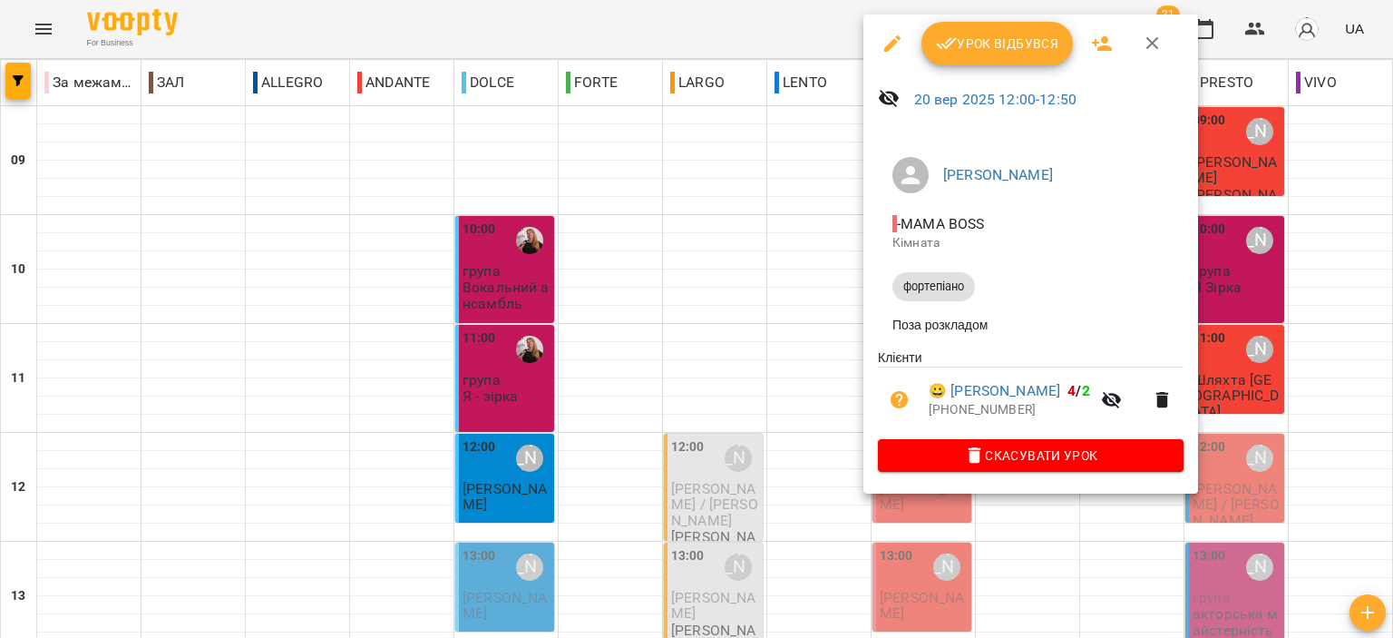
click at [982, 45] on span "Урок відбувся" at bounding box center [997, 44] width 123 height 22
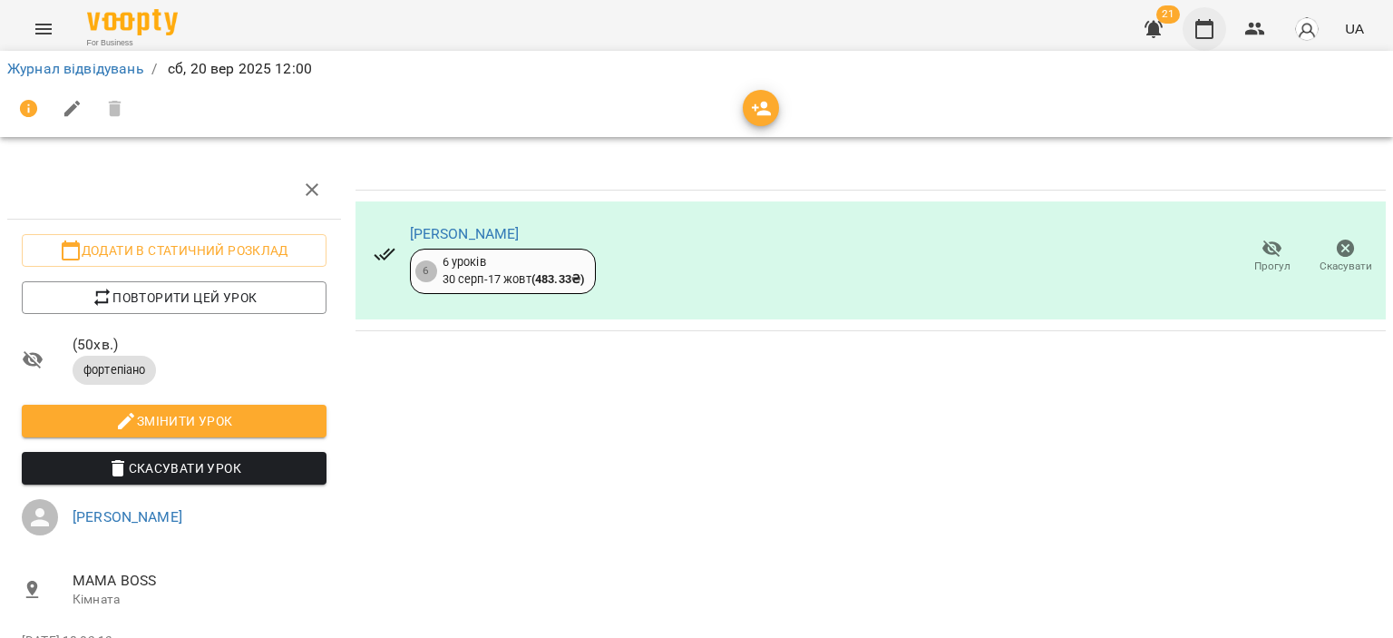
click at [1208, 24] on icon "button" at bounding box center [1205, 29] width 18 height 20
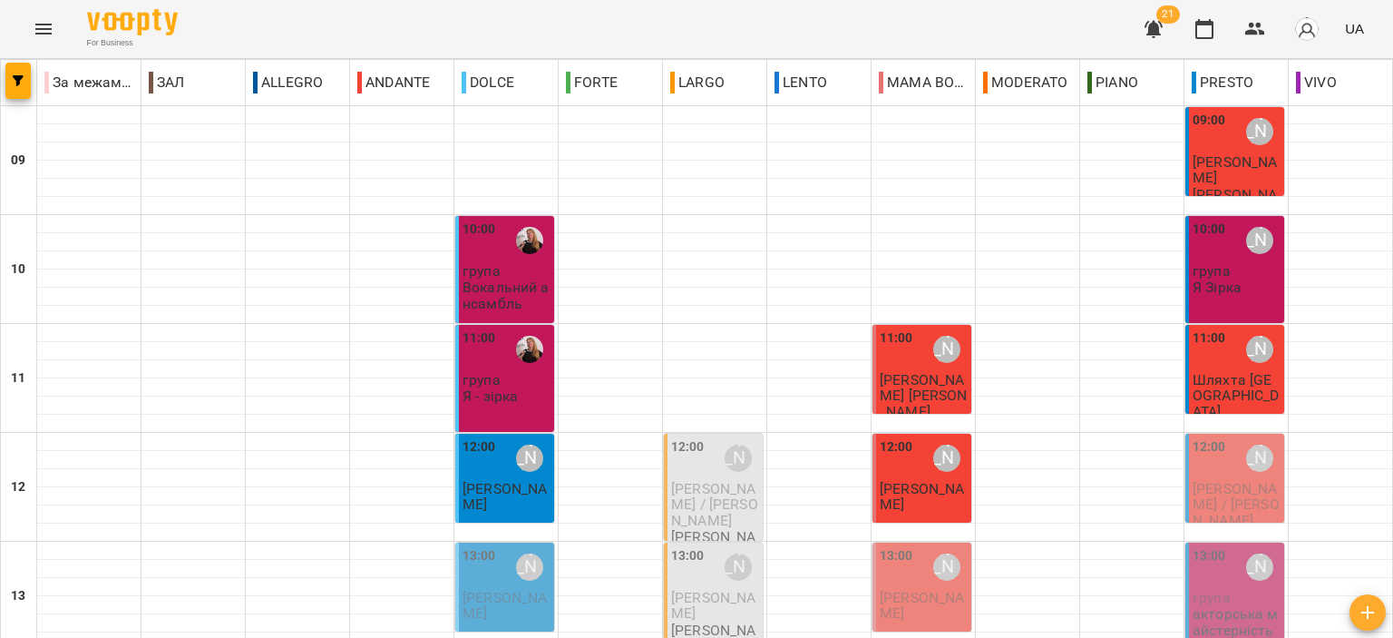
scroll to position [181, 0]
click at [709, 480] on span "[PERSON_NAME] / [PERSON_NAME]" at bounding box center [714, 504] width 87 height 49
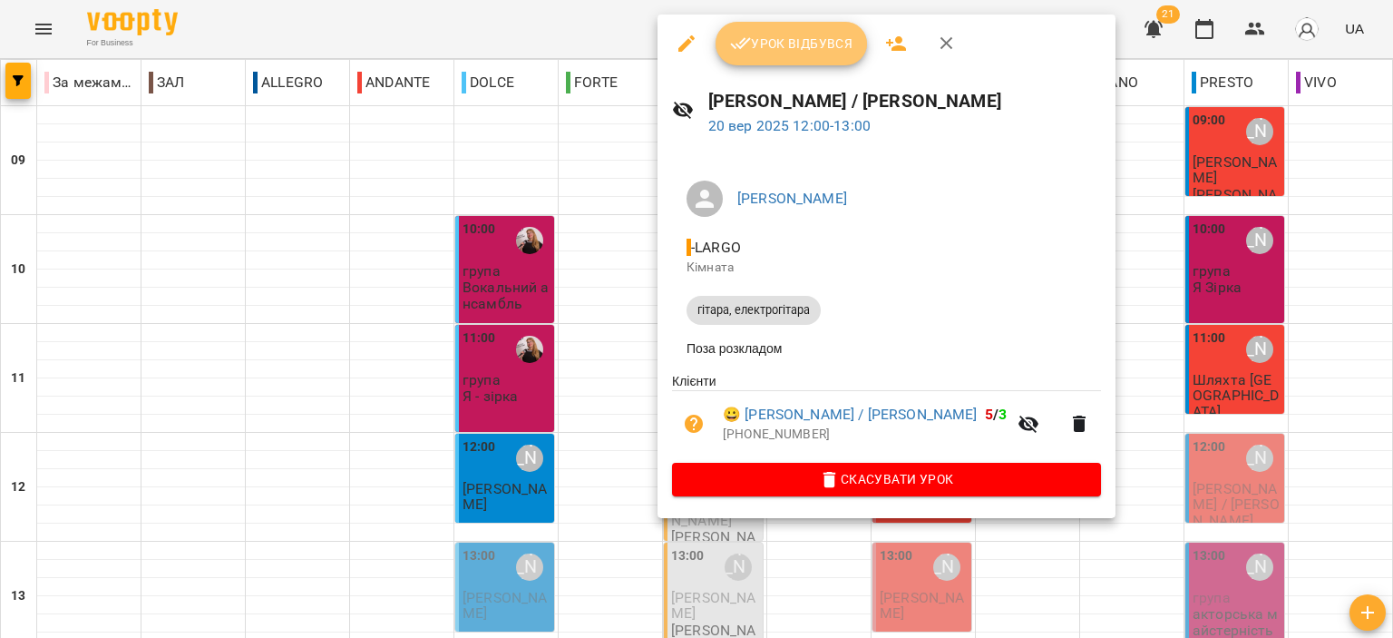
click at [766, 47] on span "Урок відбувся" at bounding box center [791, 44] width 123 height 22
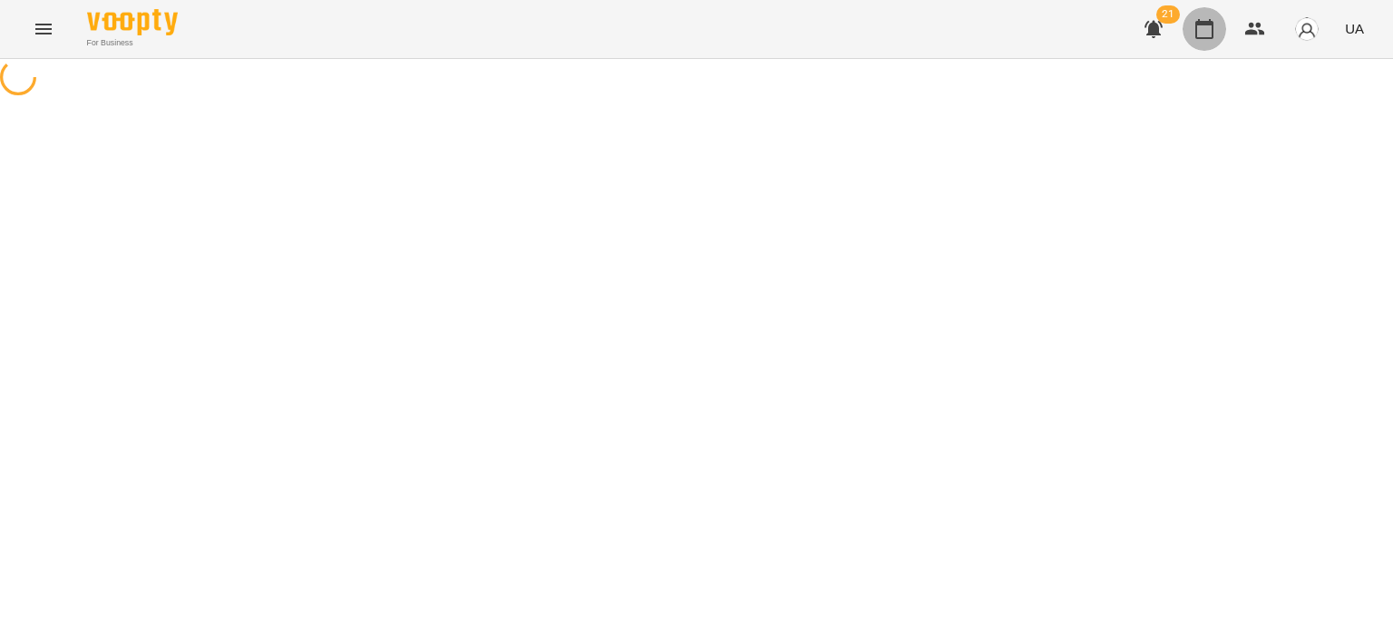
click at [1208, 26] on icon "button" at bounding box center [1205, 29] width 22 height 22
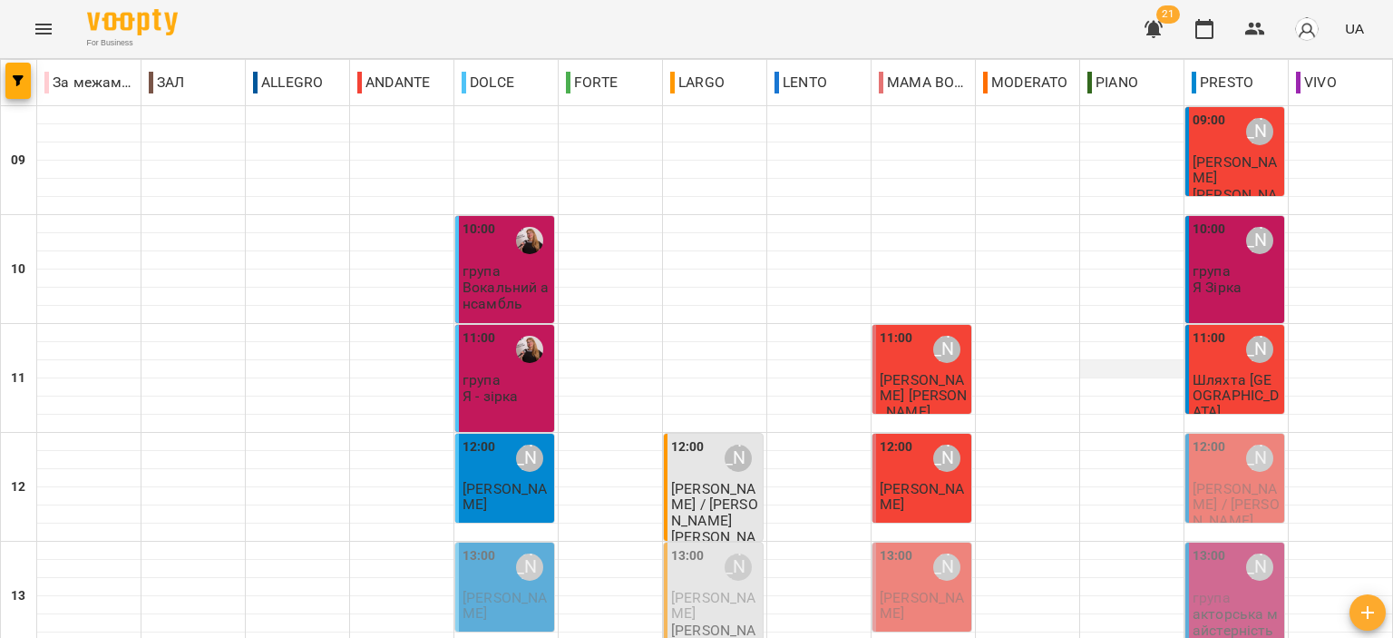
scroll to position [181, 0]
click at [1207, 480] on span "[PERSON_NAME] / [PERSON_NAME]" at bounding box center [1236, 504] width 87 height 49
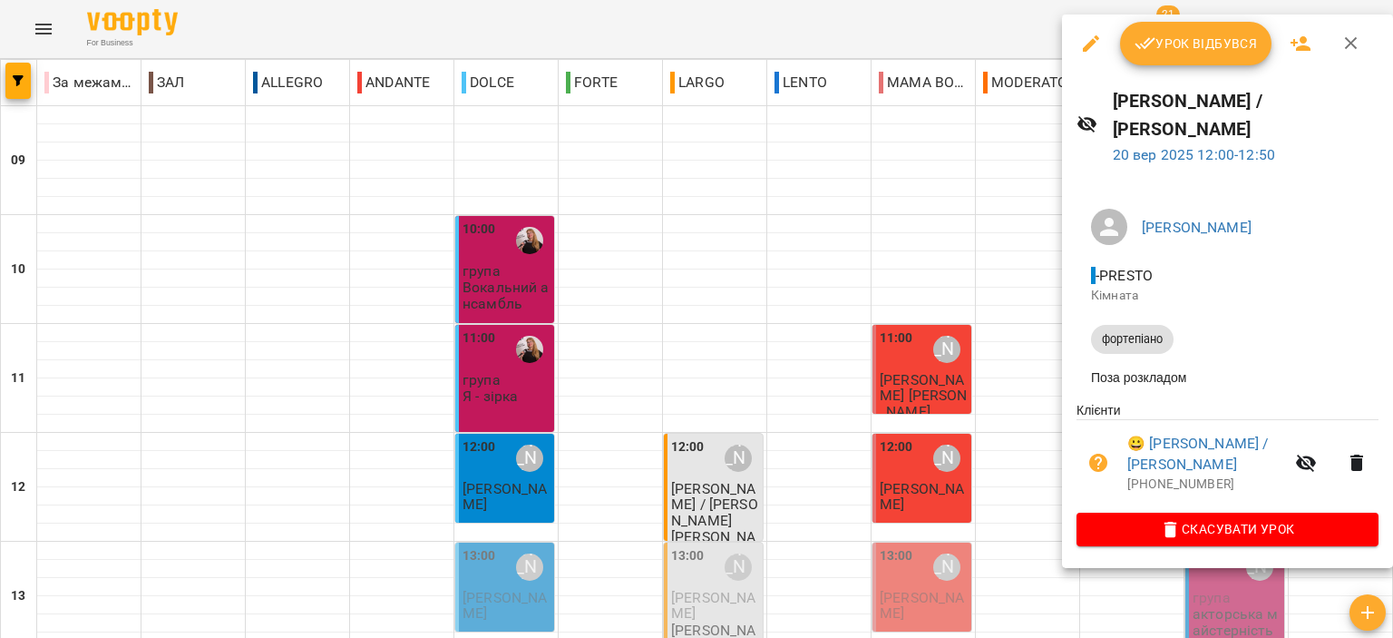
click at [1181, 44] on span "Урок відбувся" at bounding box center [1196, 44] width 123 height 22
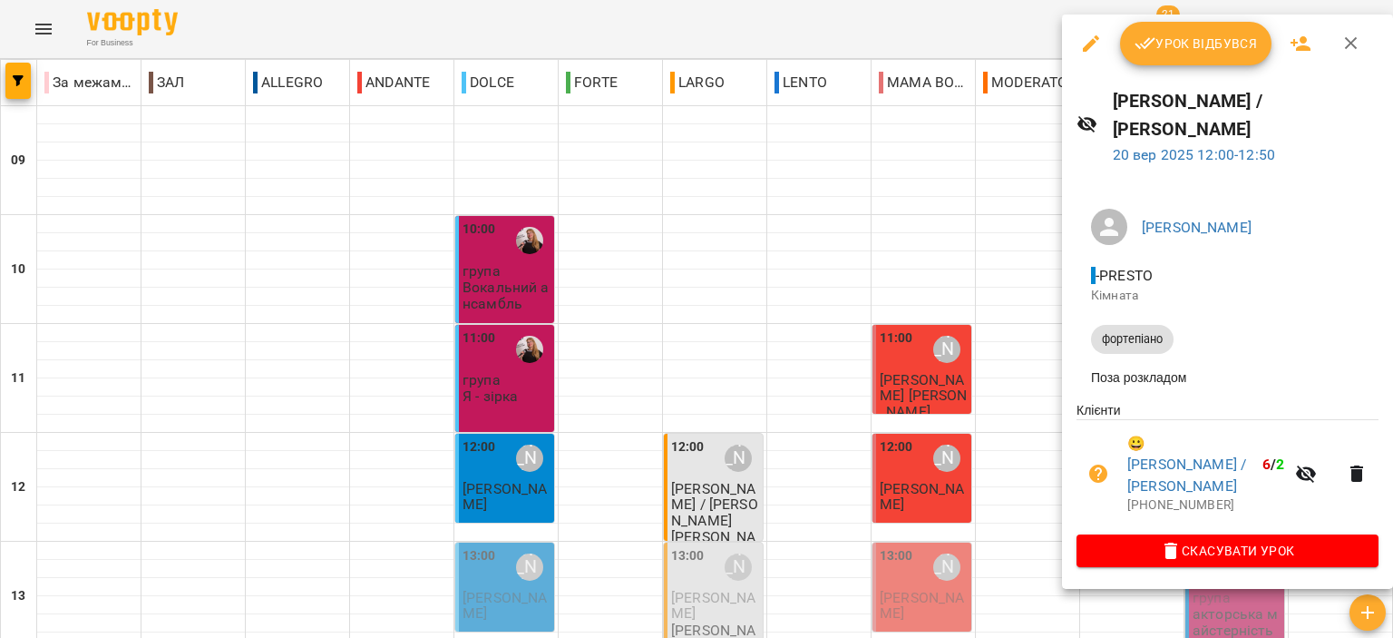
click at [1181, 44] on span "Урок відбувся" at bounding box center [1196, 44] width 123 height 22
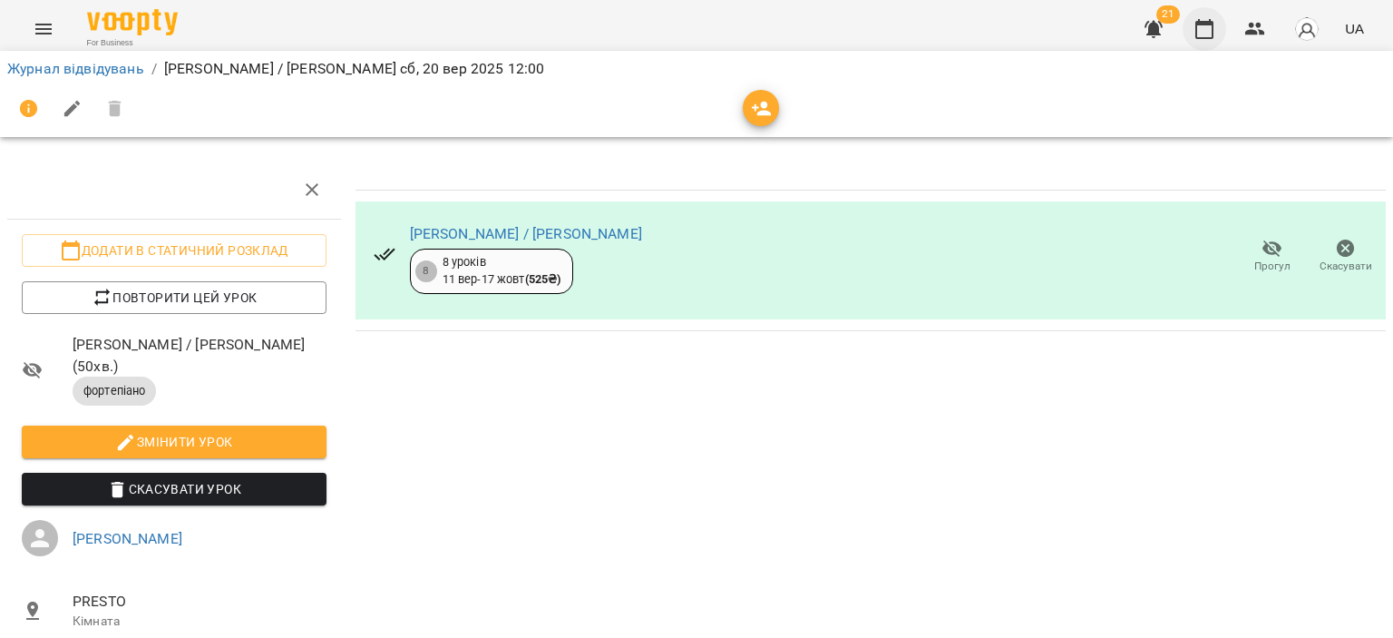
click at [1213, 20] on icon "button" at bounding box center [1205, 29] width 22 height 22
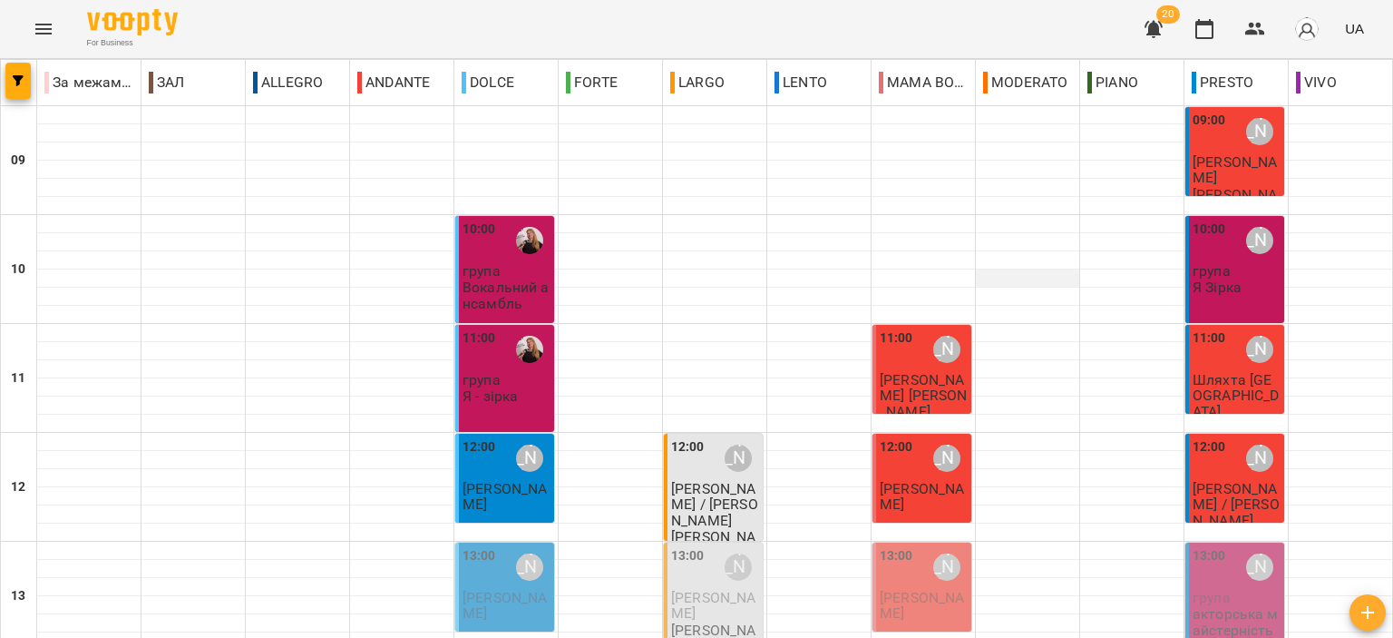
scroll to position [181, 0]
click at [904, 589] on span "[PERSON_NAME]" at bounding box center [922, 605] width 84 height 33
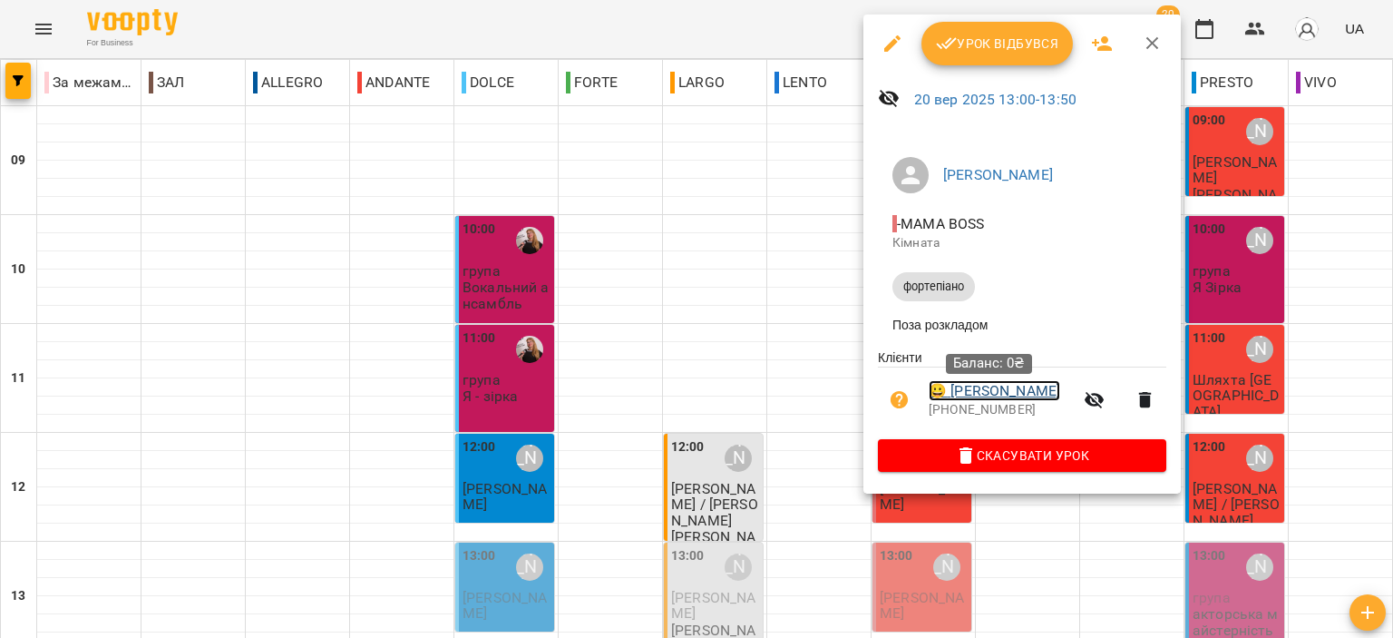
click at [968, 390] on link "😀 Соловей Олег" at bounding box center [995, 391] width 132 height 22
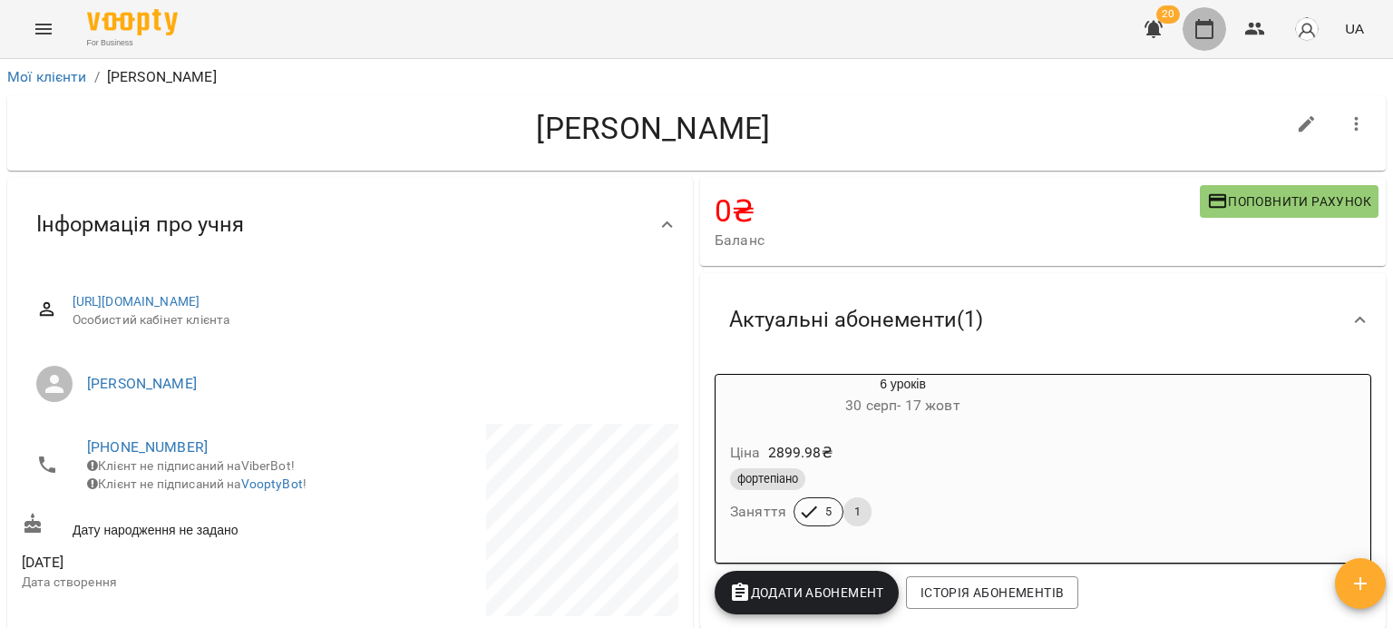
click at [1201, 34] on icon "button" at bounding box center [1205, 29] width 22 height 22
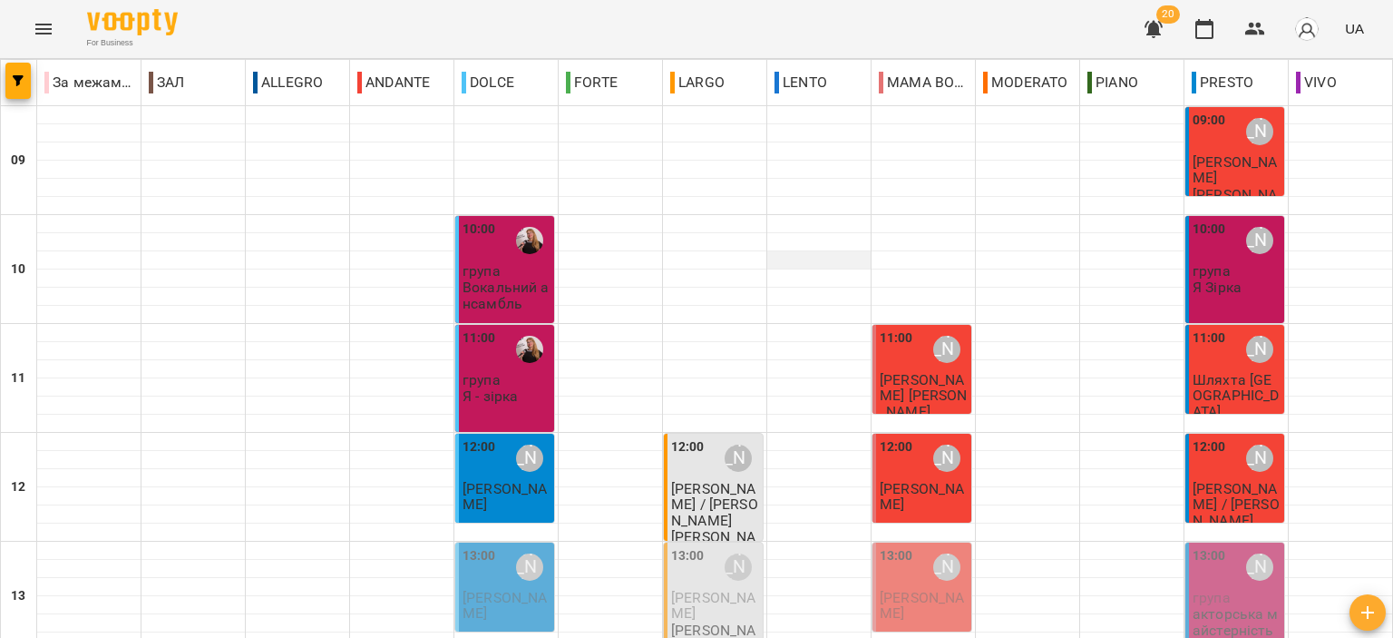
scroll to position [181, 0]
click at [486, 481] on div "[PERSON_NAME]" at bounding box center [507, 497] width 88 height 33
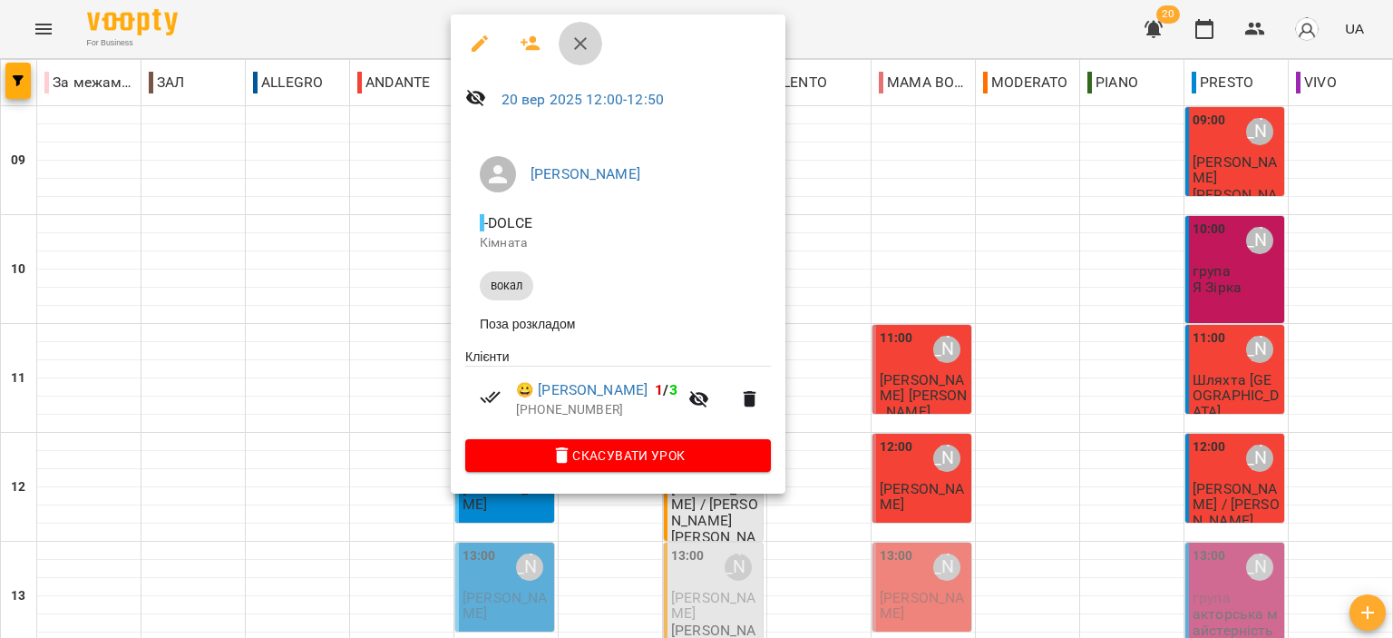
click at [594, 45] on button "button" at bounding box center [581, 44] width 44 height 44
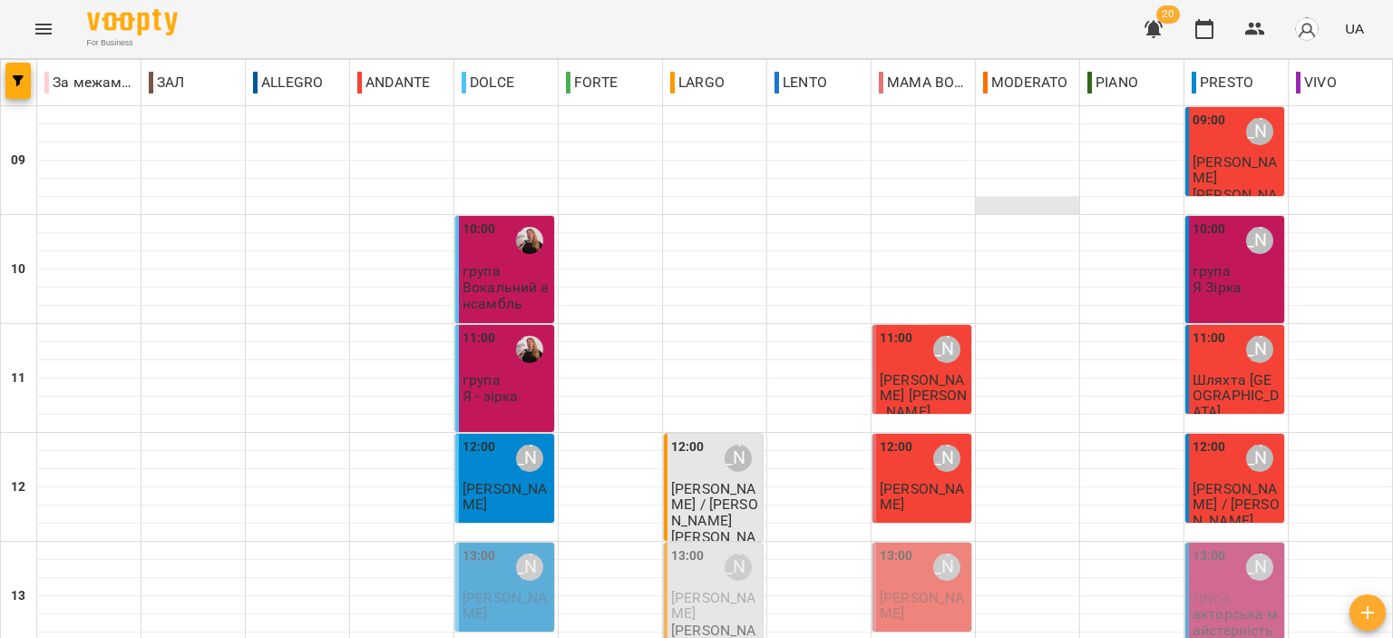
scroll to position [181, 0]
click at [673, 589] on span "[PERSON_NAME]" at bounding box center [713, 605] width 84 height 33
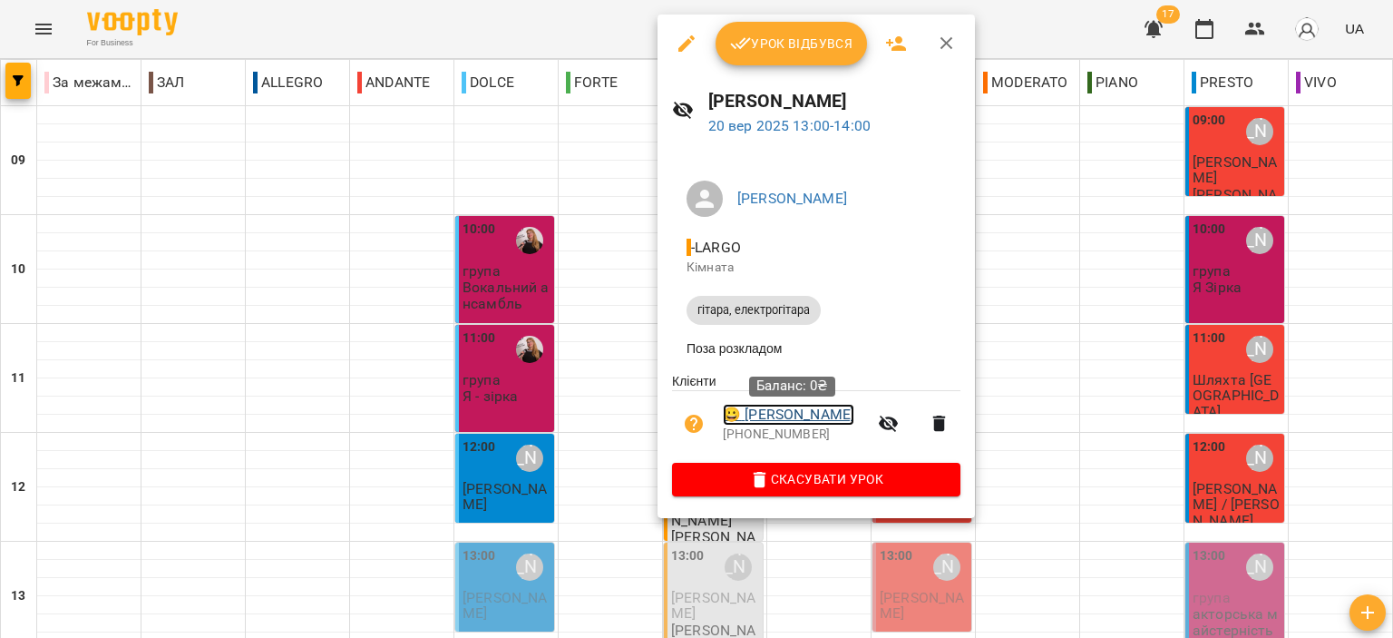
click at [811, 413] on link "😀 Засенко Микола" at bounding box center [789, 415] width 132 height 22
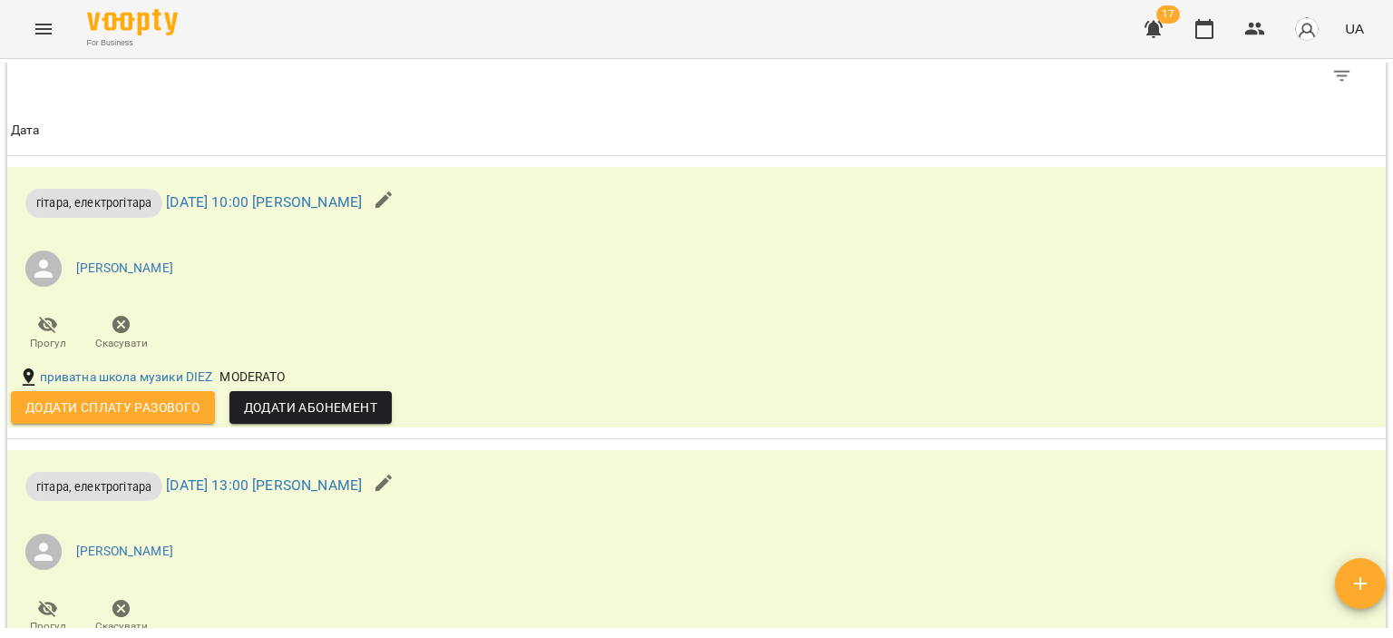
scroll to position [816, 0]
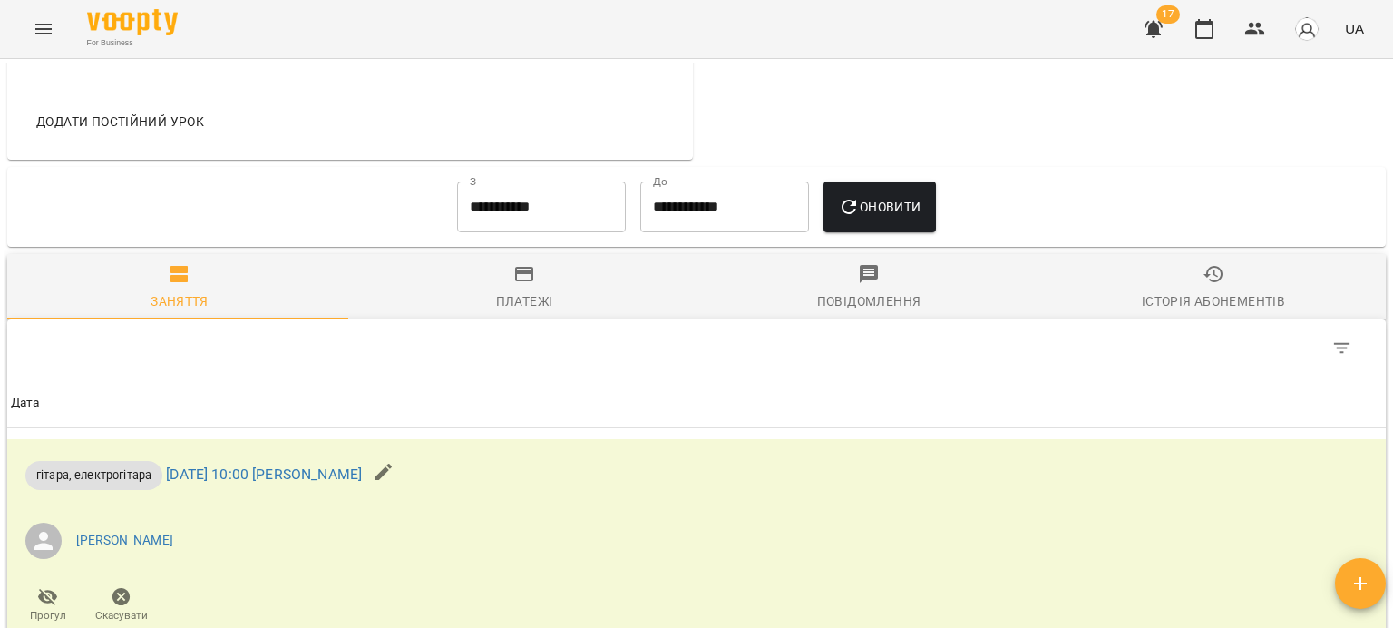
click at [555, 200] on input "**********" at bounding box center [541, 206] width 169 height 51
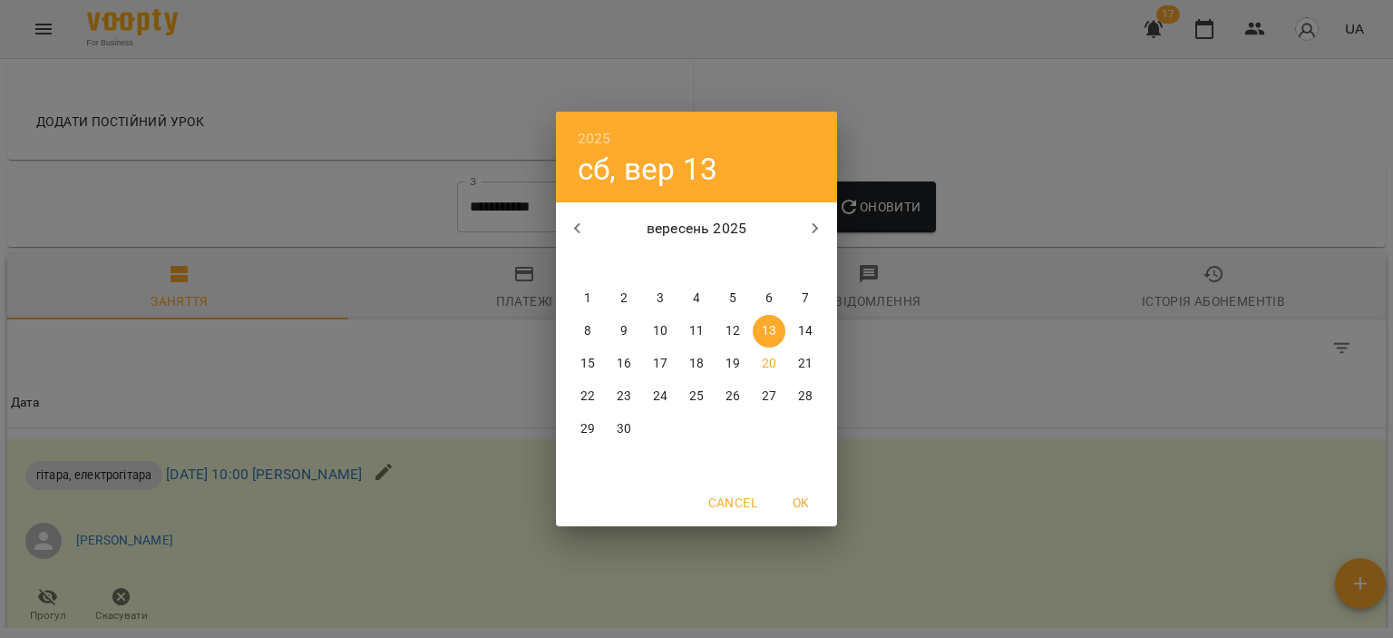
click at [577, 222] on icon "button" at bounding box center [578, 229] width 22 height 22
click at [728, 292] on span "1" at bounding box center [733, 298] width 33 height 18
type input "**********"
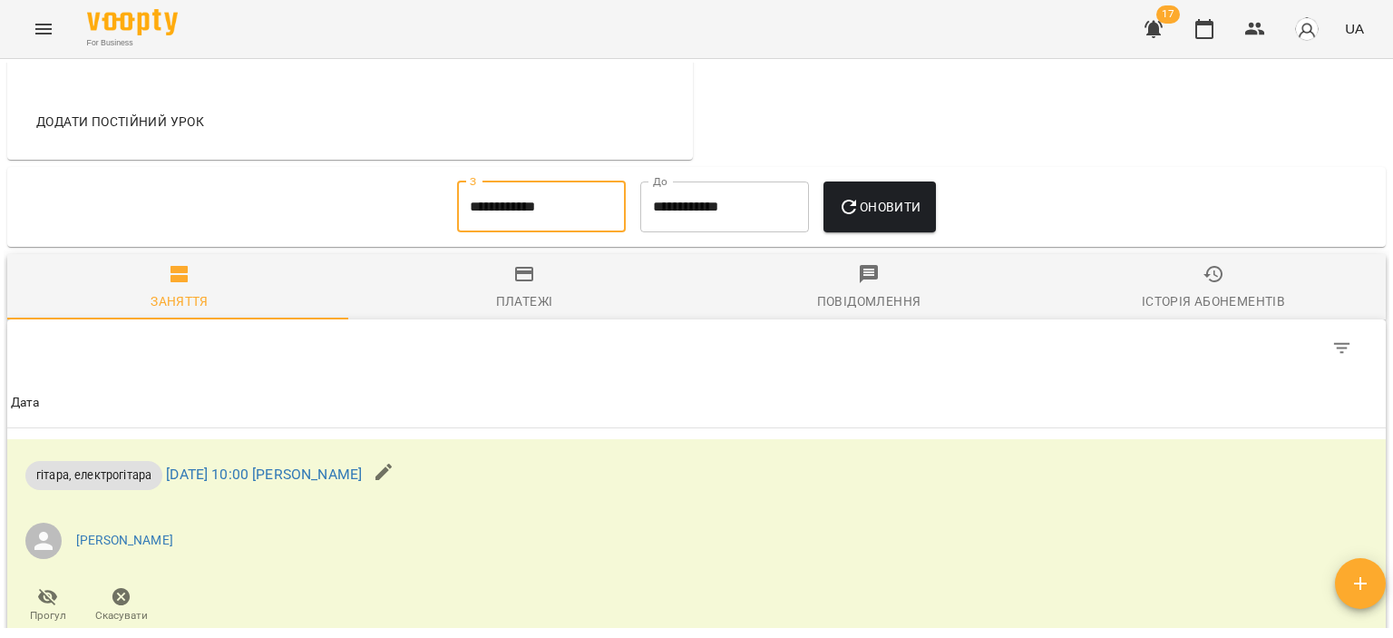
click at [924, 181] on button "Оновити" at bounding box center [880, 206] width 112 height 51
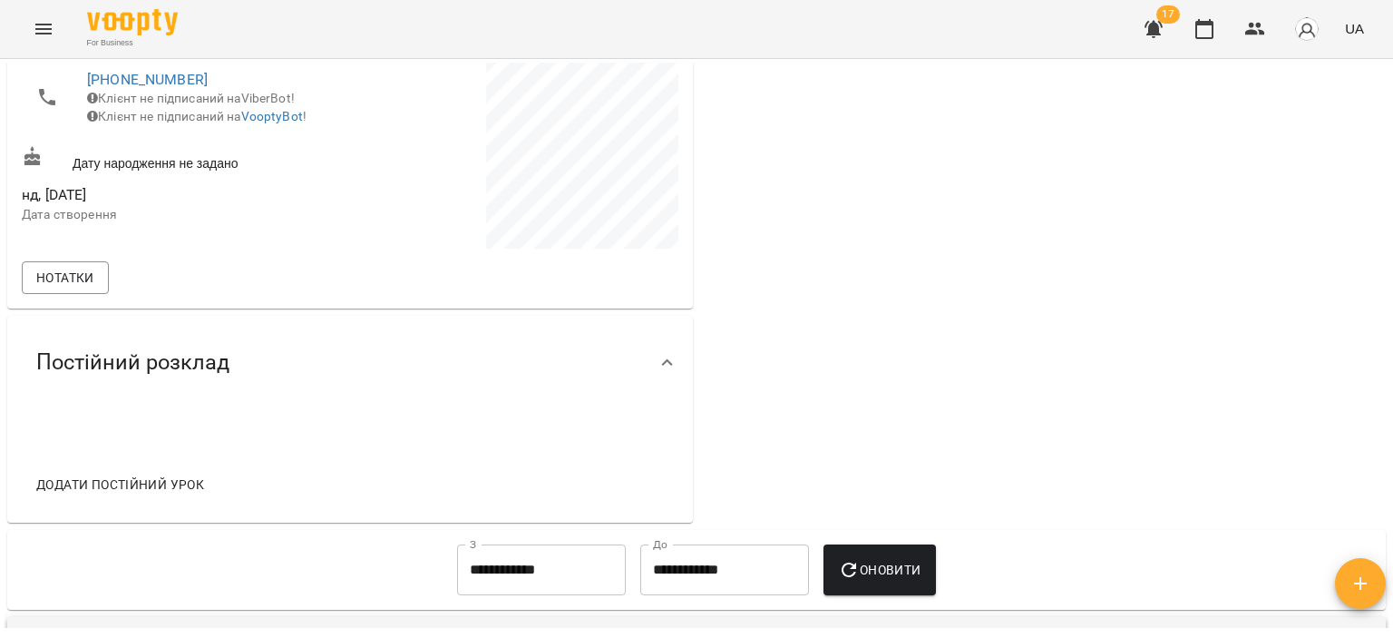
scroll to position [0, 0]
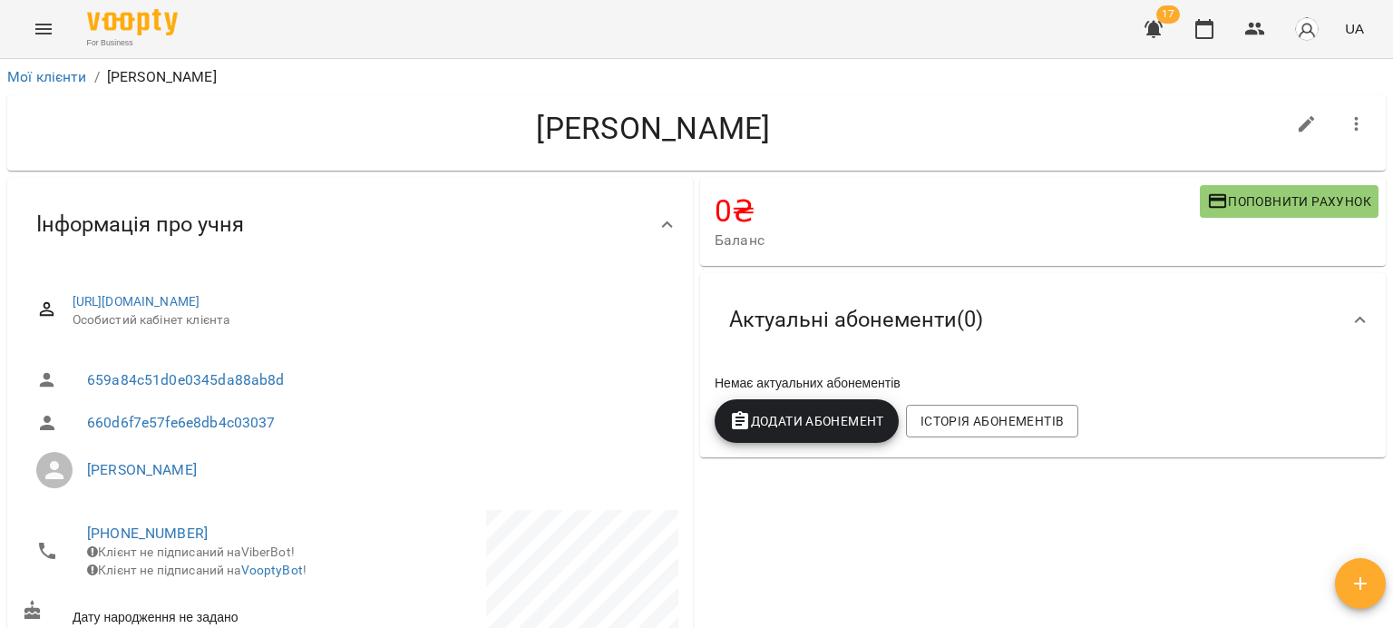
click at [785, 426] on span "Додати Абонемент" at bounding box center [806, 421] width 155 height 22
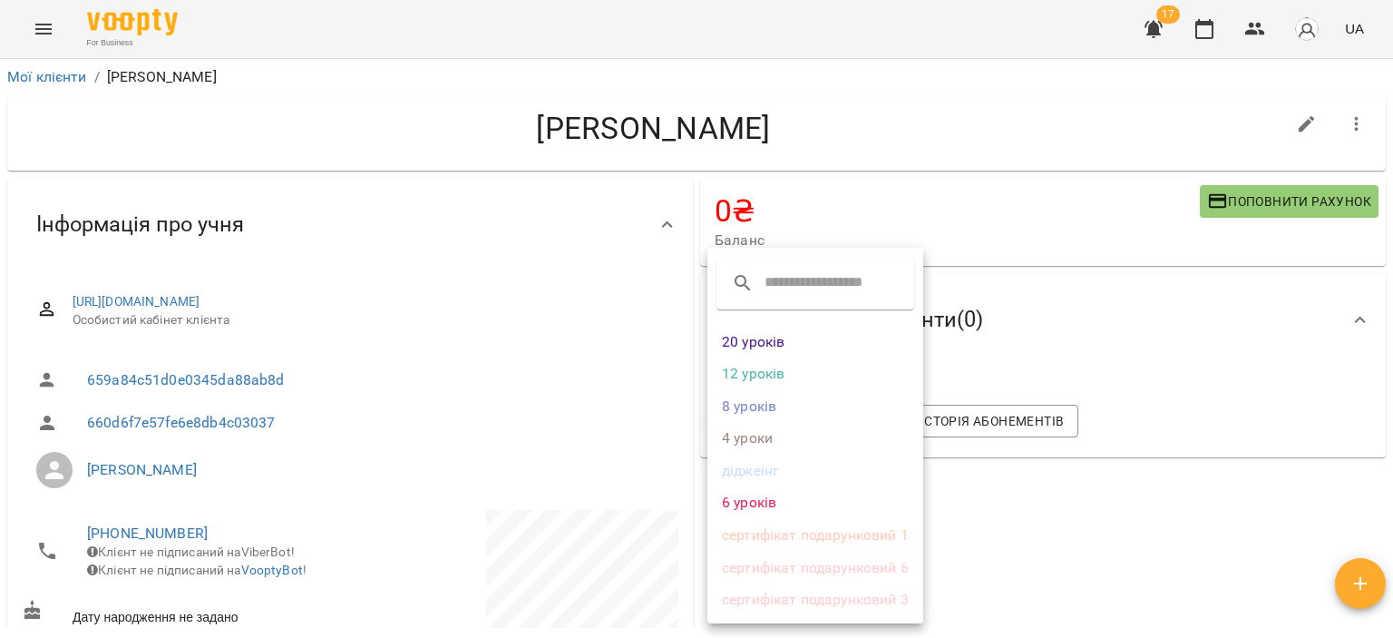
click at [783, 443] on li "4 уроки" at bounding box center [816, 438] width 216 height 33
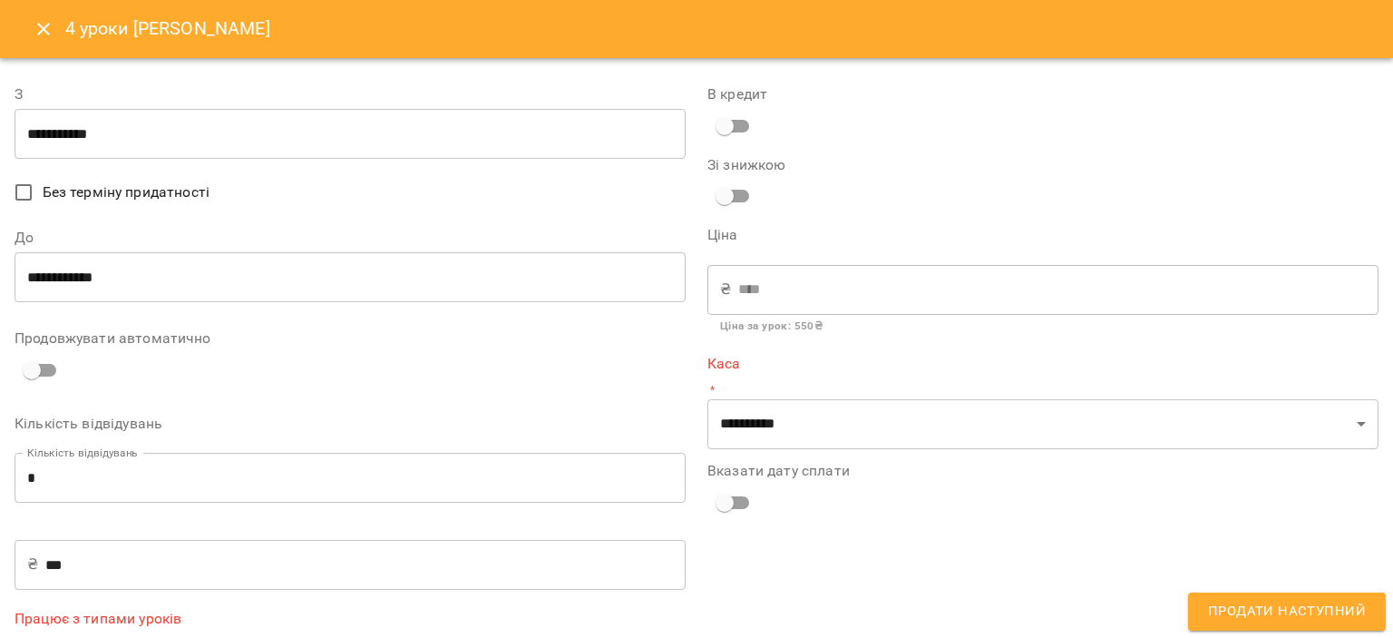
click at [282, 143] on input "**********" at bounding box center [350, 134] width 671 height 51
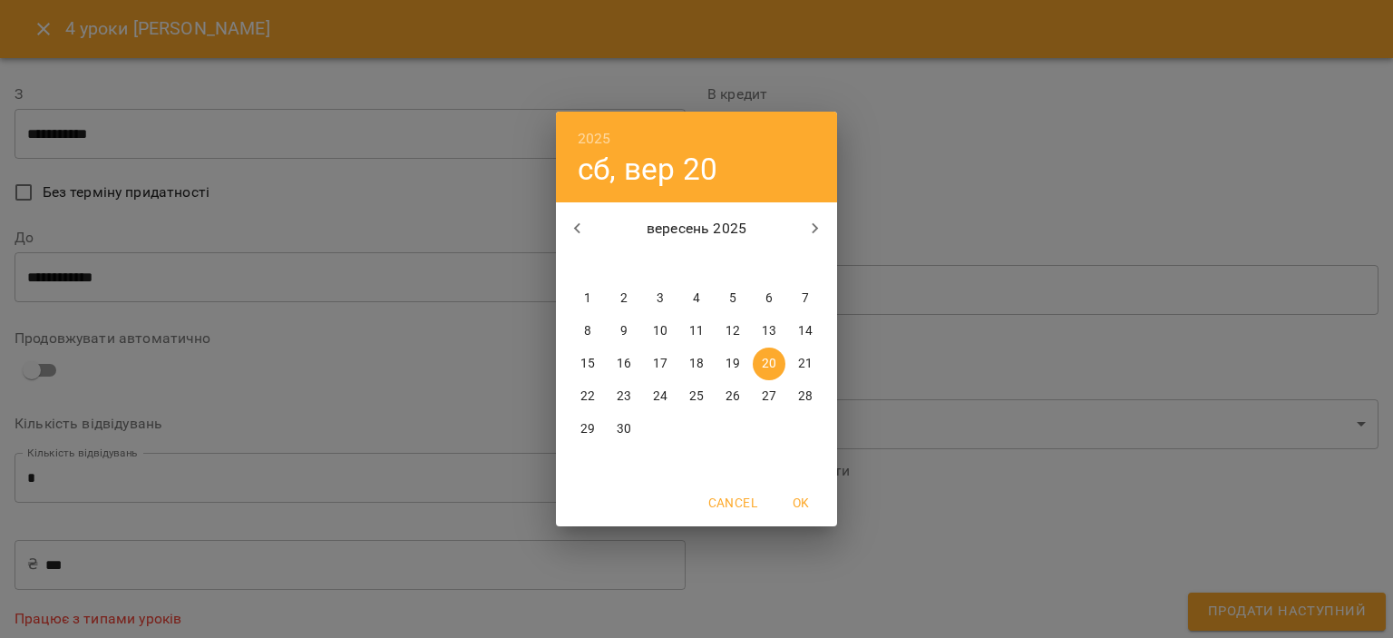
click at [765, 329] on p "13" at bounding box center [769, 331] width 15 height 18
type input "**********"
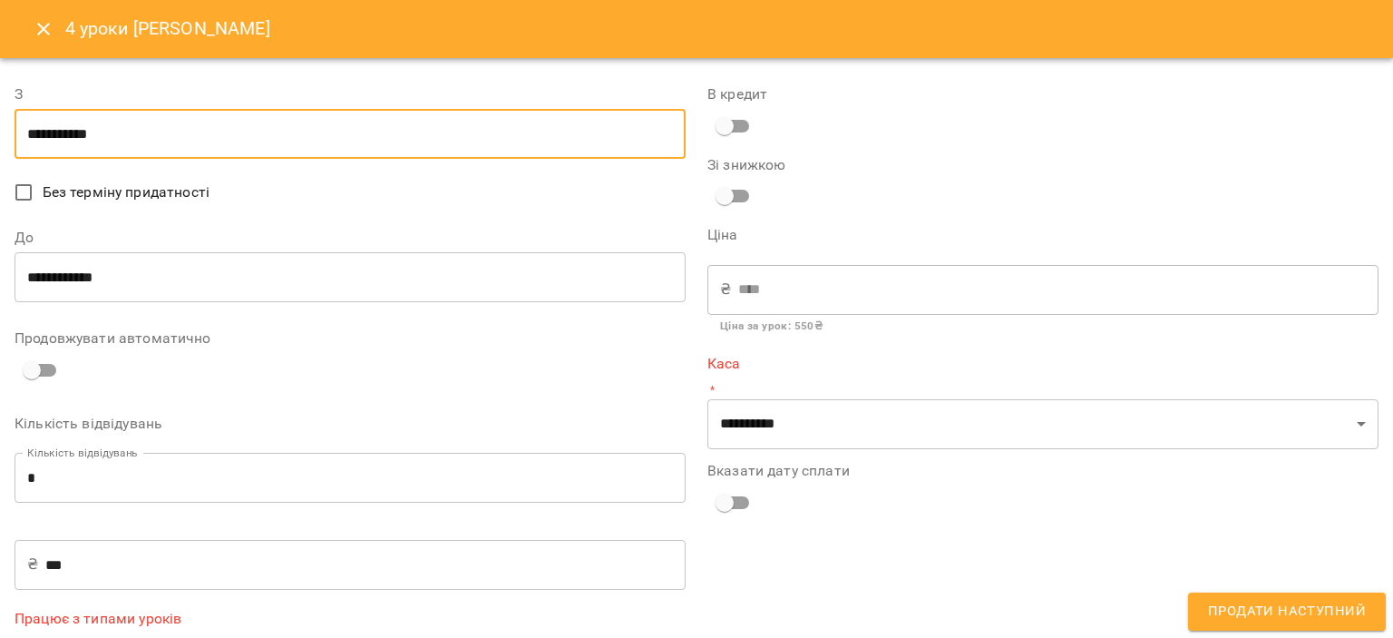
scroll to position [73, 0]
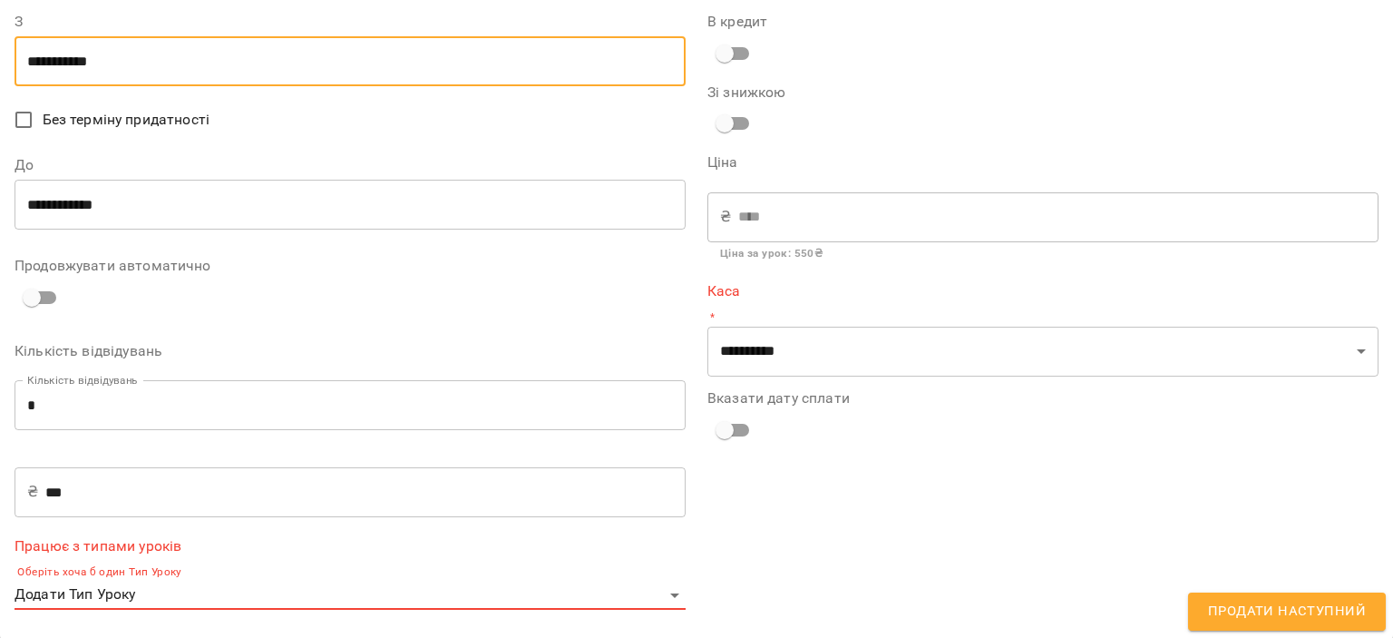
click at [424, 594] on body "**********" at bounding box center [696, 348] width 1393 height 697
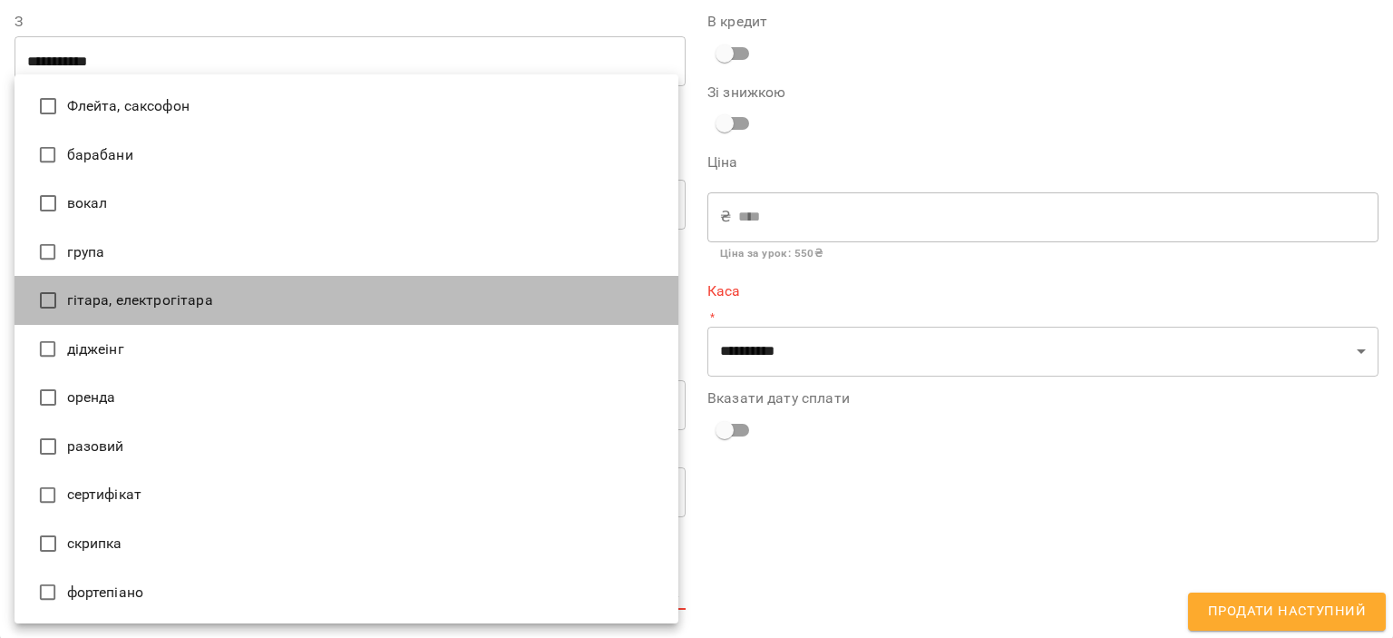
click at [283, 304] on li "гітара, електрогітара" at bounding box center [347, 300] width 664 height 49
type input "**********"
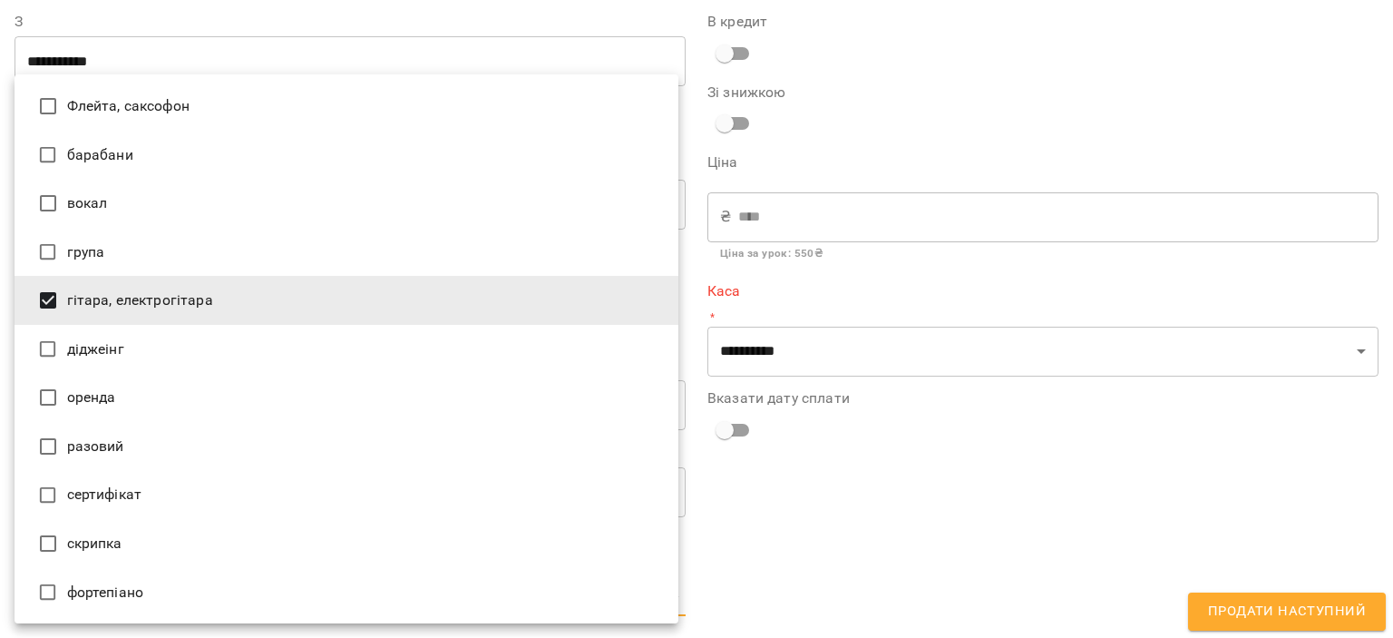
click at [929, 528] on div at bounding box center [696, 319] width 1393 height 638
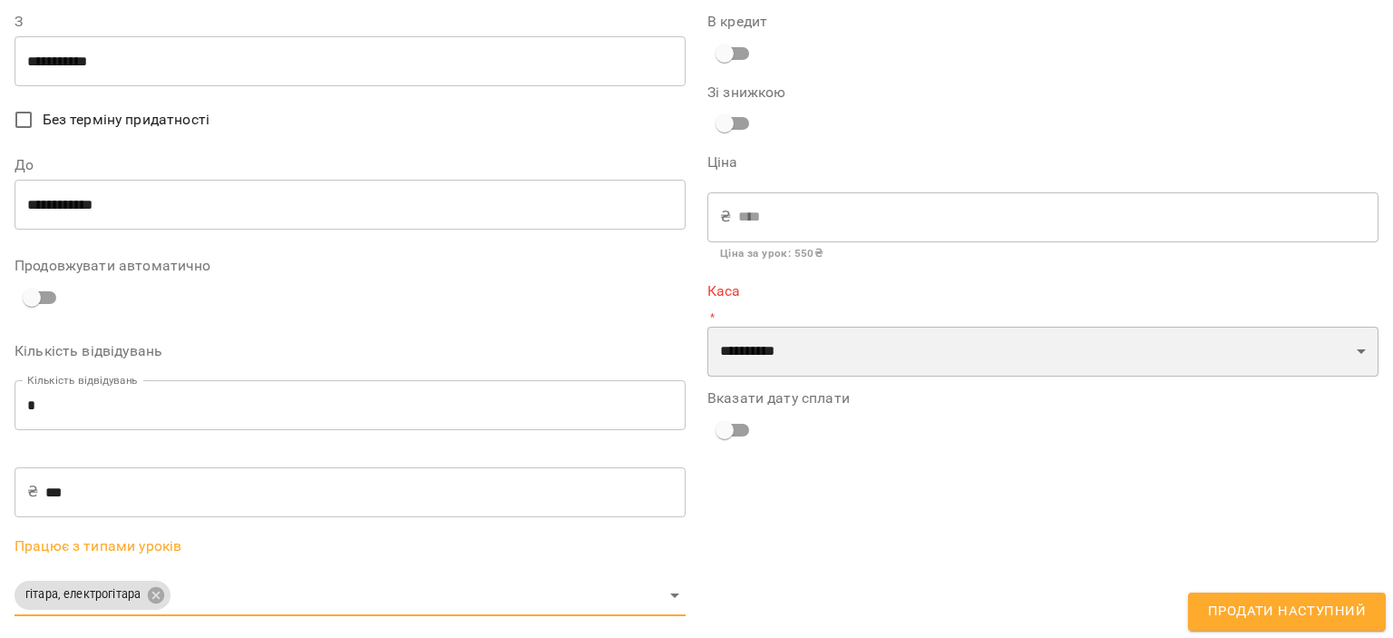
click at [876, 348] on select "**********" at bounding box center [1043, 352] width 671 height 51
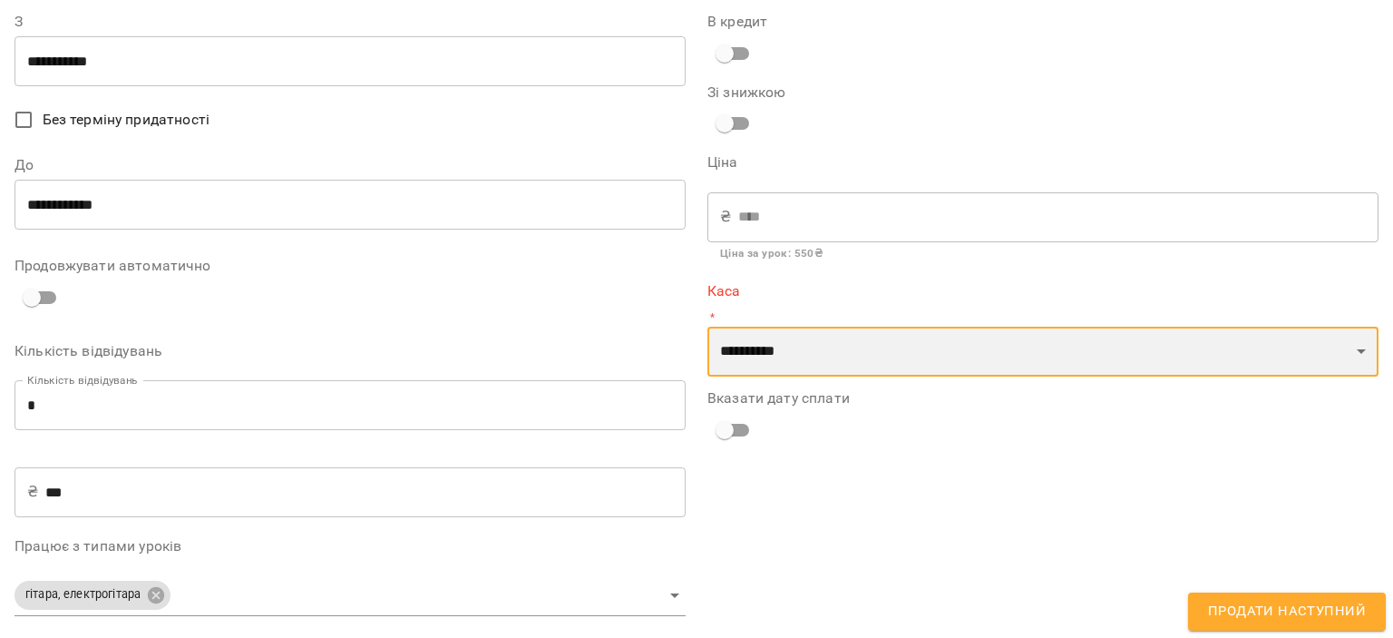
select select "****"
click at [708, 327] on select "**********" at bounding box center [1043, 352] width 671 height 51
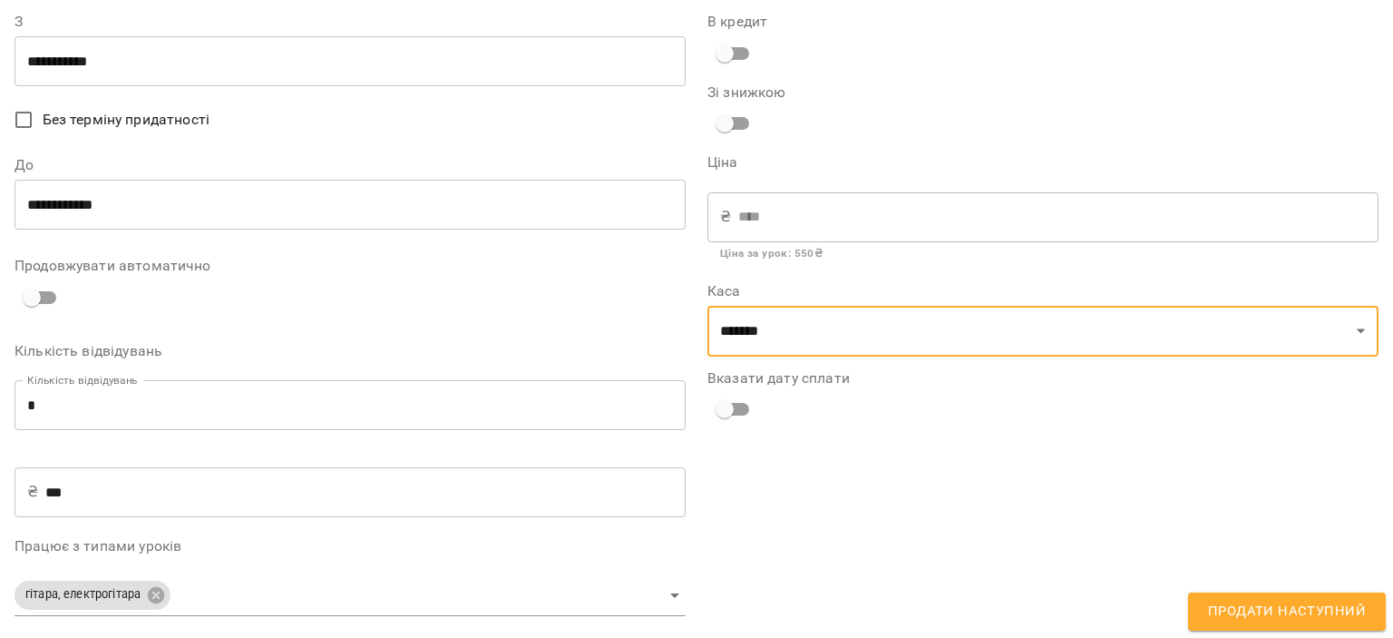
click at [940, 531] on div "**********" at bounding box center [1043, 315] width 693 height 652
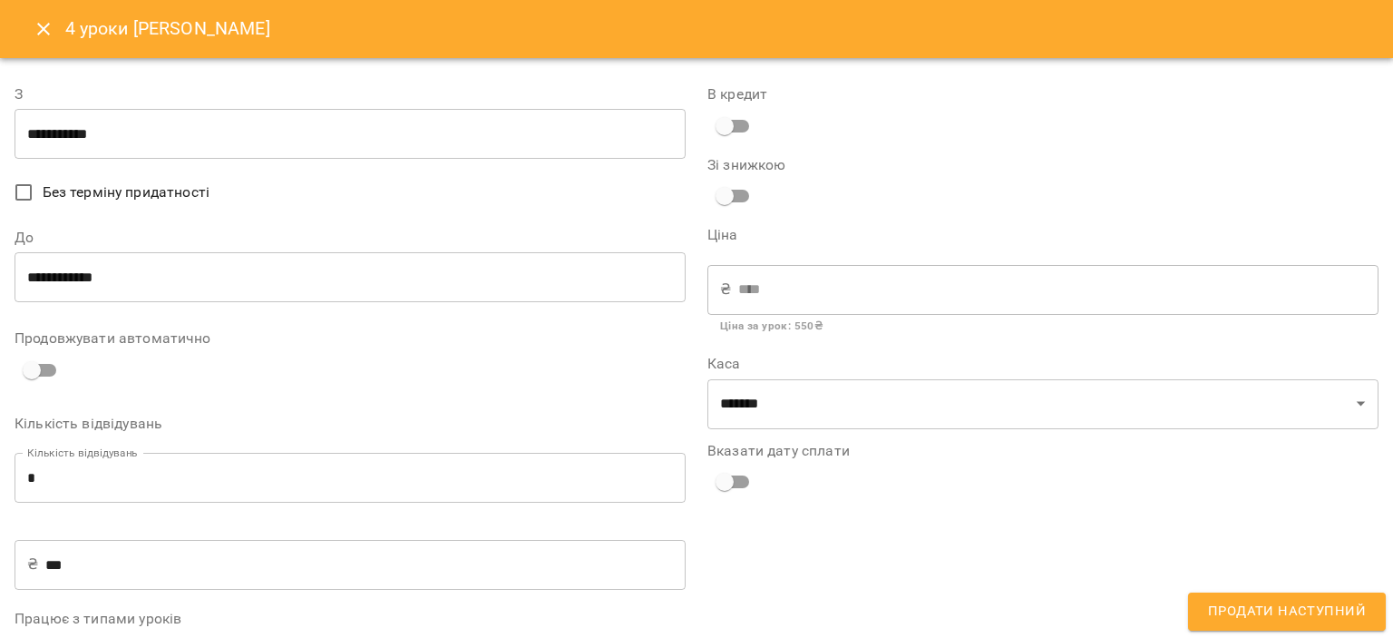
scroll to position [79, 0]
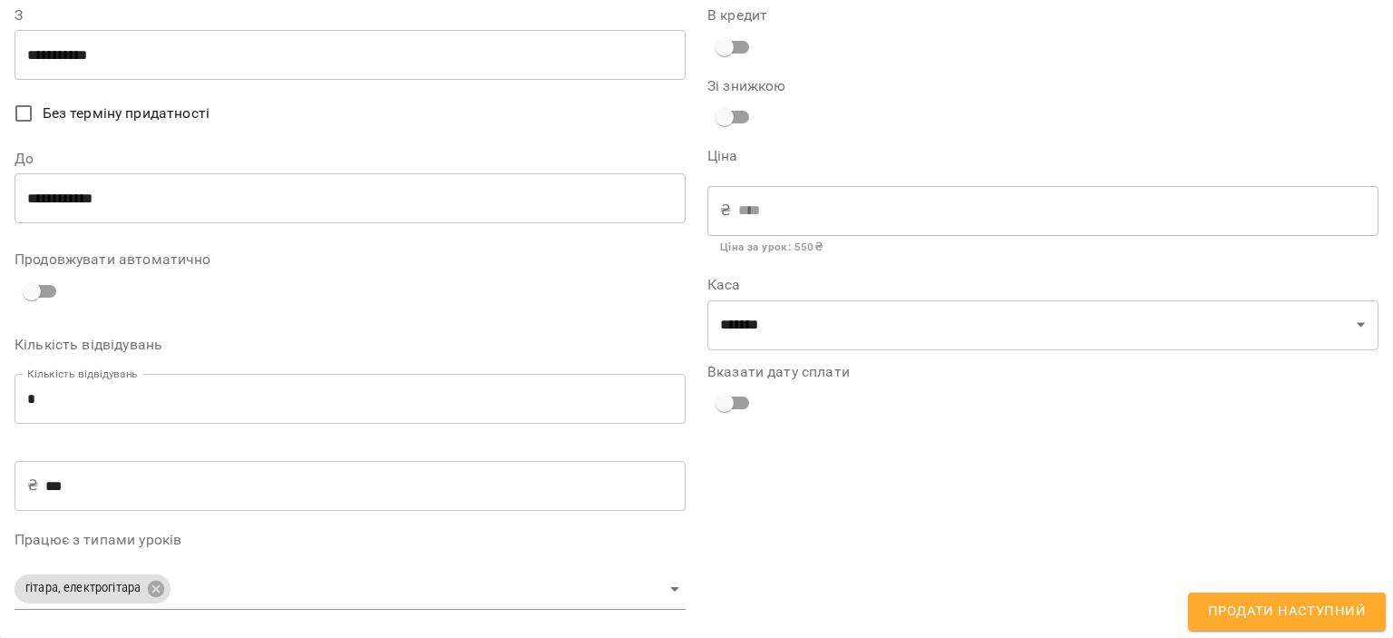
click at [1232, 603] on span "Продати наступний" at bounding box center [1287, 612] width 158 height 24
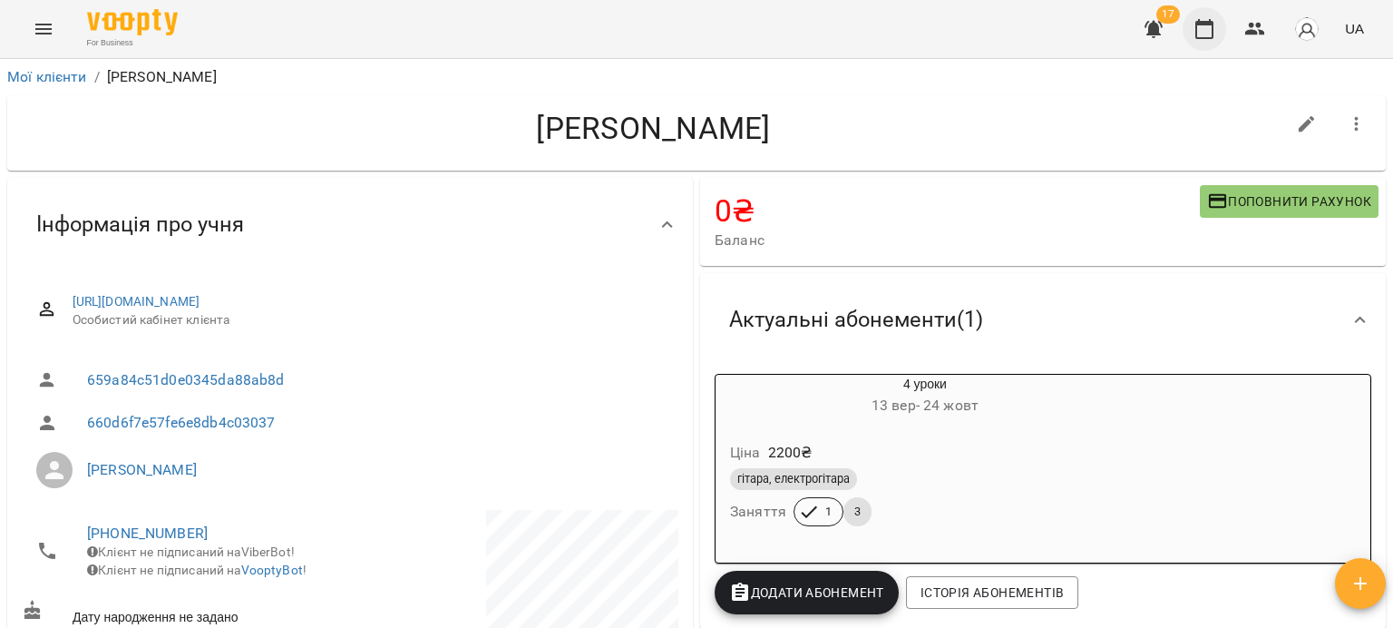
click at [1219, 39] on button "button" at bounding box center [1205, 29] width 44 height 44
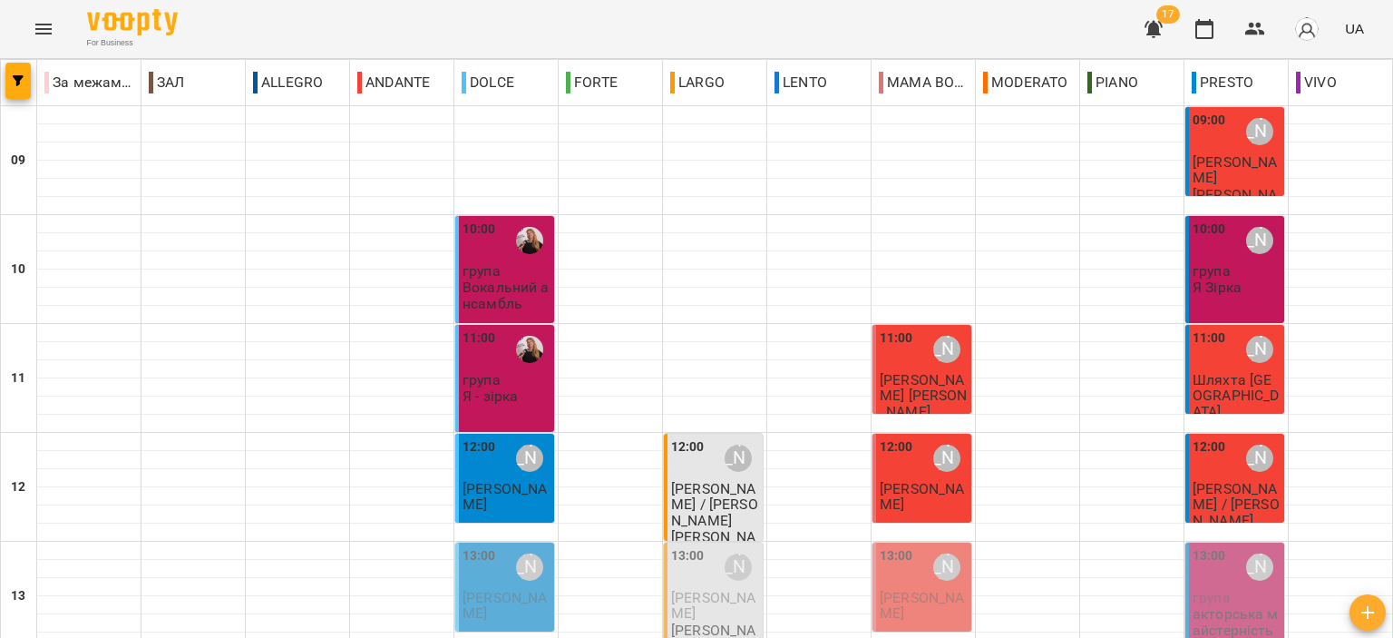
scroll to position [363, 0]
click at [714, 622] on p "[PERSON_NAME]" at bounding box center [715, 638] width 88 height 32
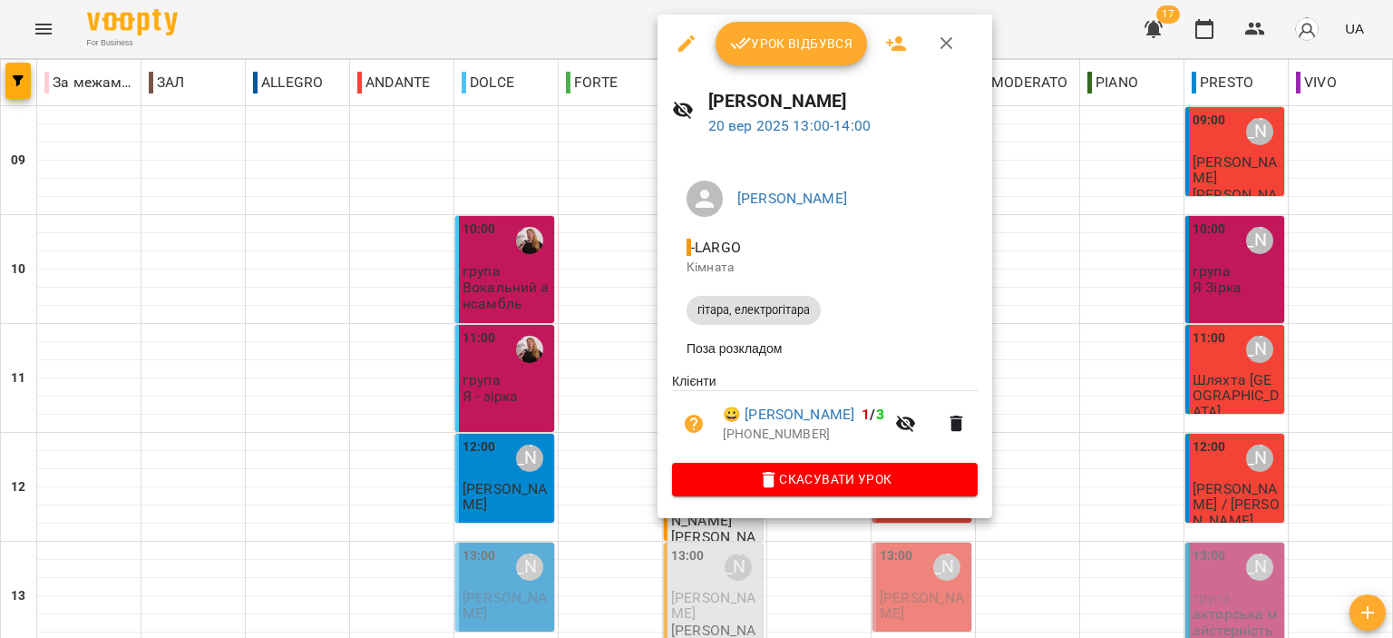
click at [762, 73] on div "Засенко Микола 20 вер 2025 13:00 - 14:00" at bounding box center [825, 112] width 335 height 79
click at [751, 40] on span "Урок відбувся" at bounding box center [791, 44] width 123 height 22
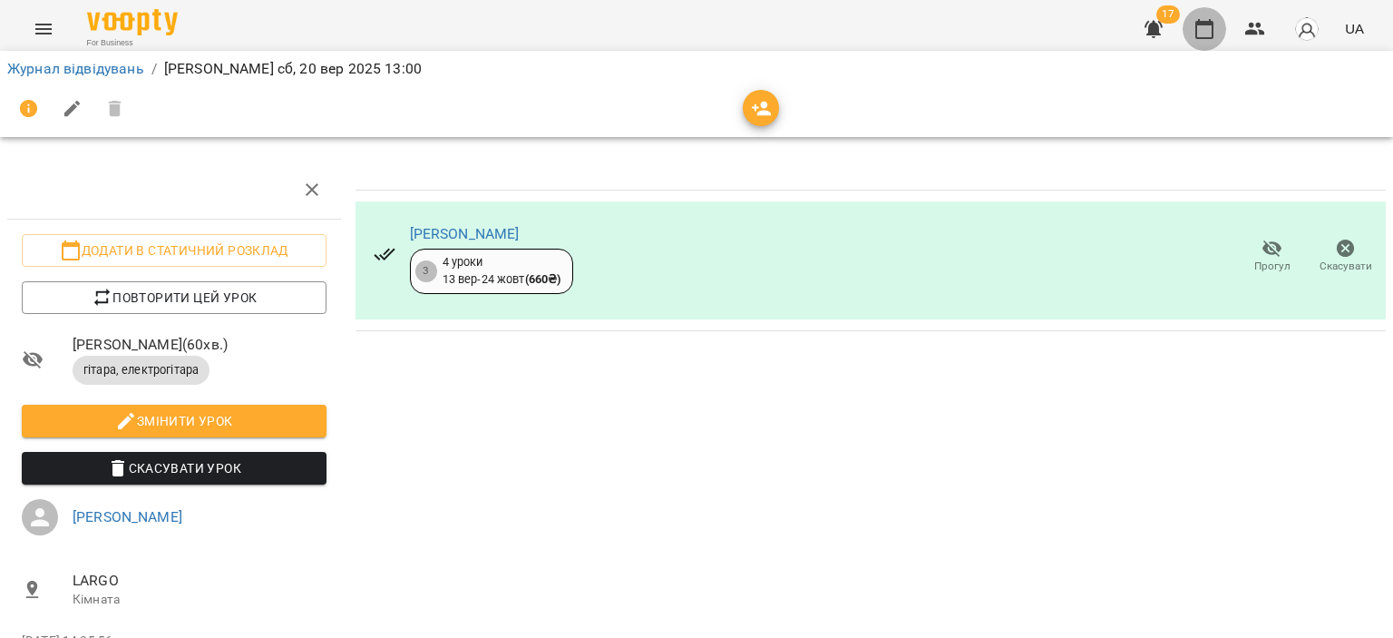
click at [1206, 28] on icon "button" at bounding box center [1205, 29] width 22 height 22
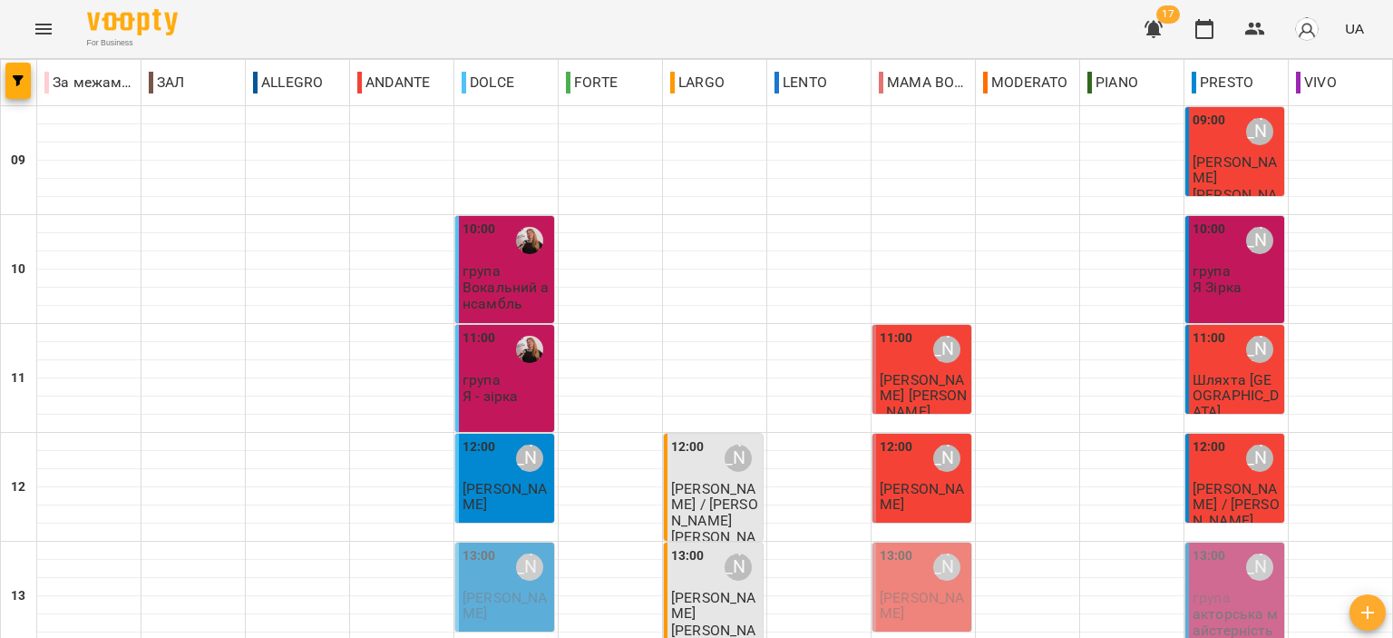
scroll to position [181, 0]
click at [711, 589] on span "[PERSON_NAME]" at bounding box center [713, 605] width 84 height 33
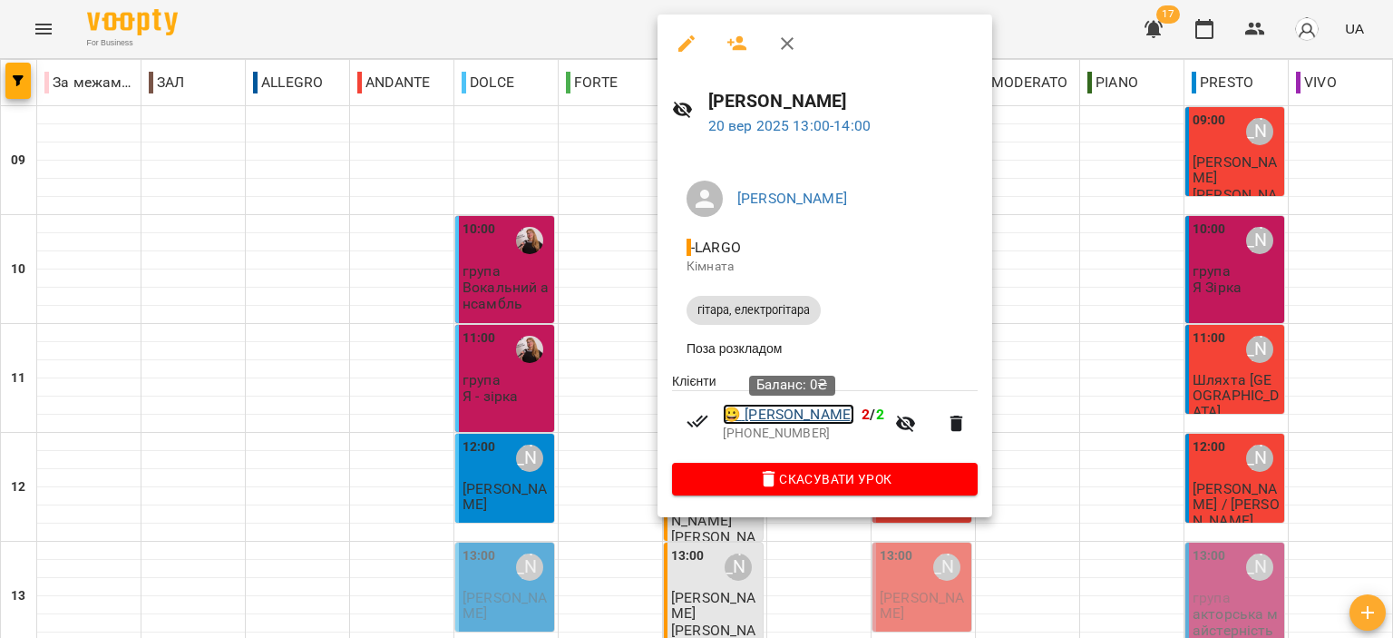
click at [790, 421] on link "😀 Засенко Микола" at bounding box center [789, 415] width 132 height 22
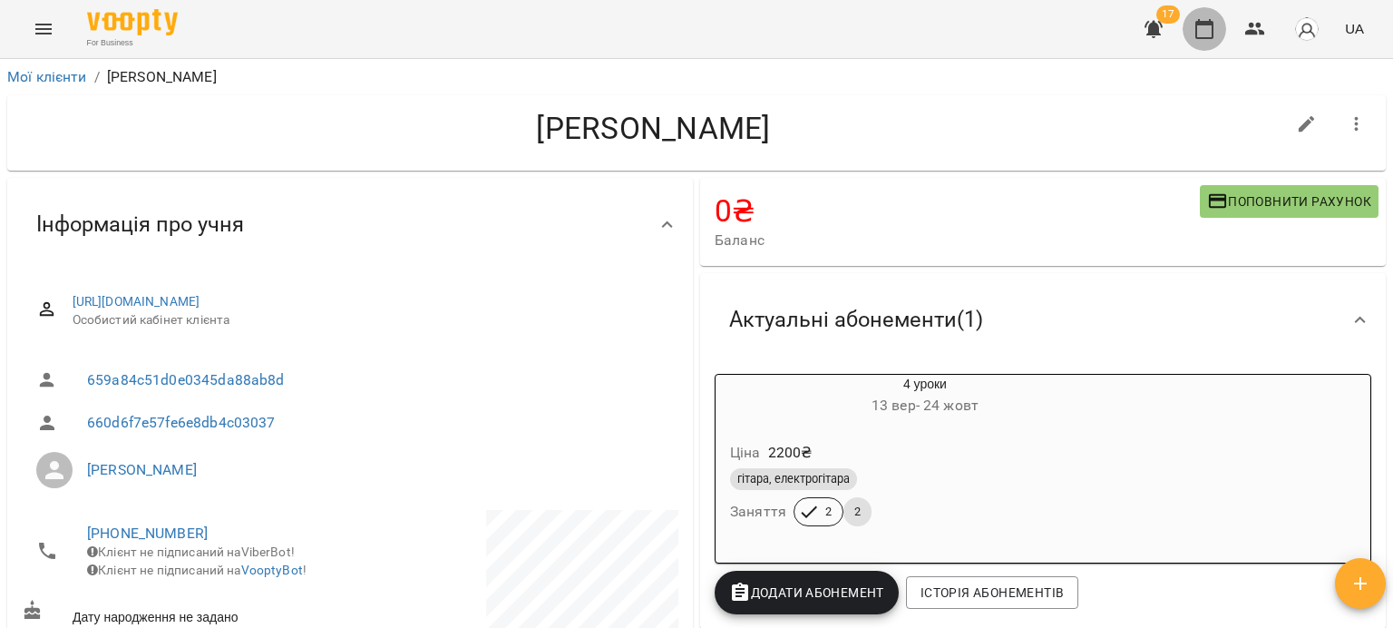
click at [1187, 27] on button "button" at bounding box center [1205, 29] width 44 height 44
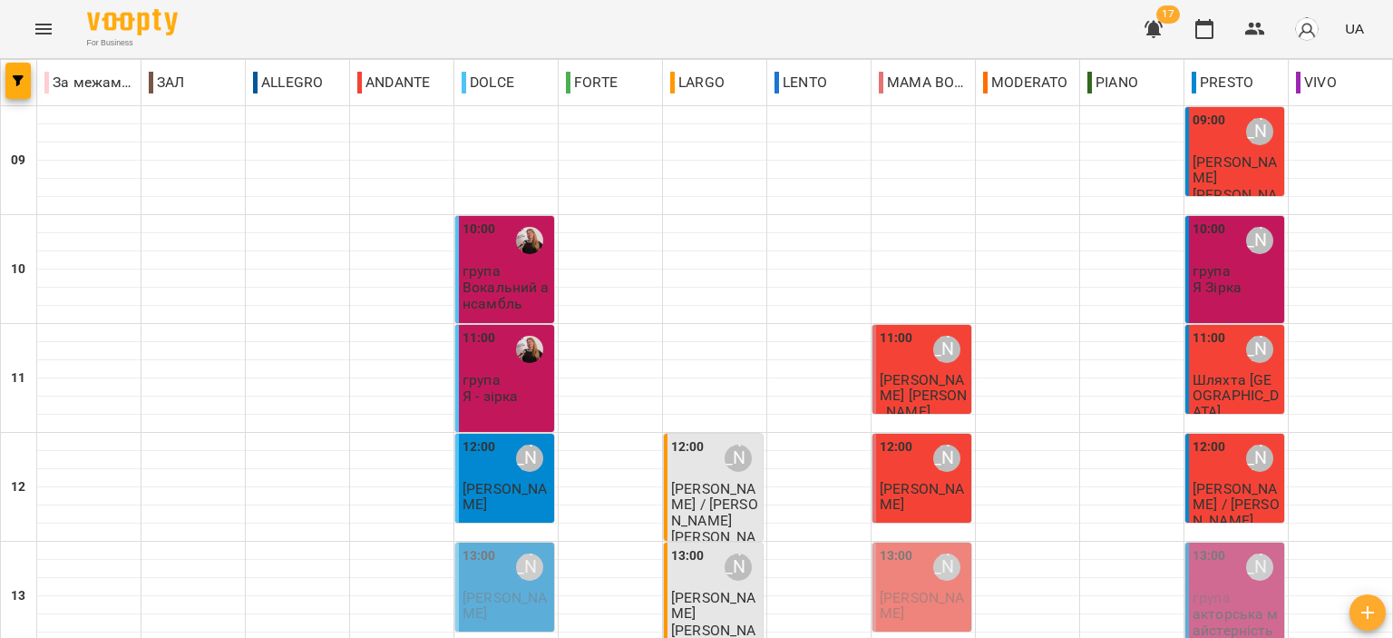
scroll to position [181, 0]
click at [899, 589] on span "[PERSON_NAME]" at bounding box center [922, 605] width 84 height 33
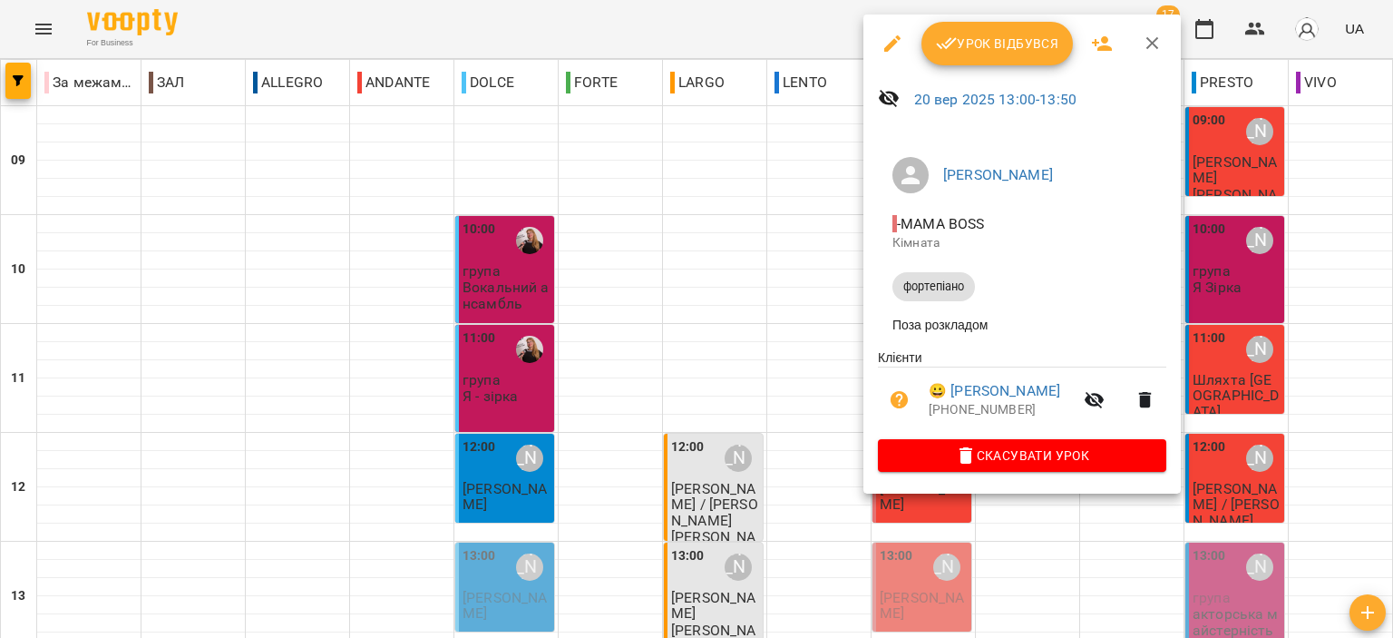
click at [999, 53] on span "Урок відбувся" at bounding box center [997, 44] width 123 height 22
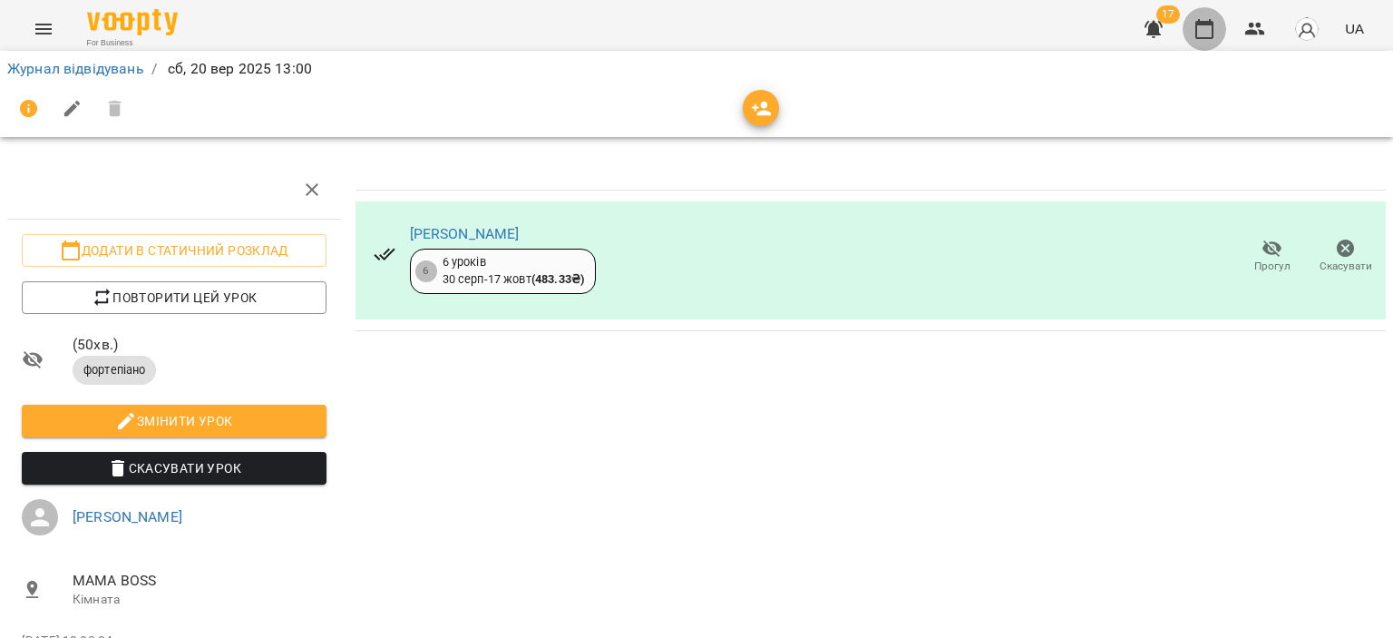
click at [1208, 34] on icon "button" at bounding box center [1205, 29] width 22 height 22
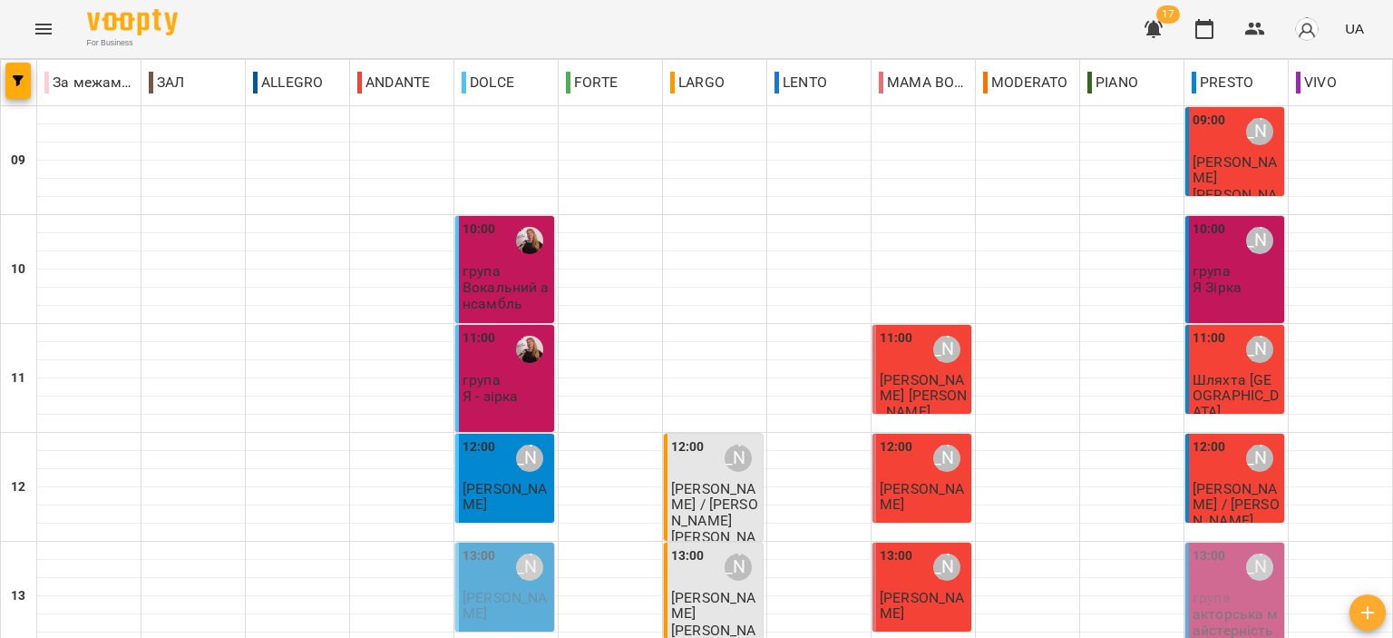
scroll to position [272, 0]
click at [921, 590] on p "[PERSON_NAME]" at bounding box center [924, 606] width 88 height 32
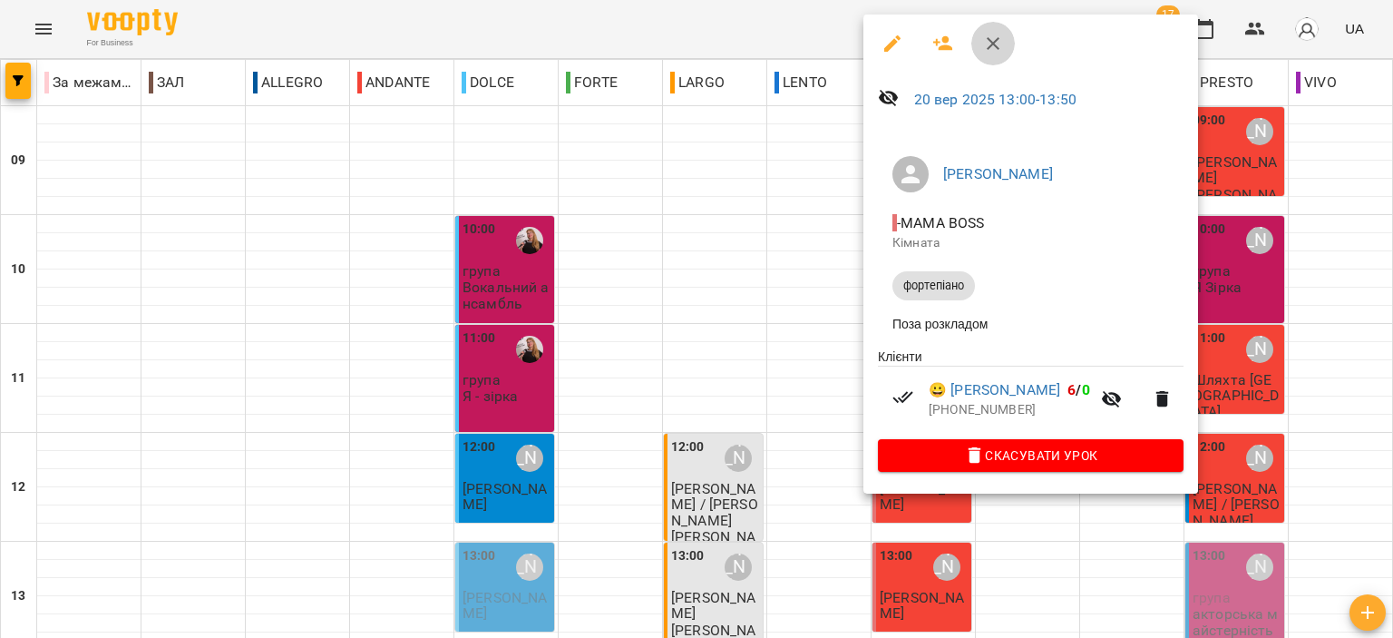
click at [999, 37] on icon "button" at bounding box center [993, 44] width 22 height 22
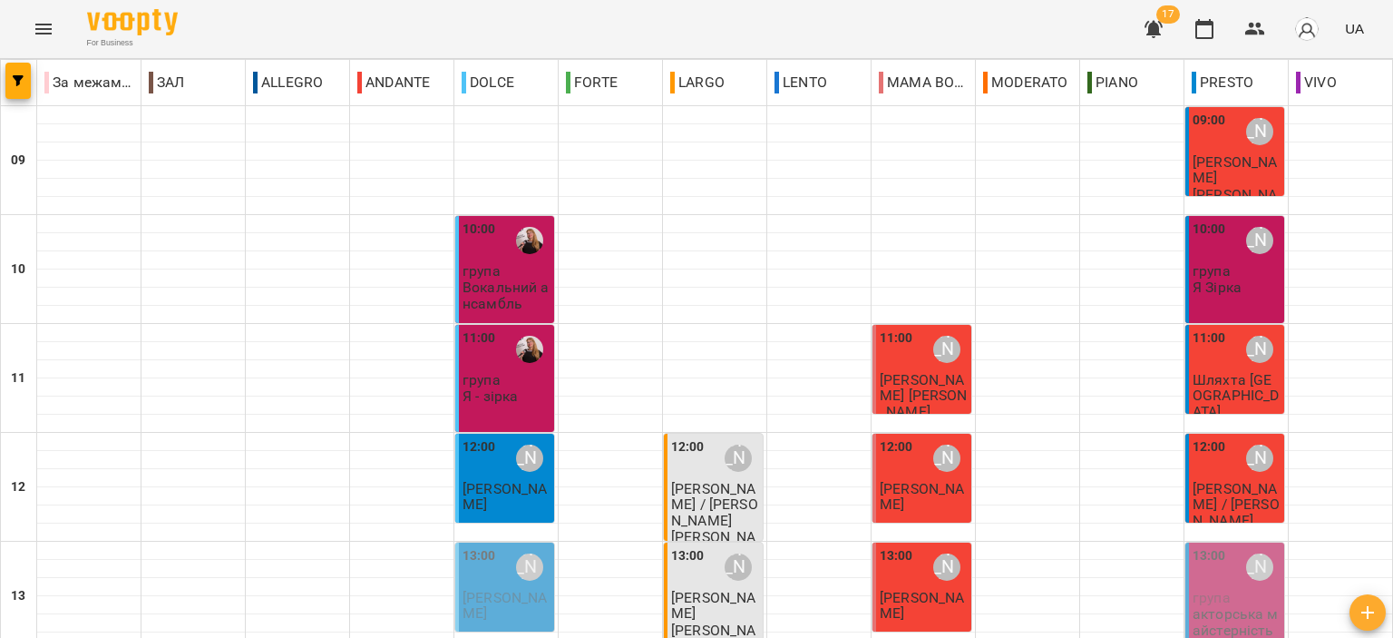
click at [1220, 606] on p "акторська майстерність" at bounding box center [1237, 622] width 88 height 32
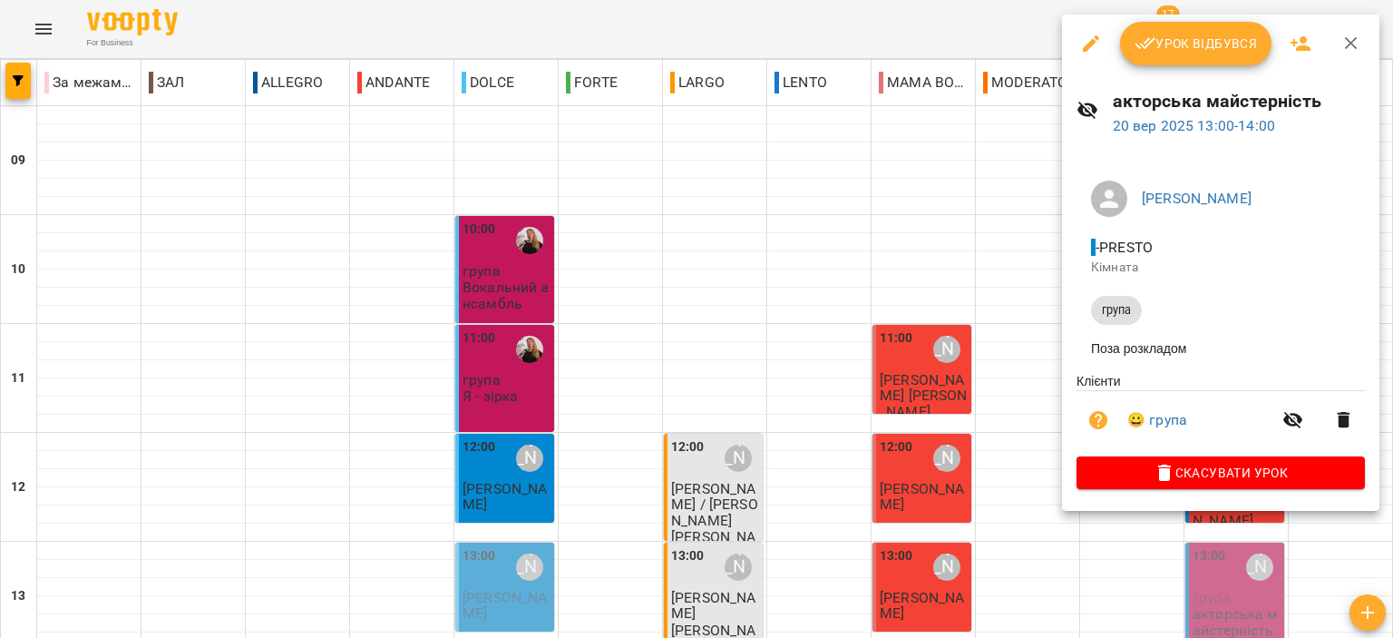
click at [1170, 54] on span "Урок відбувся" at bounding box center [1196, 44] width 123 height 22
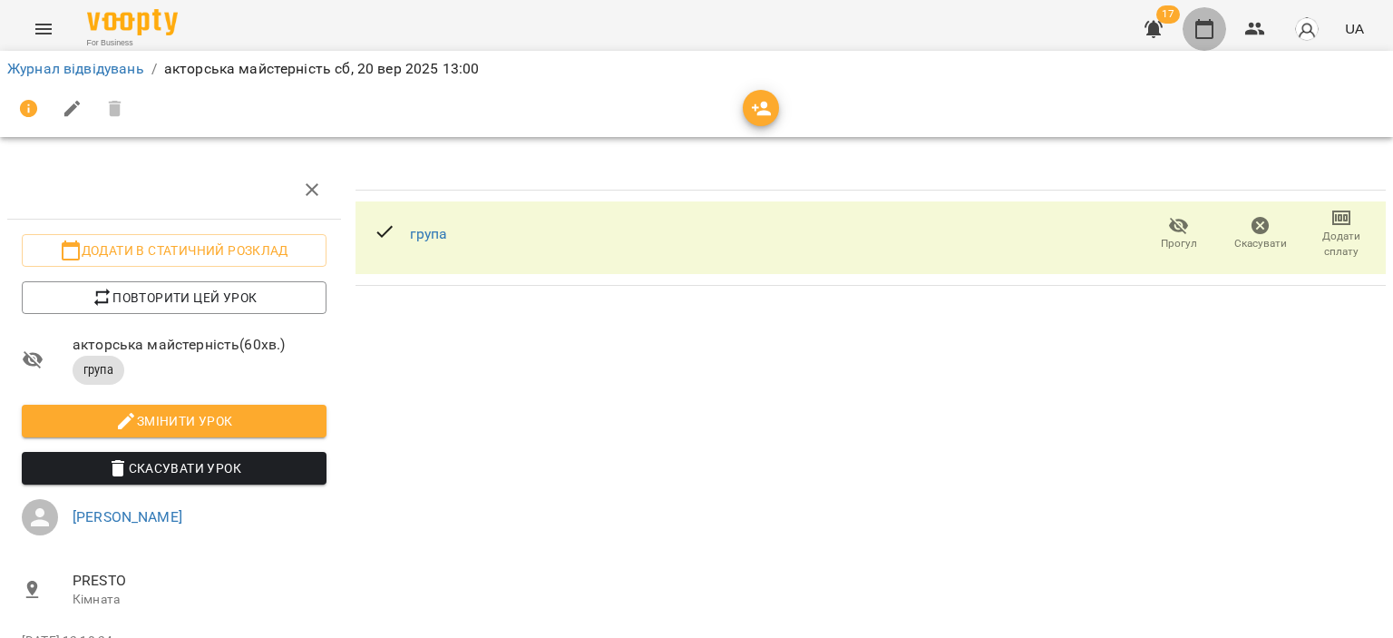
click at [1200, 33] on icon "button" at bounding box center [1205, 29] width 22 height 22
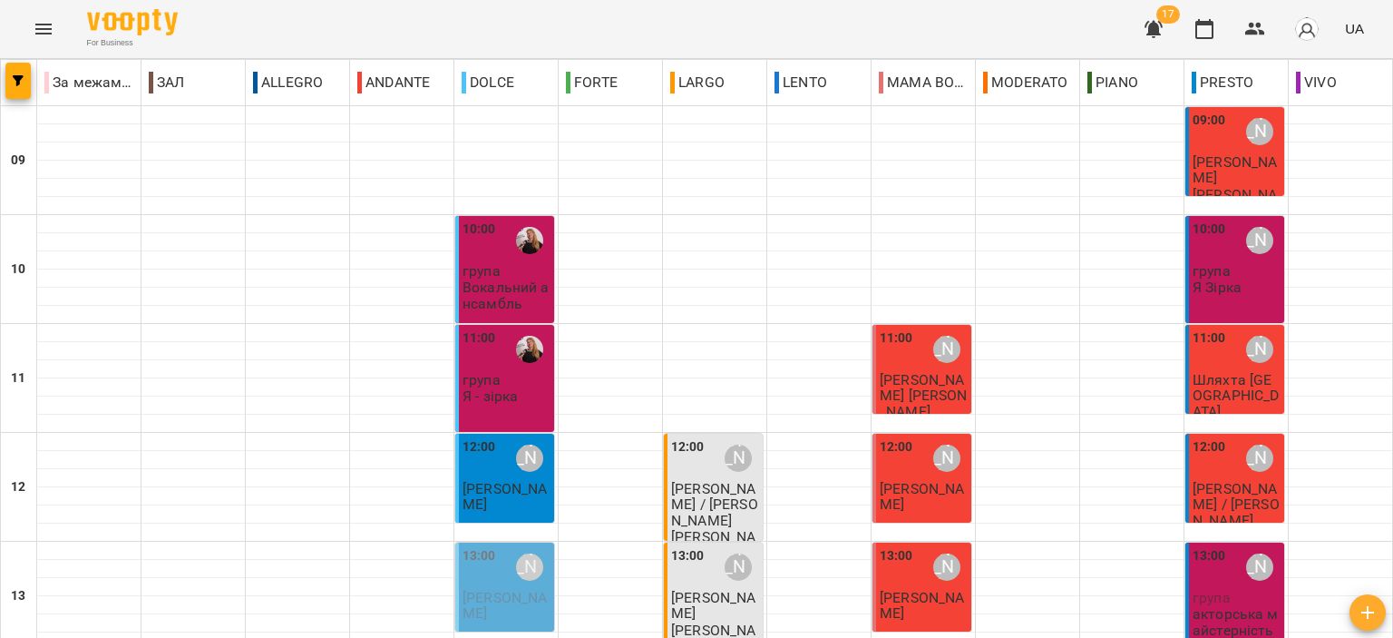
scroll to position [272, 0]
click at [483, 590] on p "[PERSON_NAME]" at bounding box center [507, 606] width 88 height 32
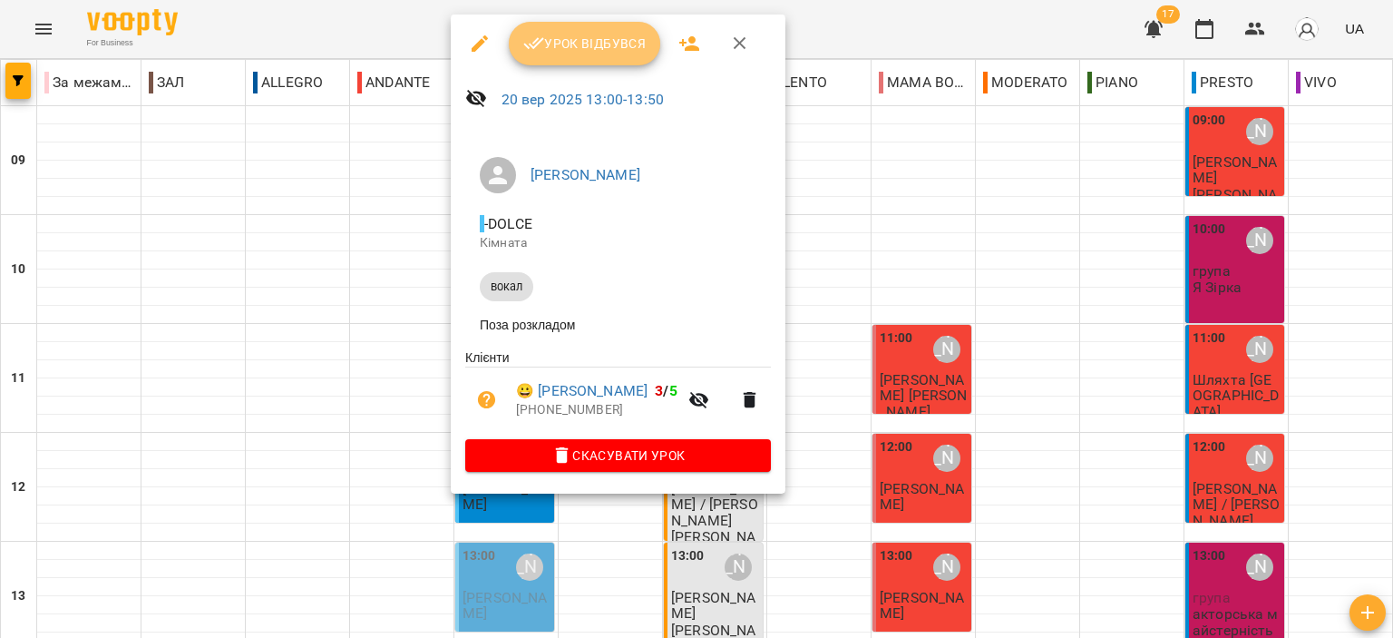
click at [621, 40] on span "Урок відбувся" at bounding box center [584, 44] width 123 height 22
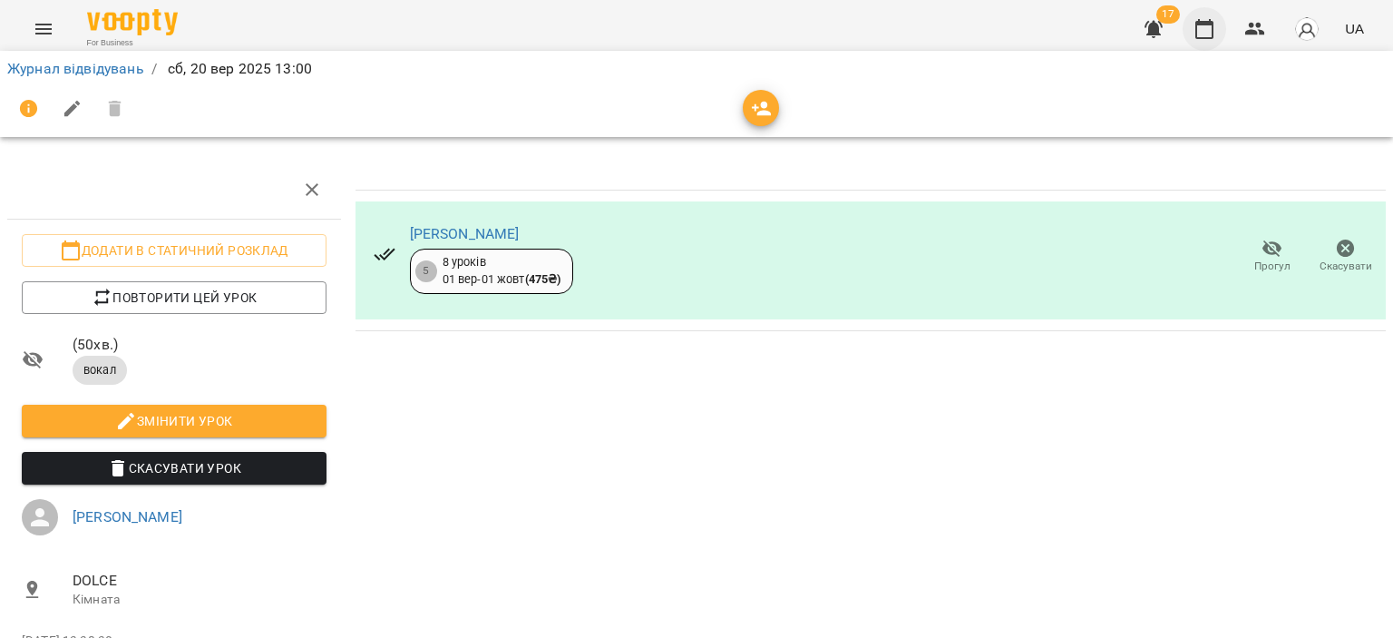
click at [1199, 30] on icon "button" at bounding box center [1205, 29] width 22 height 22
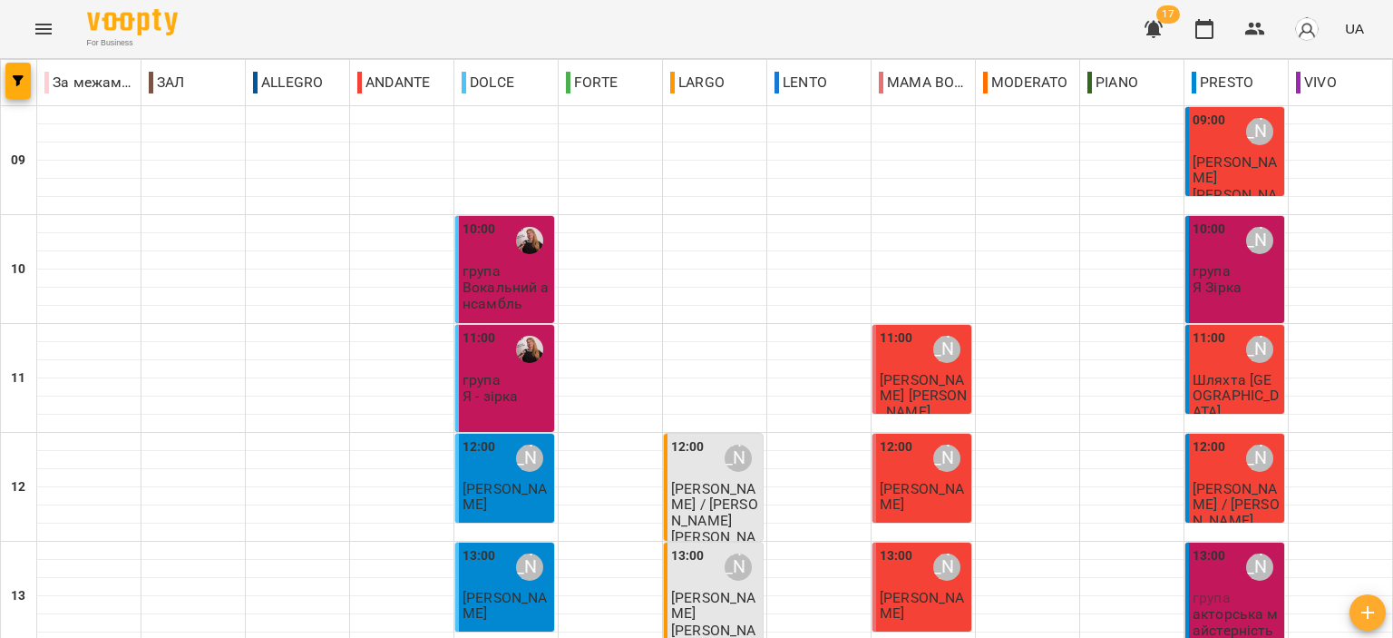
scroll to position [272, 0]
click at [1207, 606] on p "акторська майстерність" at bounding box center [1237, 622] width 88 height 32
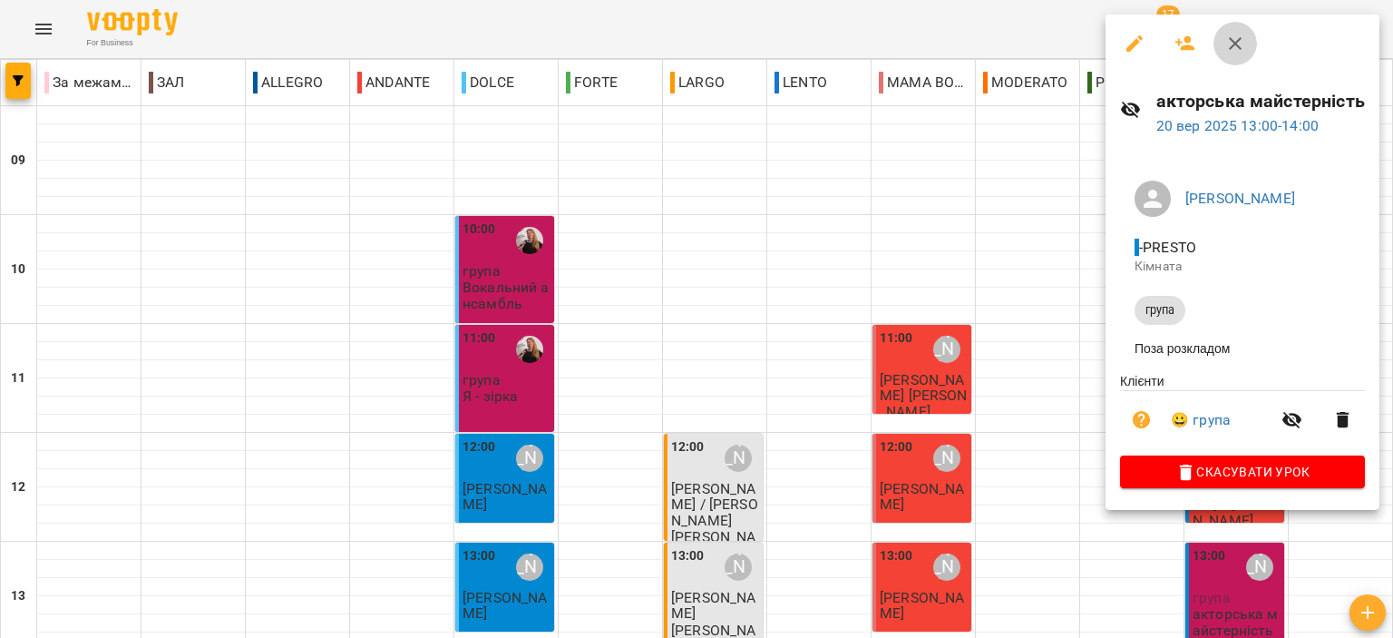
click at [1248, 44] on button "button" at bounding box center [1236, 44] width 44 height 44
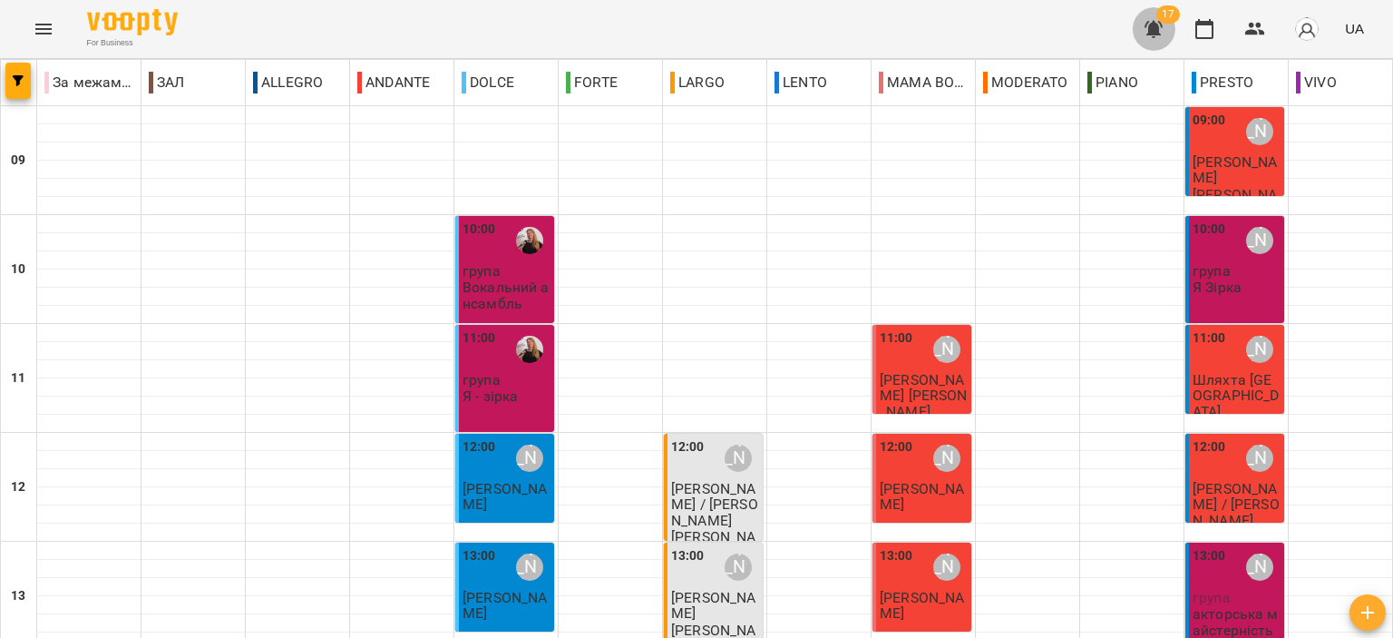
click at [1158, 28] on icon "button" at bounding box center [1154, 29] width 18 height 17
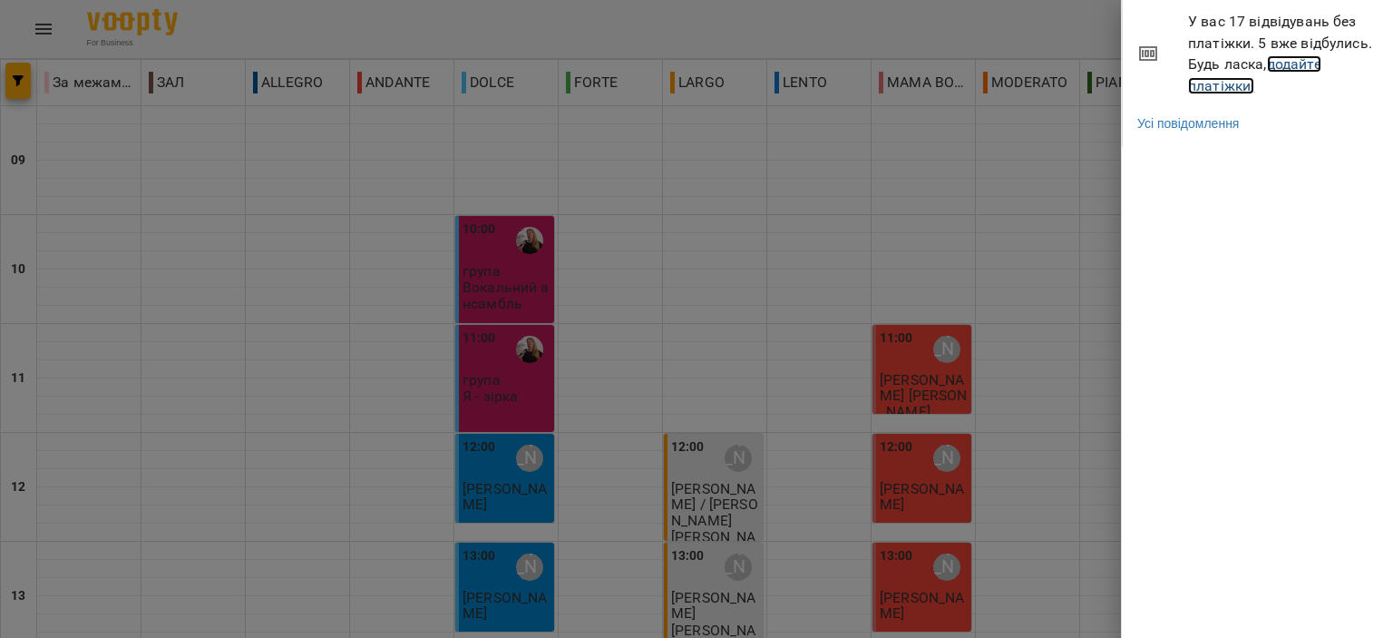
click at [1219, 90] on link "додайте платіжки!" at bounding box center [1254, 74] width 133 height 39
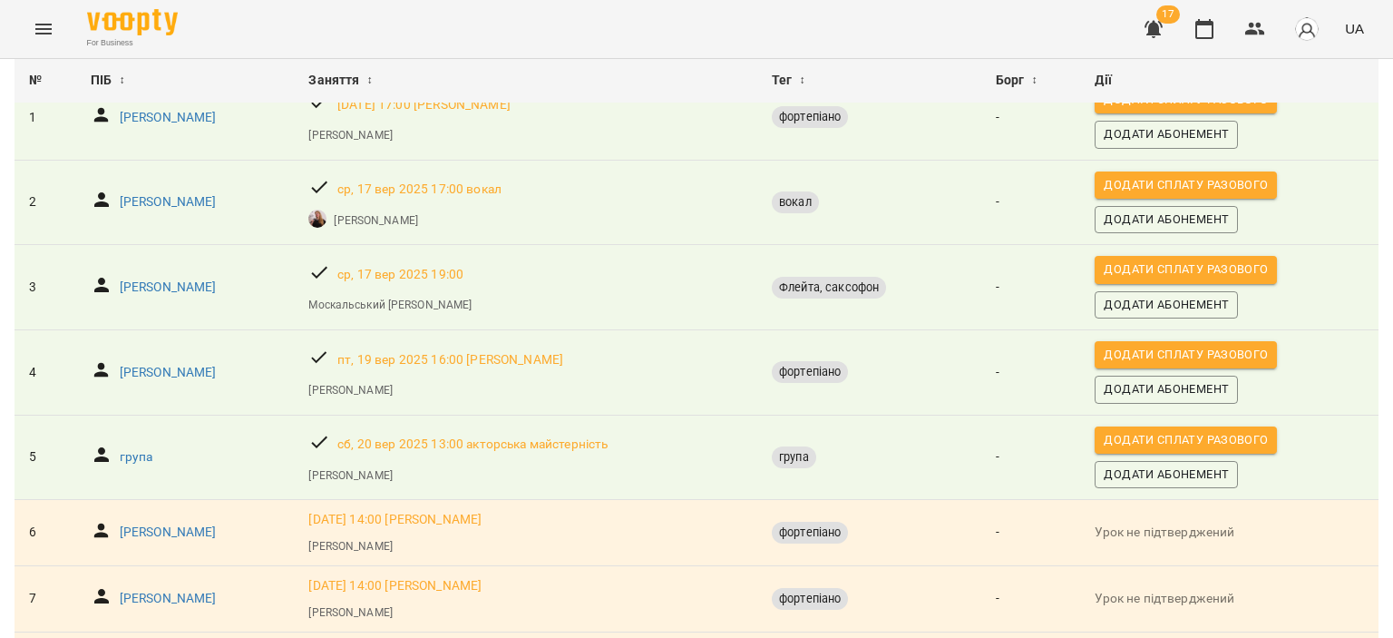
scroll to position [181, 0]
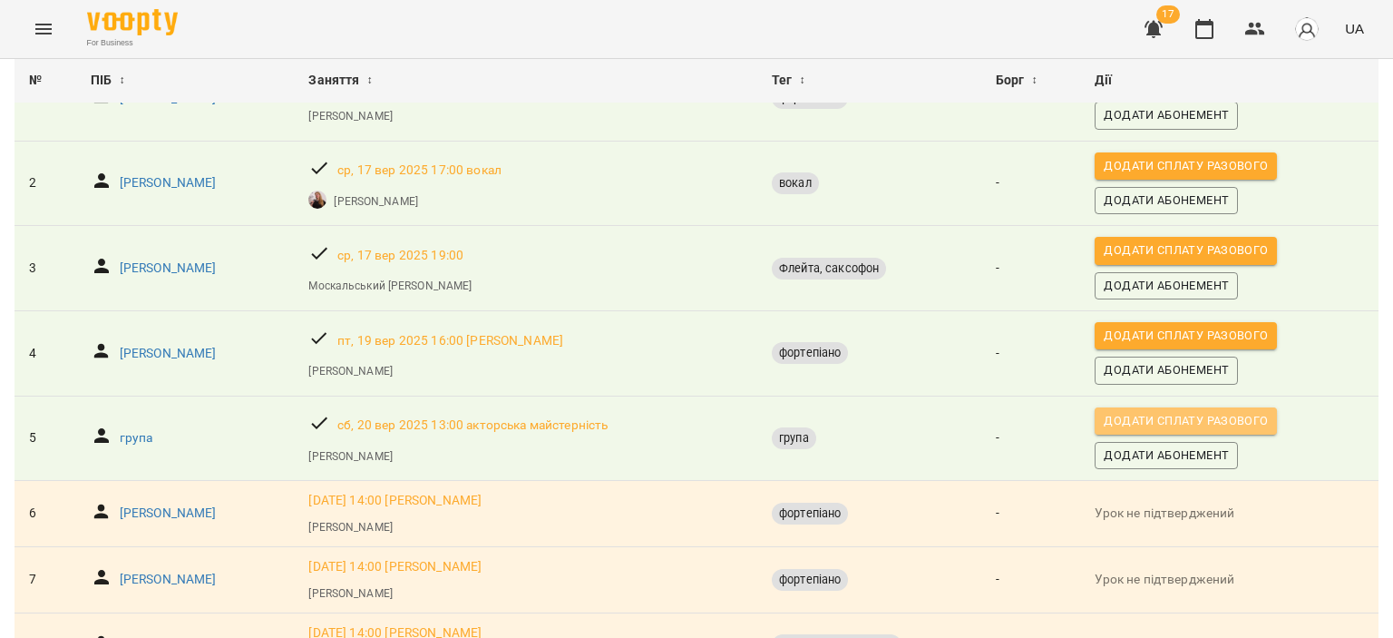
click at [1120, 415] on span "Додати сплату разового" at bounding box center [1186, 421] width 164 height 20
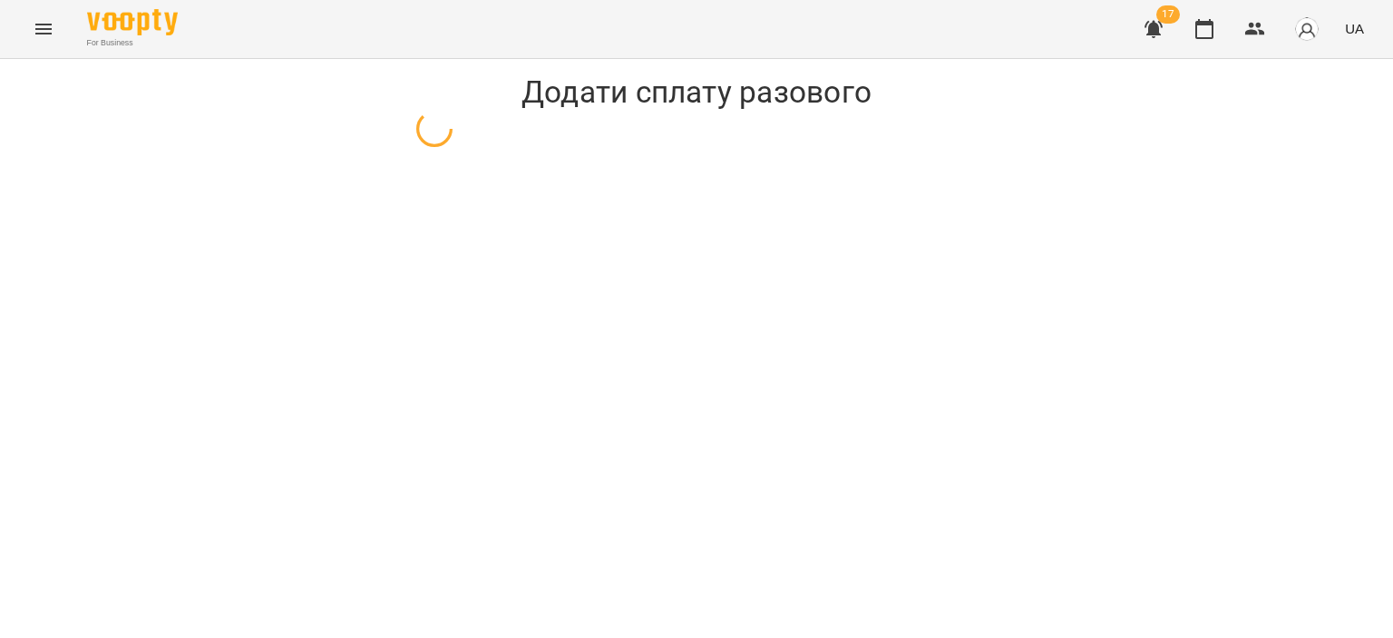
select select "*****"
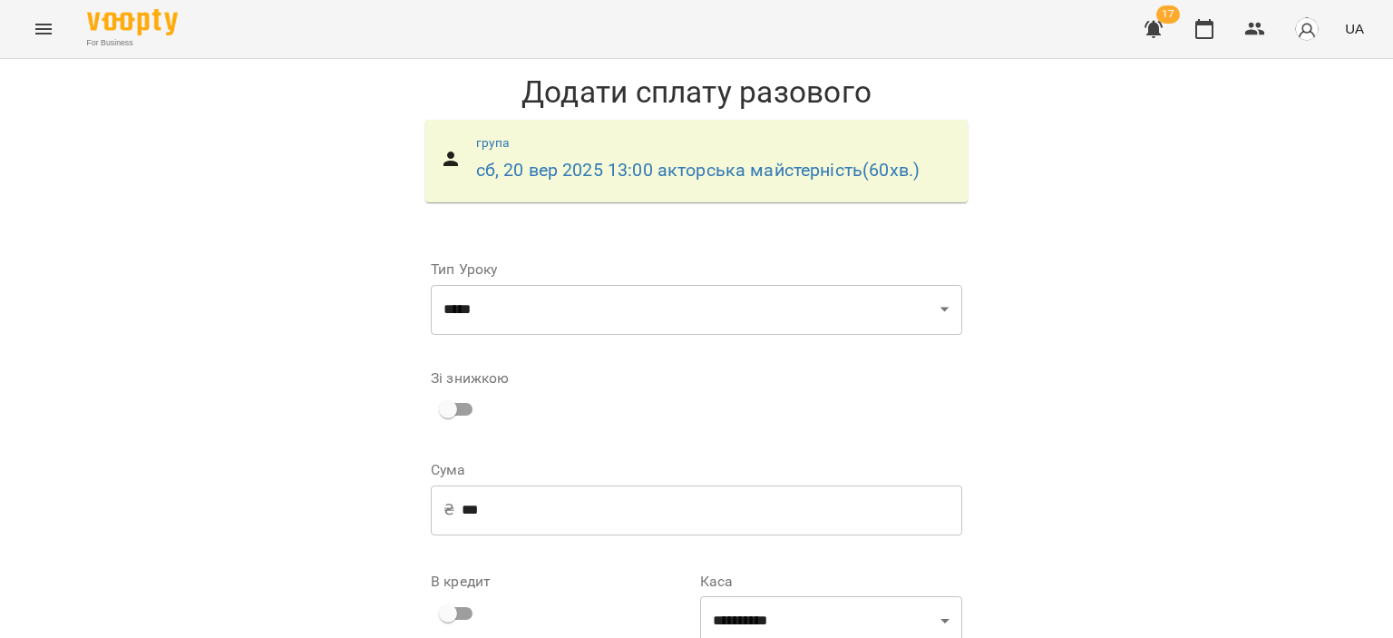
scroll to position [181, 0]
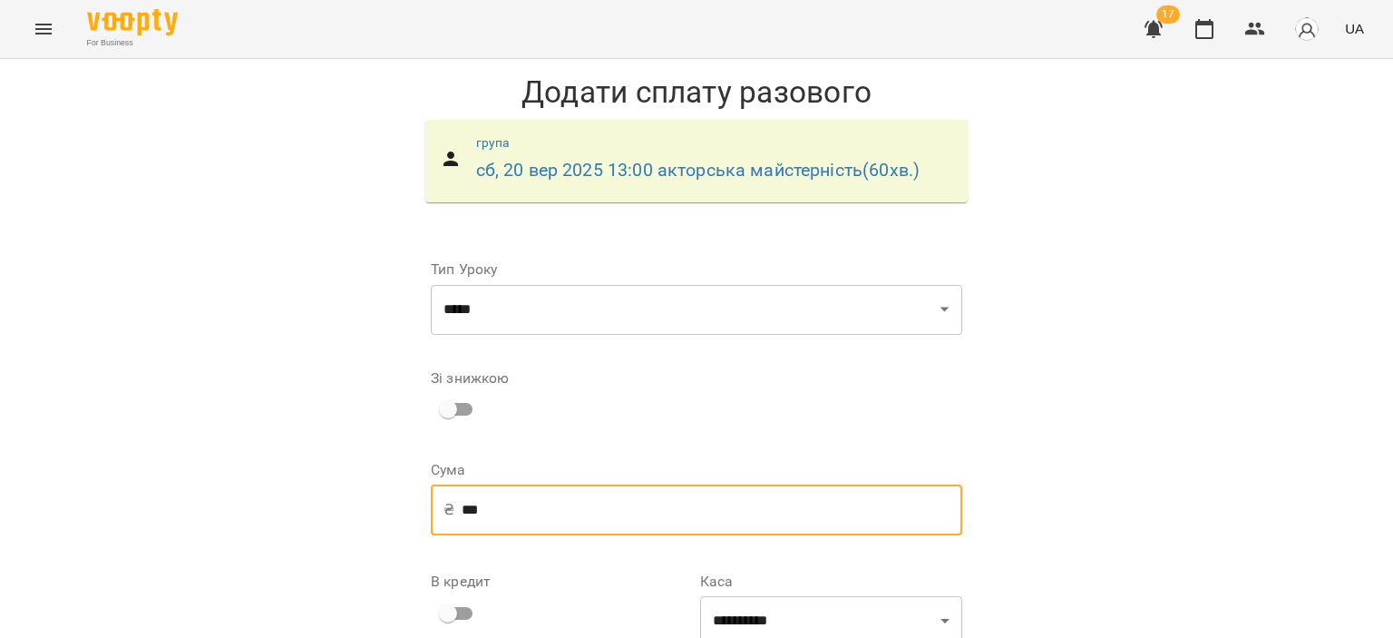
click at [752, 484] on input "***" at bounding box center [712, 509] width 501 height 51
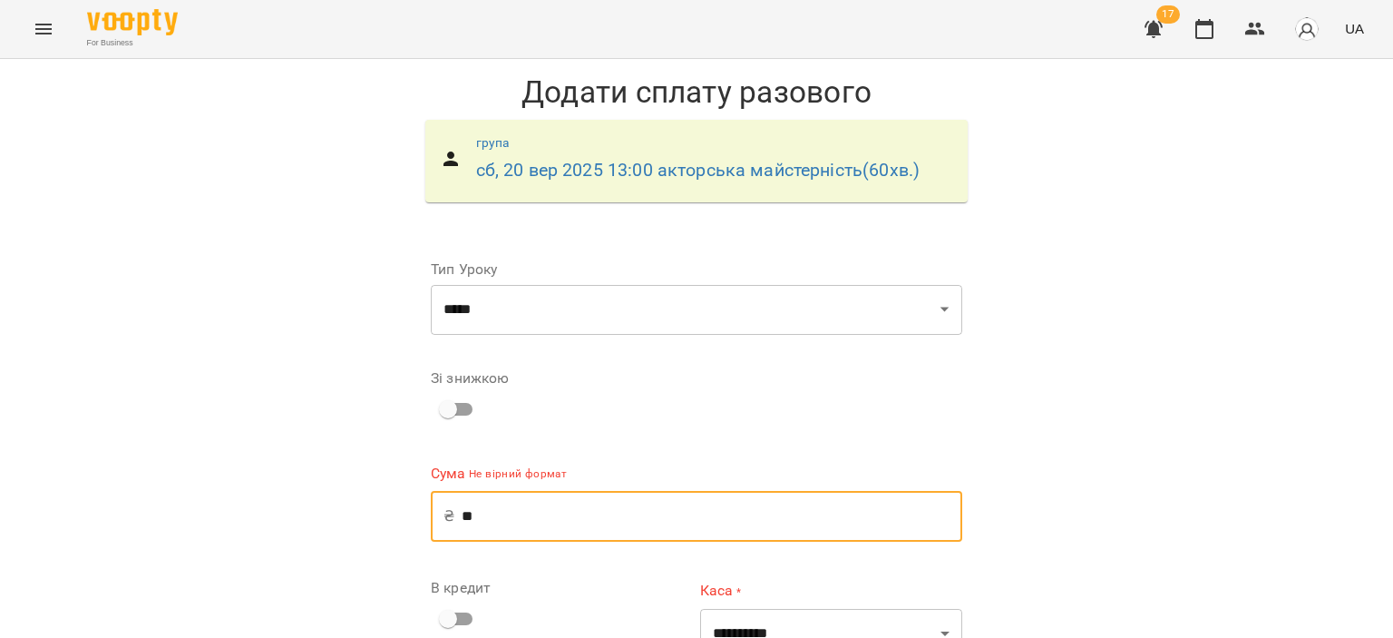
type input "*"
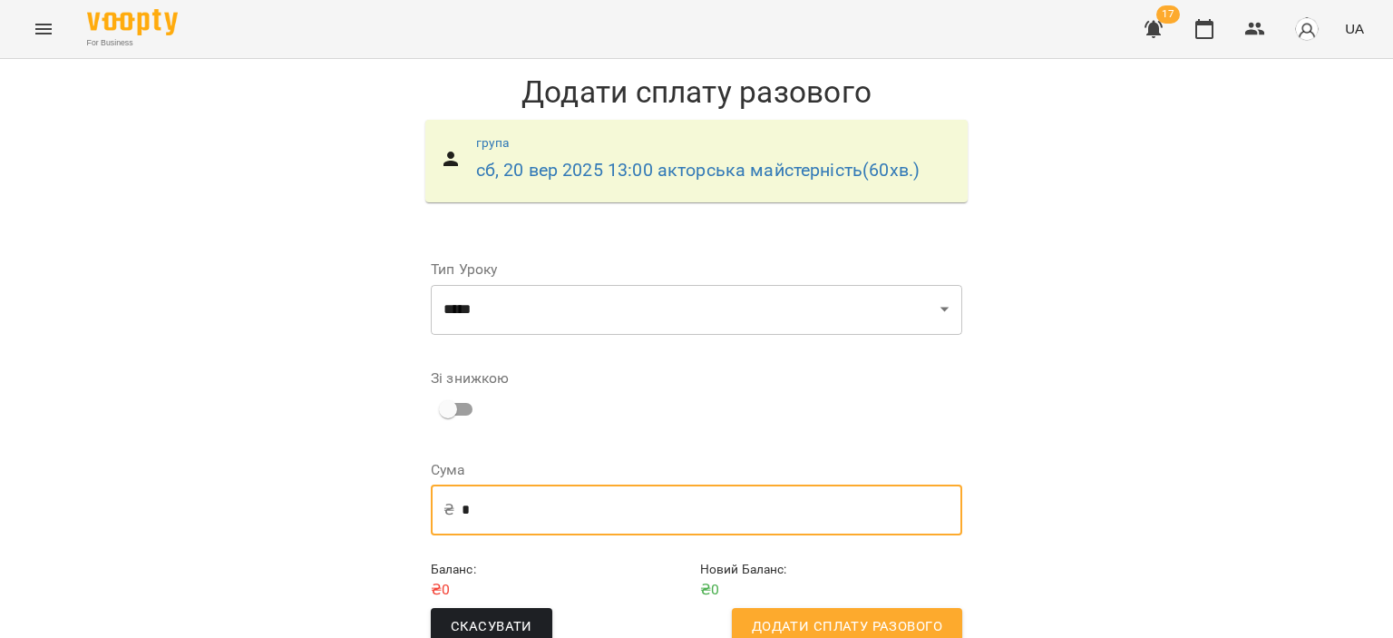
scroll to position [36, 0]
type input "*"
click at [824, 615] on span "Додати сплату разового" at bounding box center [847, 627] width 191 height 24
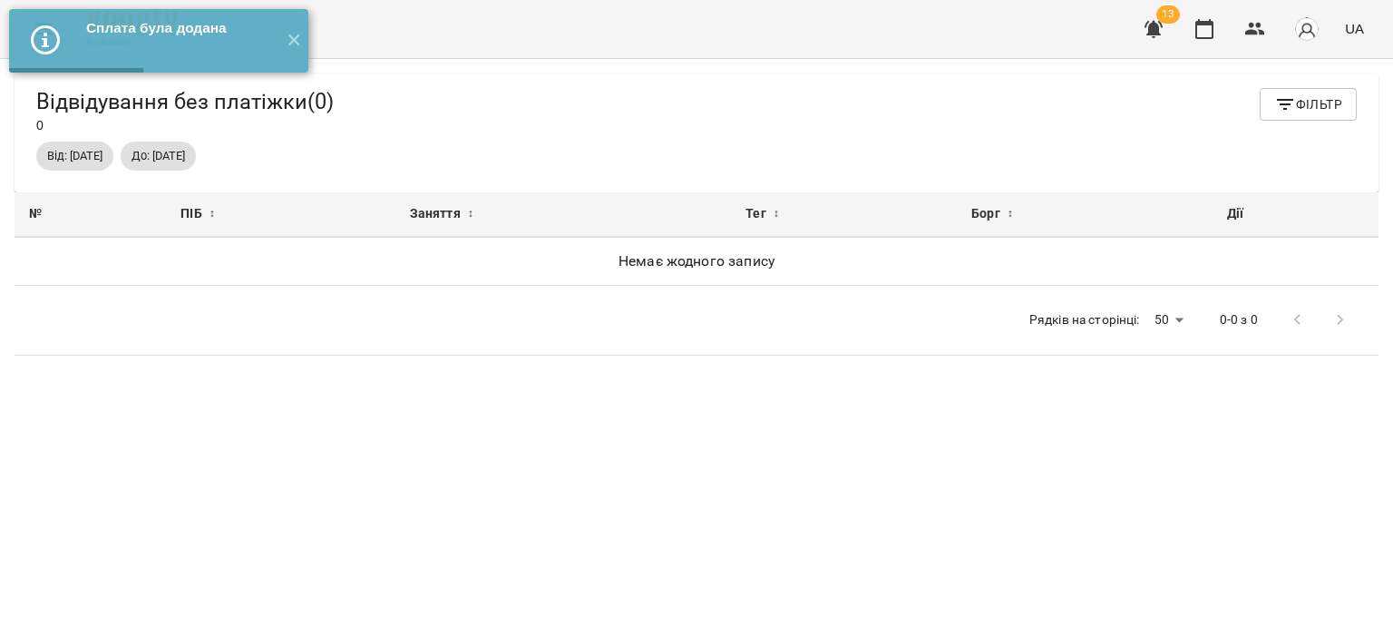
click at [1153, 32] on icon "button" at bounding box center [1154, 29] width 18 height 17
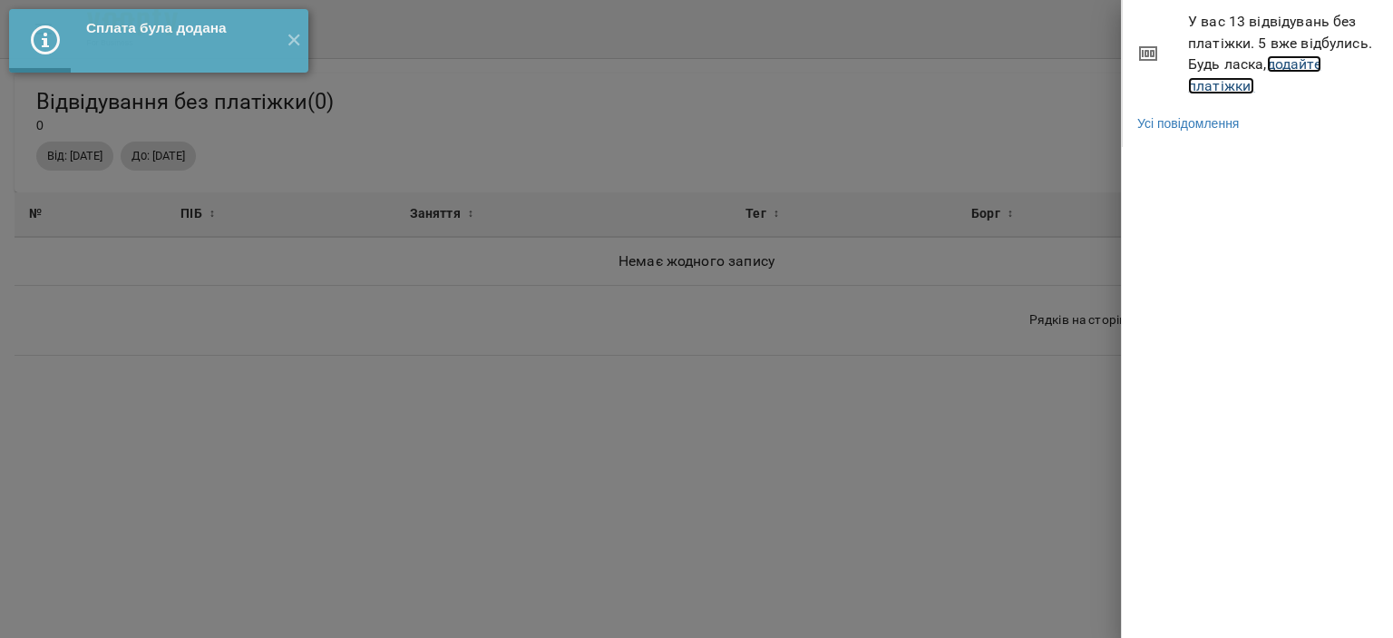
click at [1236, 89] on link "додайте платіжки!" at bounding box center [1254, 74] width 133 height 39
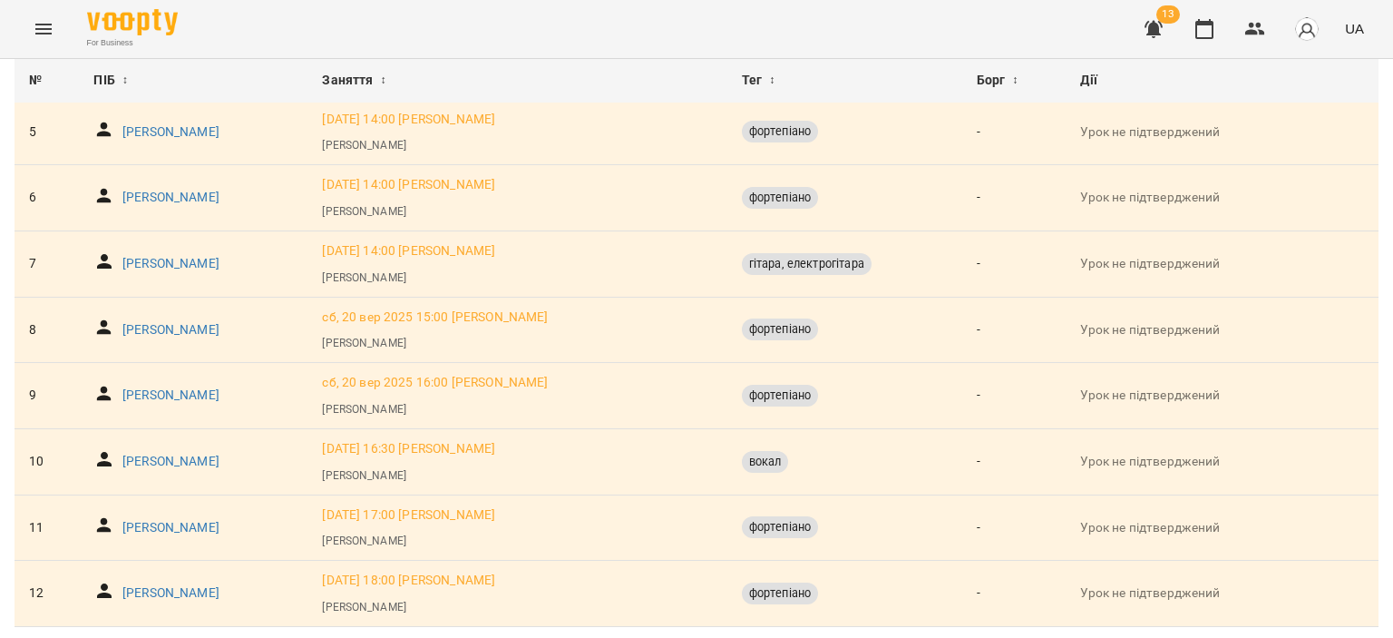
scroll to position [534, 0]
click at [1200, 32] on icon "button" at bounding box center [1205, 29] width 22 height 22
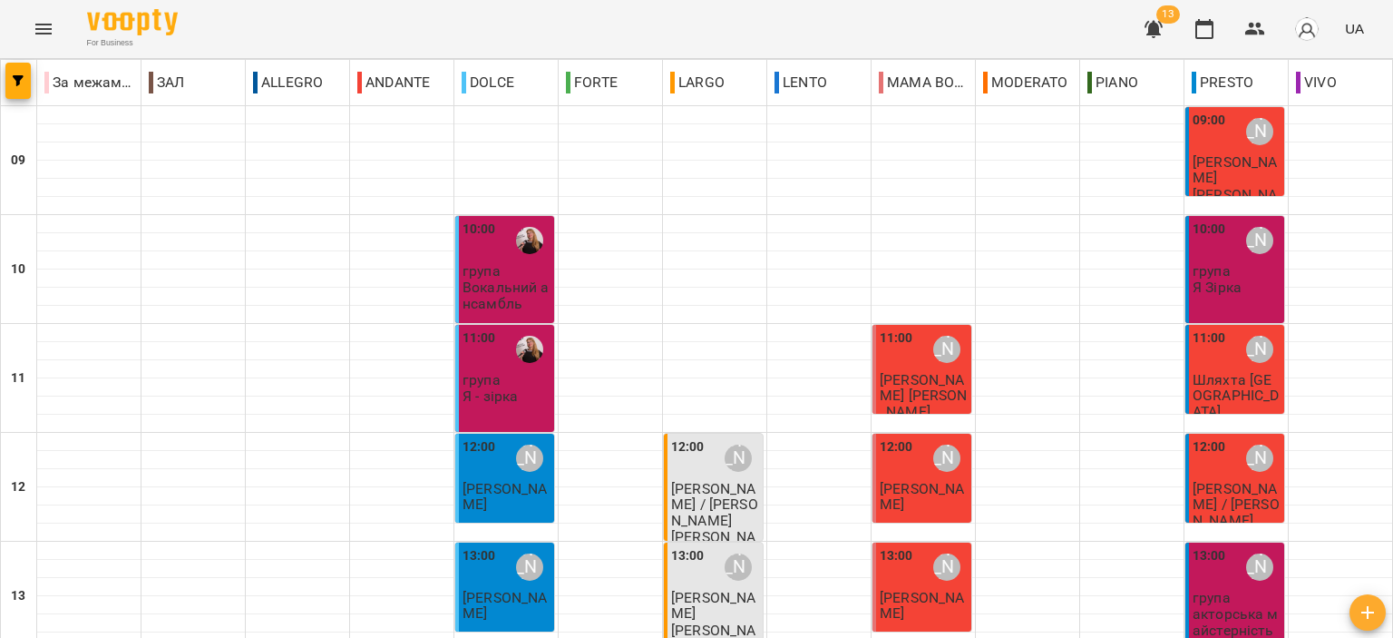
scroll to position [363, 0]
